Goal: Task Accomplishment & Management: Use online tool/utility

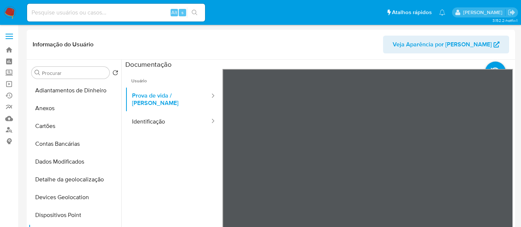
select select "10"
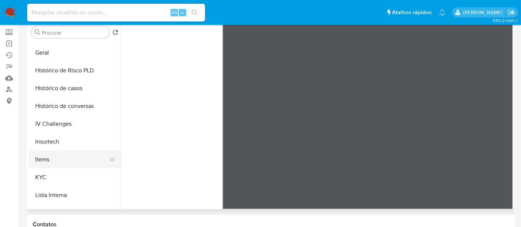
scroll to position [231, 0]
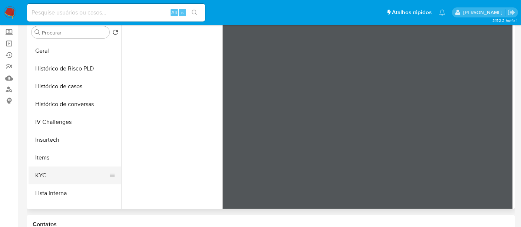
click at [35, 172] on button "KYC" at bounding box center [72, 176] width 87 height 18
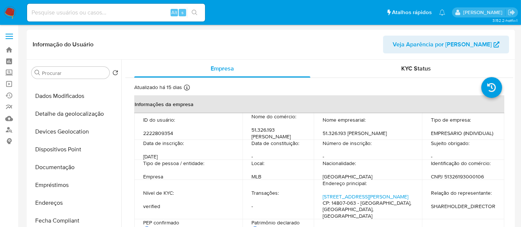
scroll to position [148, 0]
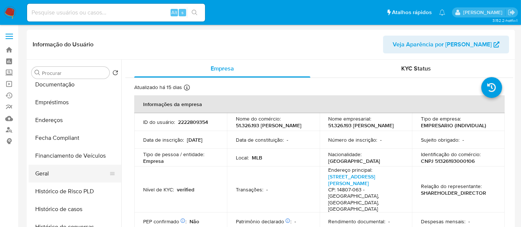
click at [45, 173] on button "Geral" at bounding box center [72, 174] width 87 height 18
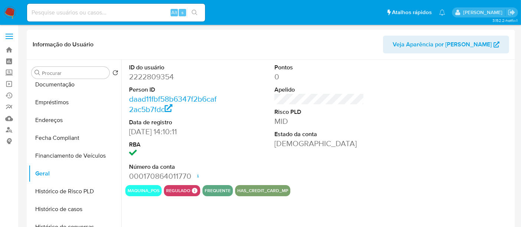
click at [152, 78] on dd "2222809354" at bounding box center [174, 77] width 90 height 10
copy dd "2222809354"
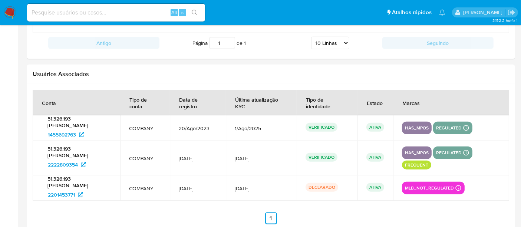
scroll to position [865, 0]
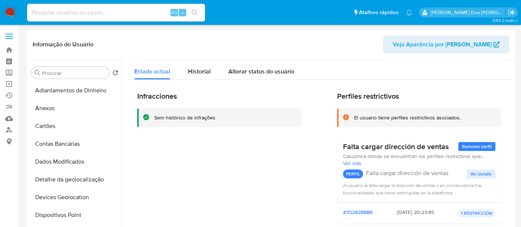
select select "10"
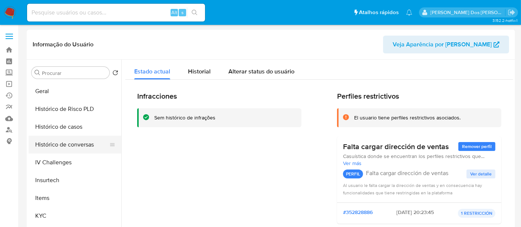
scroll to position [272, 0]
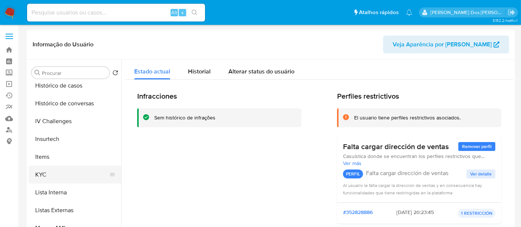
click at [35, 174] on button "KYC" at bounding box center [72, 175] width 87 height 18
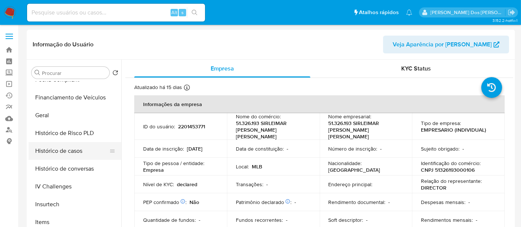
scroll to position [190, 0]
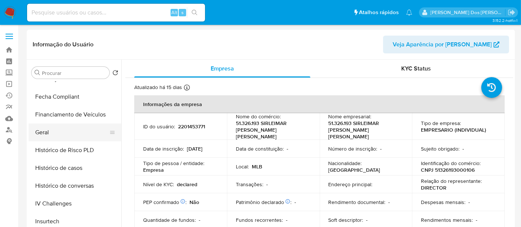
click at [42, 136] on button "Geral" at bounding box center [72, 133] width 87 height 18
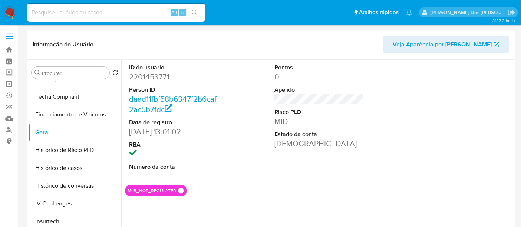
click at [155, 78] on dd "2201453771" at bounding box center [174, 77] width 90 height 10
copy dd "2201453771"
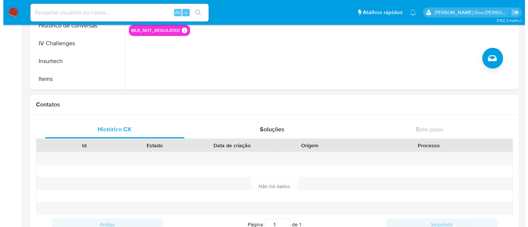
scroll to position [78, 0]
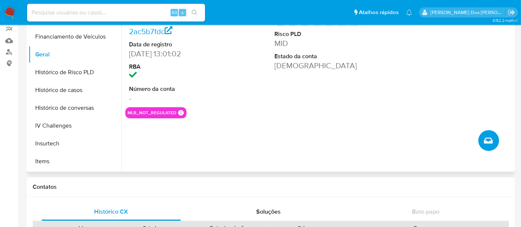
click at [484, 144] on span "Criar caso manual" at bounding box center [488, 140] width 9 height 9
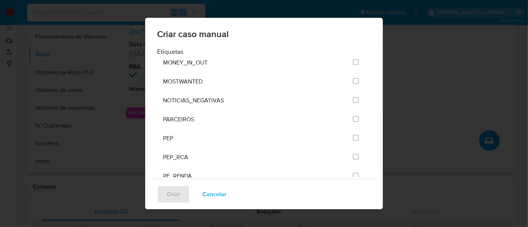
scroll to position [865, 0]
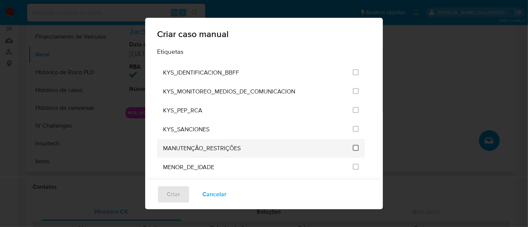
click at [352, 145] on input "2407" at bounding box center [355, 148] width 6 height 6
checkbox input "true"
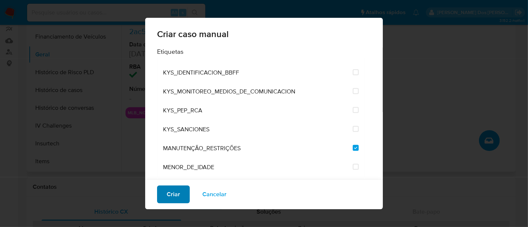
click at [177, 195] on span "Criar" at bounding box center [173, 194] width 13 height 16
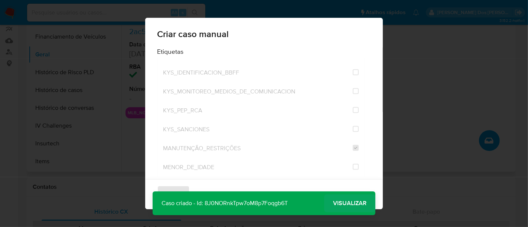
click at [352, 203] on span "Visualizar" at bounding box center [349, 203] width 33 height 0
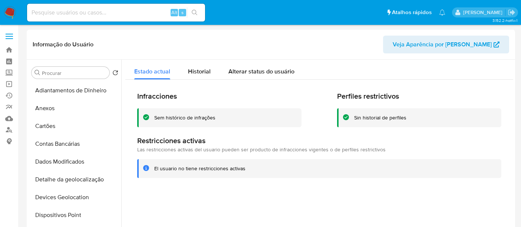
select select "10"
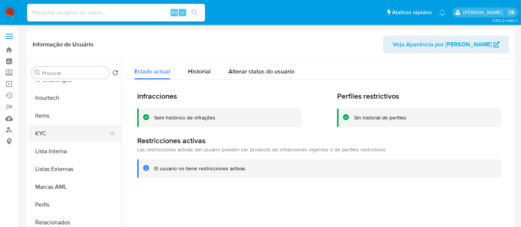
click at [41, 137] on button "KYC" at bounding box center [72, 134] width 87 height 18
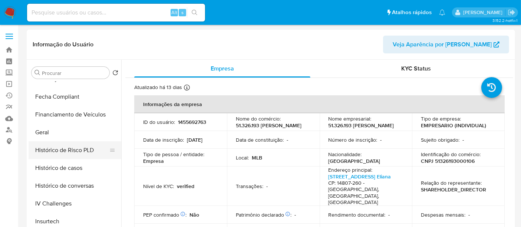
scroll to position [190, 0]
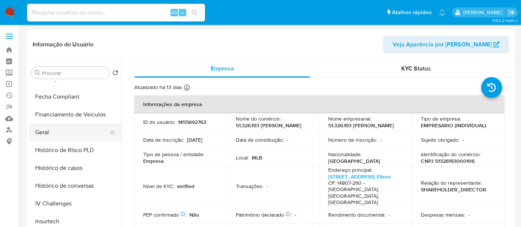
click at [45, 135] on button "Geral" at bounding box center [72, 133] width 87 height 18
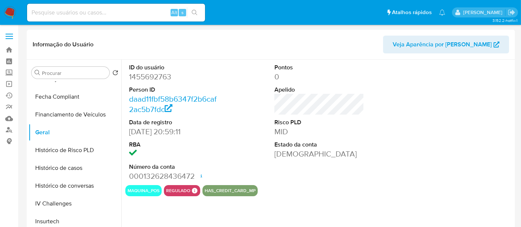
click at [165, 79] on dd "1455692763" at bounding box center [174, 77] width 90 height 10
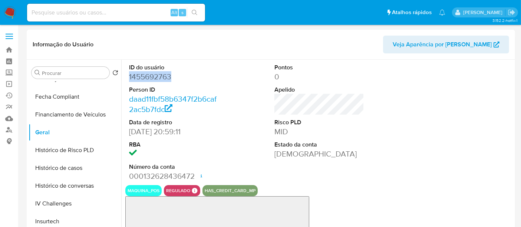
copy dd "1455692763"
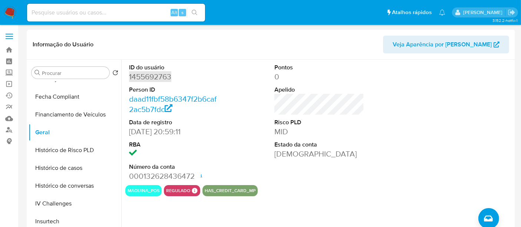
scroll to position [902, 0]
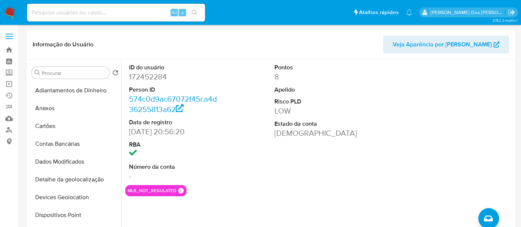
select select "10"
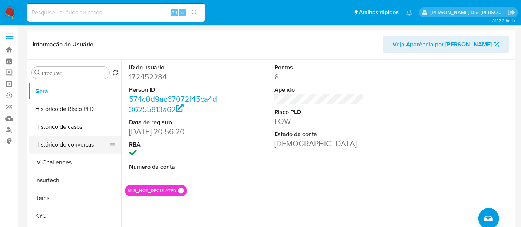
scroll to position [313, 0]
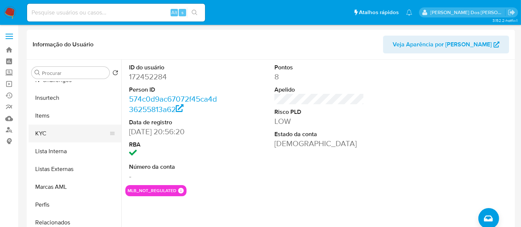
click at [48, 131] on button "KYC" at bounding box center [72, 134] width 87 height 18
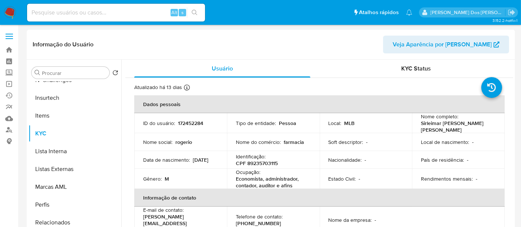
scroll to position [148, 0]
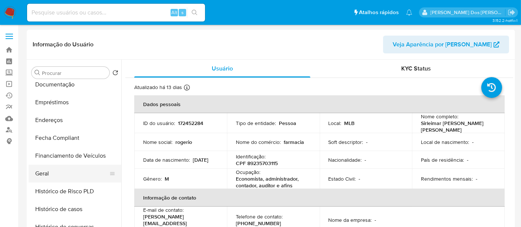
click at [42, 170] on button "Geral" at bounding box center [72, 174] width 87 height 18
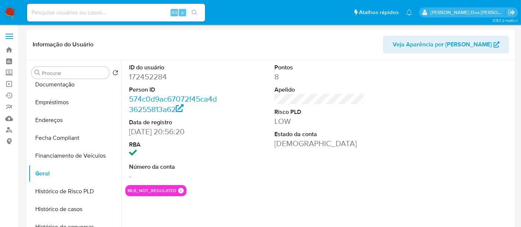
click at [155, 78] on dd "172452284" at bounding box center [174, 77] width 90 height 10
copy dd "172452284"
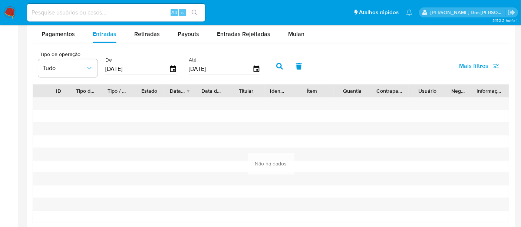
scroll to position [860, 0]
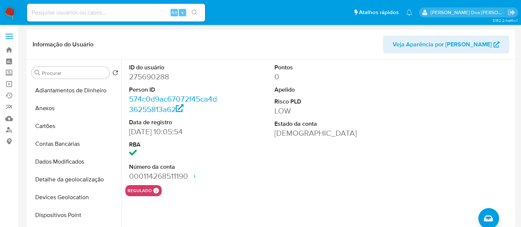
select select "10"
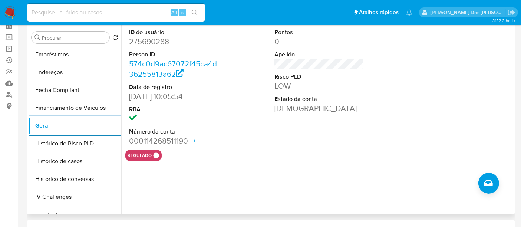
scroll to position [148, 0]
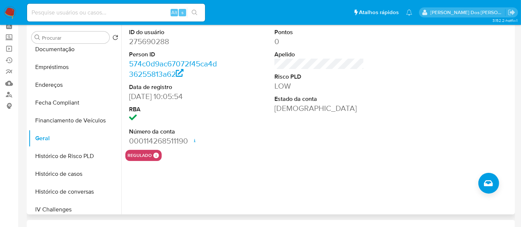
click at [152, 37] on dd "275690288" at bounding box center [174, 41] width 90 height 10
copy dd "275690288"
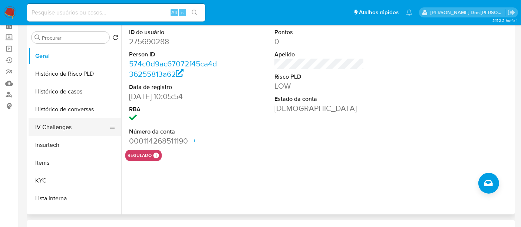
scroll to position [313, 0]
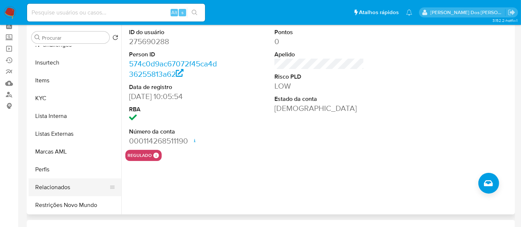
click at [56, 185] on button "Relacionados" at bounding box center [72, 187] width 87 height 18
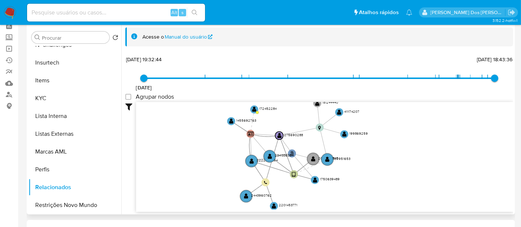
drag, startPoint x: 230, startPoint y: 152, endPoint x: 196, endPoint y: 172, distance: 40.3
click at [196, 172] on icon "user-275690288  275690288 phone-9af32ec28f3f47f9b7d5768bf6e1e436  person-574c…" at bounding box center [324, 156] width 377 height 108
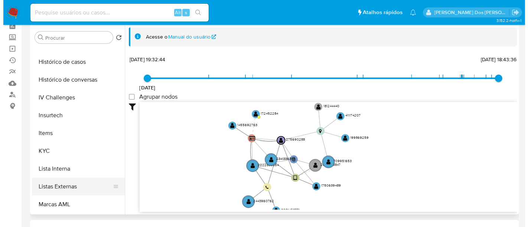
scroll to position [231, 0]
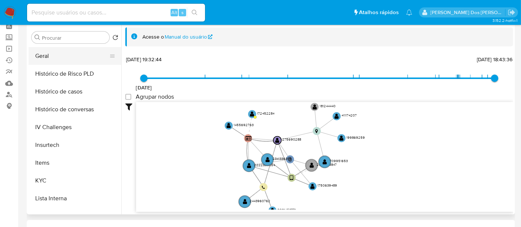
click at [42, 59] on button "Geral" at bounding box center [72, 56] width 87 height 18
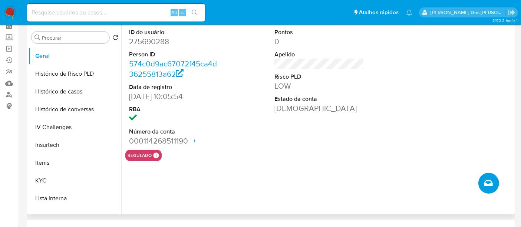
click at [485, 182] on icon "Criar caso manual" at bounding box center [488, 183] width 9 height 6
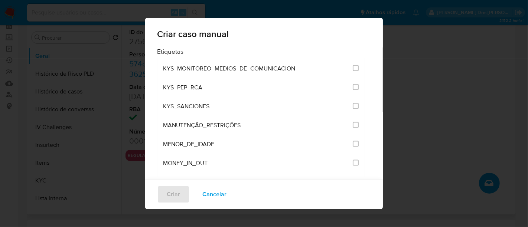
scroll to position [907, 0]
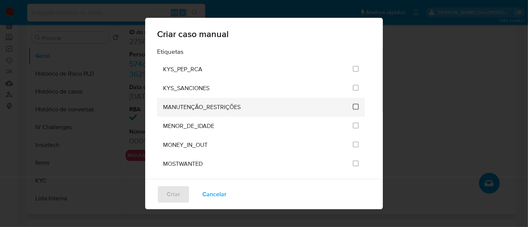
click at [352, 104] on input "2407" at bounding box center [355, 107] width 6 height 6
checkbox input "true"
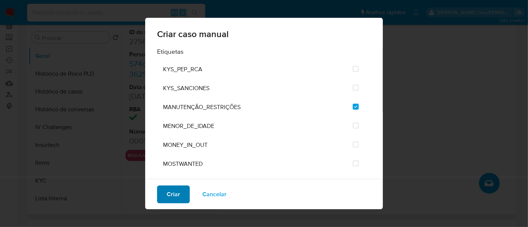
click at [178, 191] on span "Criar" at bounding box center [173, 194] width 13 height 16
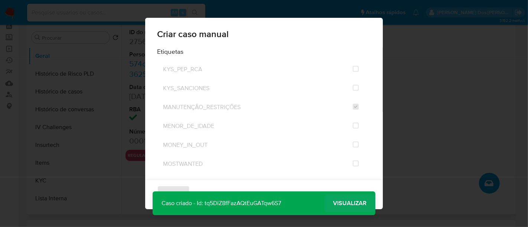
click at [341, 203] on span "Visualizar" at bounding box center [349, 203] width 33 height 0
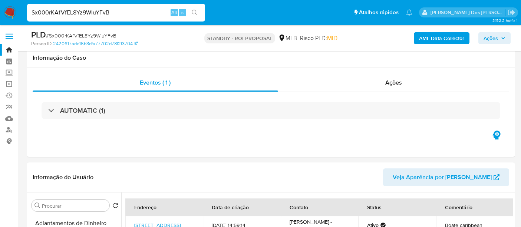
select select "10"
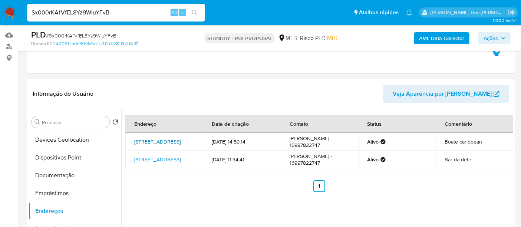
scroll to position [82, 0]
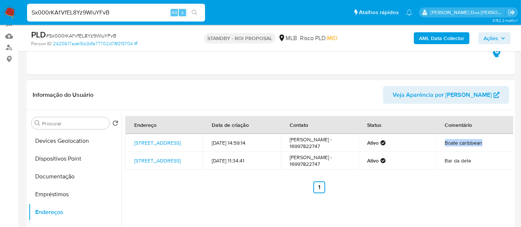
drag, startPoint x: 480, startPoint y: 144, endPoint x: 441, endPoint y: 145, distance: 39.0
click at [441, 145] on td "Boate caribbean" at bounding box center [475, 143] width 78 height 18
drag, startPoint x: 326, startPoint y: 141, endPoint x: 289, endPoint y: 140, distance: 37.8
click at [289, 140] on td "Rogério Eduardo - 16997822747" at bounding box center [320, 143] width 78 height 18
click at [328, 144] on td "Rogério Eduardo - 16997822747" at bounding box center [320, 143] width 78 height 18
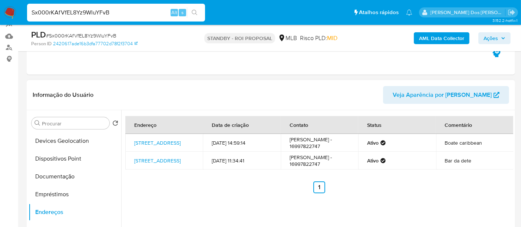
drag, startPoint x: 266, startPoint y: 145, endPoint x: 207, endPoint y: 142, distance: 59.0
click at [207, 142] on td "04/08/2025 14:59:14" at bounding box center [242, 143] width 78 height 18
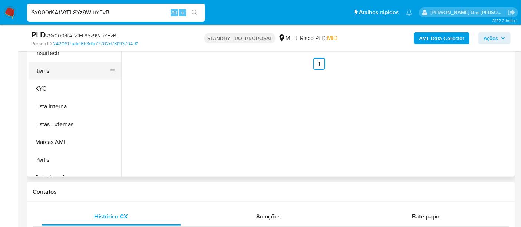
scroll to position [272, 0]
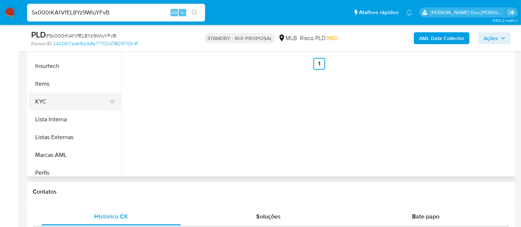
click at [40, 98] on button "KYC" at bounding box center [72, 102] width 87 height 18
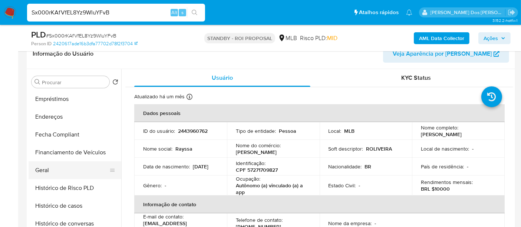
scroll to position [148, 0]
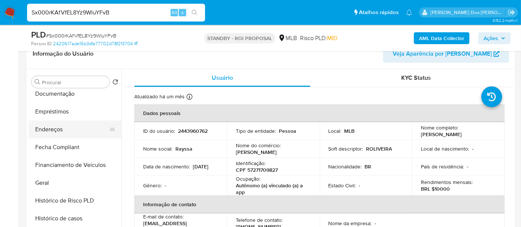
click at [57, 126] on button "Endereços" at bounding box center [72, 130] width 87 height 18
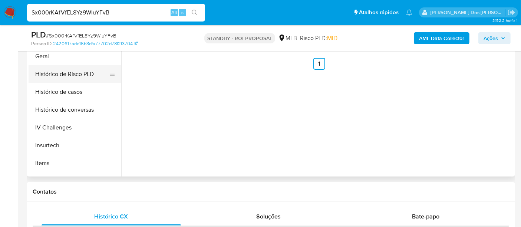
scroll to position [231, 0]
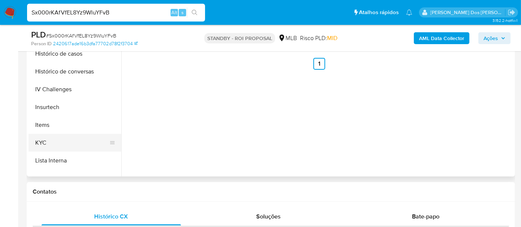
drag, startPoint x: 34, startPoint y: 140, endPoint x: 106, endPoint y: 138, distance: 72.8
click at [34, 141] on button "KYC" at bounding box center [72, 143] width 87 height 18
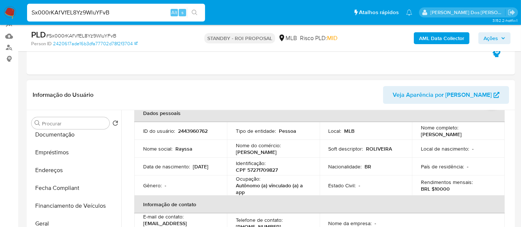
scroll to position [148, 0]
drag, startPoint x: 59, startPoint y: 174, endPoint x: 110, endPoint y: 163, distance: 52.4
click at [58, 174] on button "Endereços" at bounding box center [72, 171] width 87 height 18
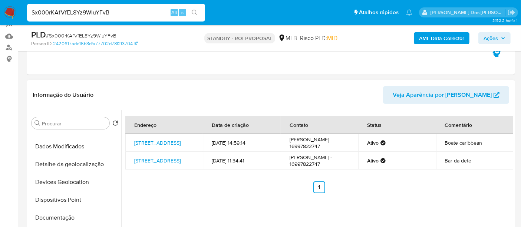
scroll to position [124, 0]
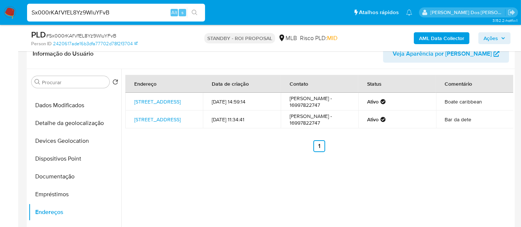
click at [87, 37] on span "# Sx000rKAfVfEL8Yz9WluYFvB" at bounding box center [81, 35] width 70 height 7
copy span "Sx000rKAfVfEL8Yz9WluYFvB"
click at [82, 13] on input "Sx000rKAfVfEL8Yz9WluYFvB" at bounding box center [116, 13] width 178 height 10
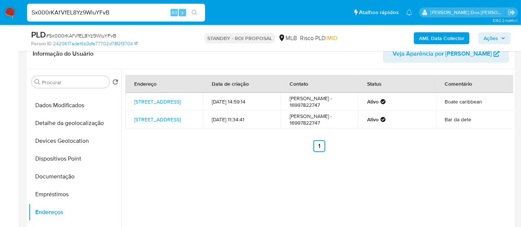
paste input "HAq47DSEDW16kO8oK8Fa6XAF"
type input "HAq47DSEDW16kO8oK8Fa6XAF"
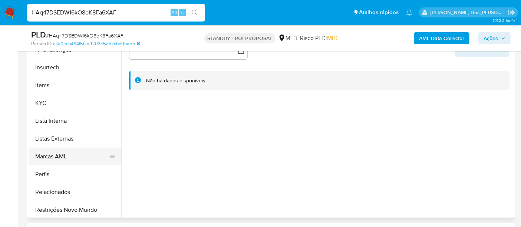
scroll to position [313, 0]
select select "10"
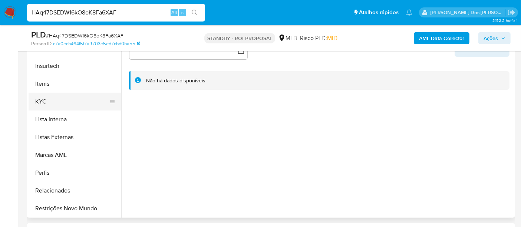
click at [44, 102] on button "KYC" at bounding box center [72, 102] width 87 height 18
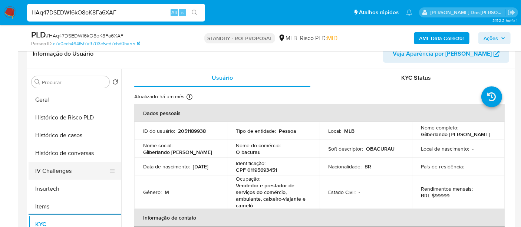
scroll to position [231, 0]
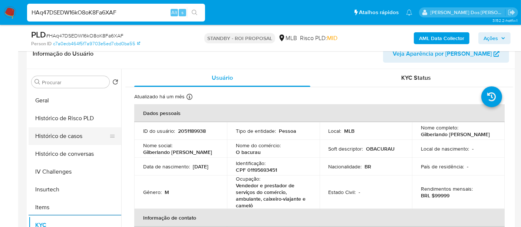
click at [69, 139] on button "Histórico de casos" at bounding box center [72, 136] width 87 height 18
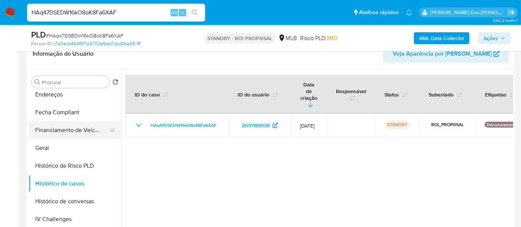
scroll to position [148, 0]
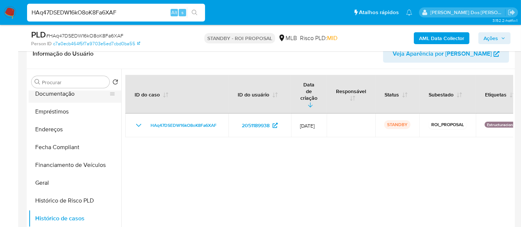
click at [65, 97] on button "Documentação" at bounding box center [72, 94] width 87 height 18
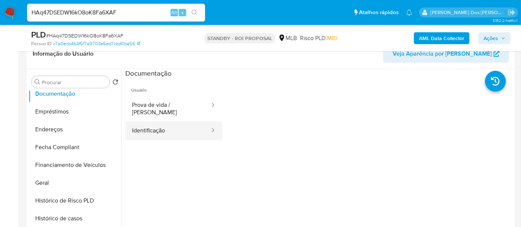
click at [154, 126] on button "Identificação" at bounding box center [167, 130] width 85 height 19
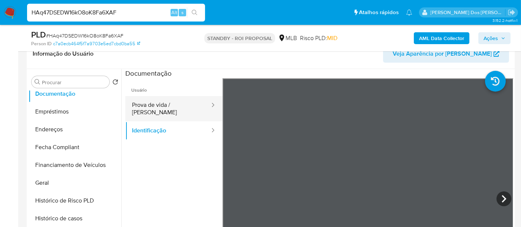
click at [184, 106] on button "Prova de vida / Selfie" at bounding box center [167, 108] width 85 height 25
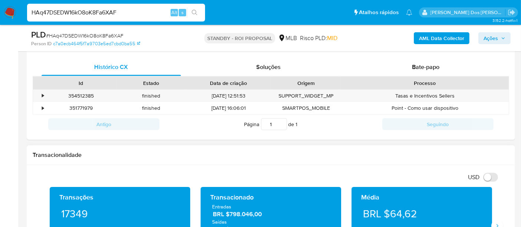
scroll to position [288, 0]
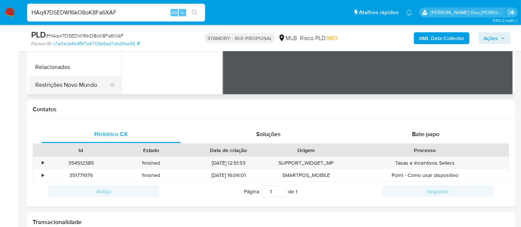
click at [72, 85] on button "Restrições Novo Mundo" at bounding box center [72, 85] width 87 height 18
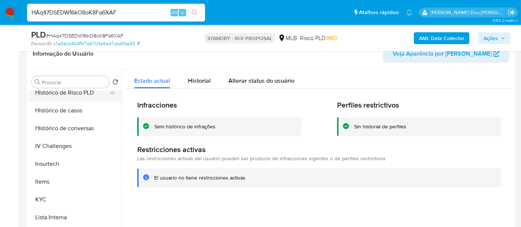
scroll to position [190, 0]
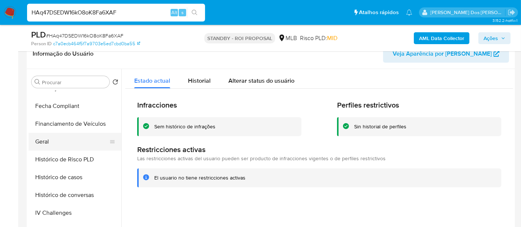
click at [45, 141] on button "Geral" at bounding box center [72, 142] width 87 height 18
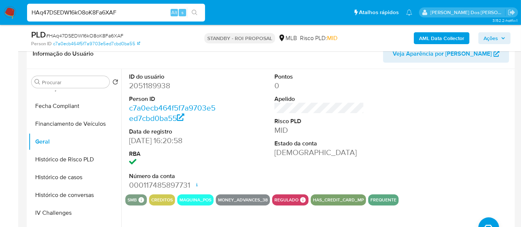
click at [118, 14] on input "HAq47DSEDW16kO8oK8Fa6XAF" at bounding box center [116, 13] width 178 height 10
paste input "5ozWgJ4auUKrZD1fVjtsahsm"
type input "5ozWgJ4auUKrZD1fVjtsahsm"
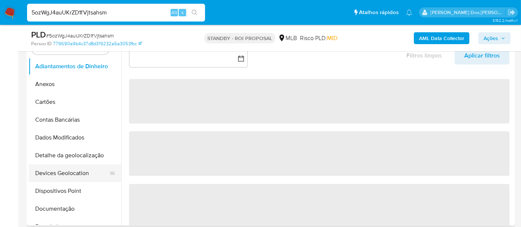
scroll to position [165, 0]
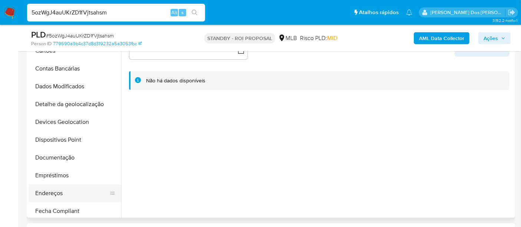
select select "10"
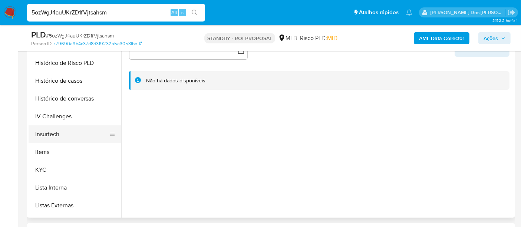
scroll to position [247, 0]
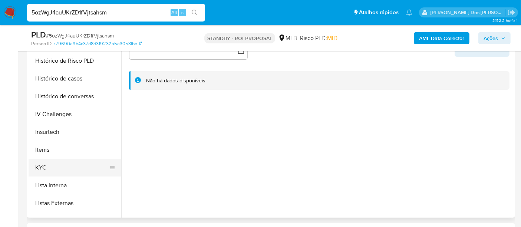
click at [39, 165] on button "KYC" at bounding box center [72, 168] width 87 height 18
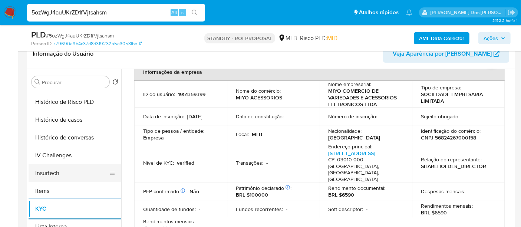
scroll to position [206, 0]
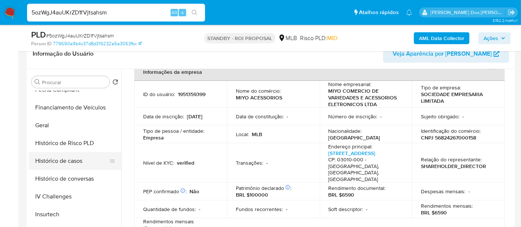
click at [72, 162] on button "Histórico de casos" at bounding box center [72, 161] width 87 height 18
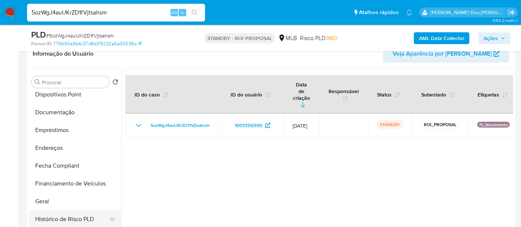
scroll to position [124, 0]
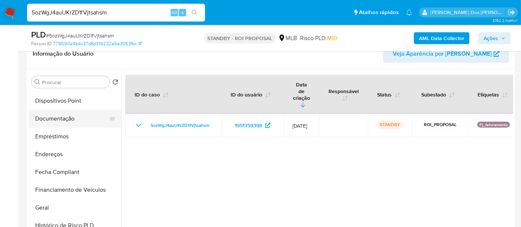
click at [59, 117] on button "Documentação" at bounding box center [72, 119] width 87 height 18
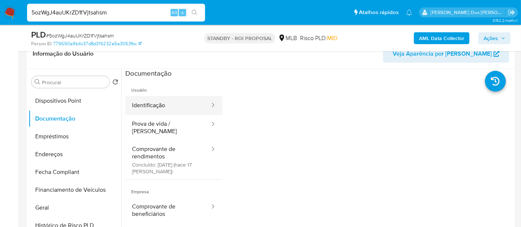
click at [154, 106] on button "Identificação" at bounding box center [167, 105] width 85 height 19
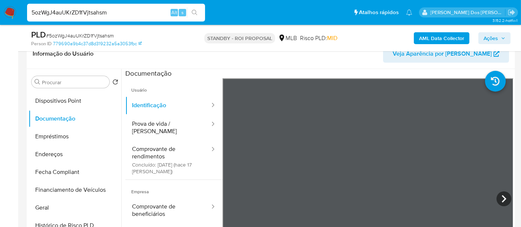
click at [299, 77] on section at bounding box center [319, 192] width 388 height 247
click at [165, 126] on button "Prova de vida / Selfie" at bounding box center [167, 127] width 85 height 25
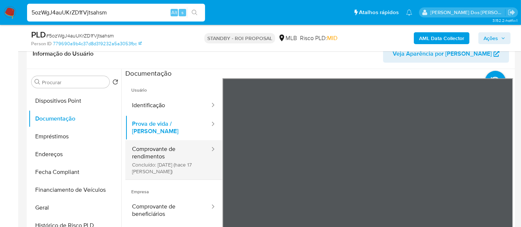
click at [154, 150] on button "Comprovante de rendimentos Concluído: 28/07/2025 (hace 17 días)" at bounding box center [167, 159] width 85 height 39
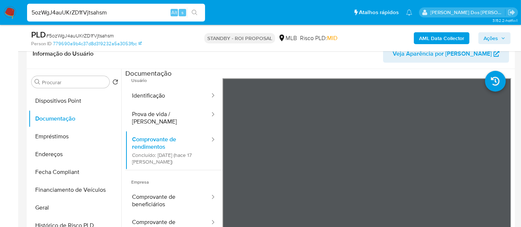
scroll to position [14, 0]
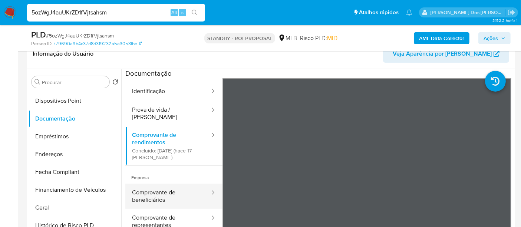
click at [153, 184] on button "Comprovante de beneficiários" at bounding box center [167, 196] width 85 height 25
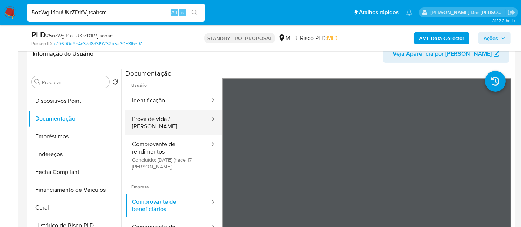
scroll to position [0, 0]
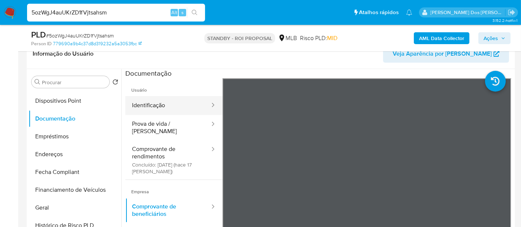
click at [159, 106] on button "Identificação" at bounding box center [167, 105] width 85 height 19
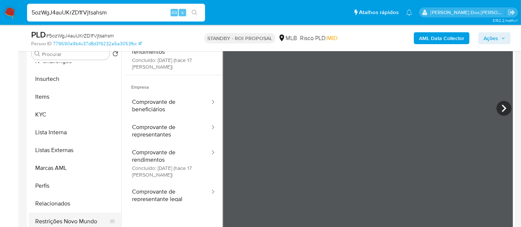
scroll to position [165, 0]
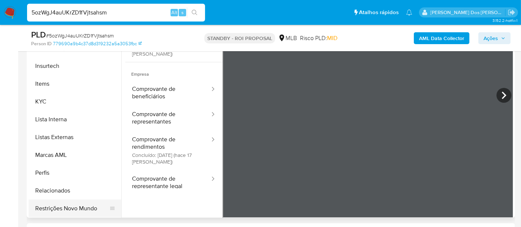
click at [76, 206] on button "Restrições Novo Mundo" at bounding box center [72, 209] width 87 height 18
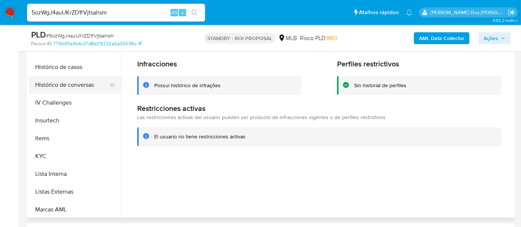
scroll to position [190, 0]
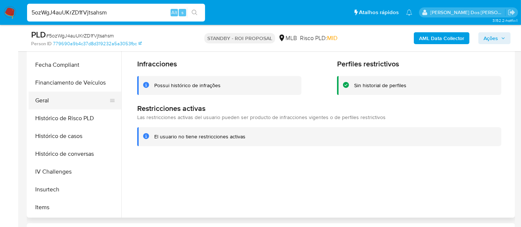
click at [49, 98] on button "Geral" at bounding box center [72, 101] width 87 height 18
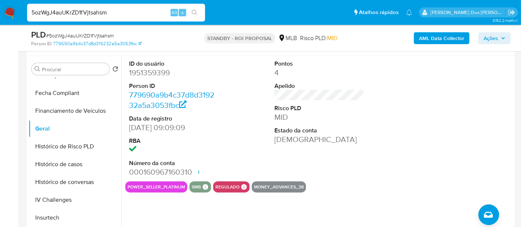
scroll to position [124, 0]
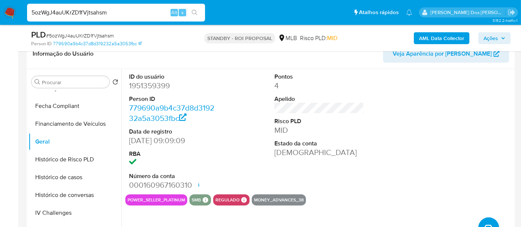
click at [102, 16] on input "5ozWgJ4auUKrZD1fVjtsahsm" at bounding box center [116, 13] width 178 height 10
paste input "P5xTqPbgNtWEP5zc9NTXA9tc"
type input "P5xTqPbgNtWEP5zc9NTXA9tc"
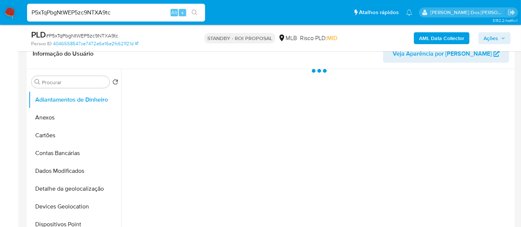
scroll to position [165, 0]
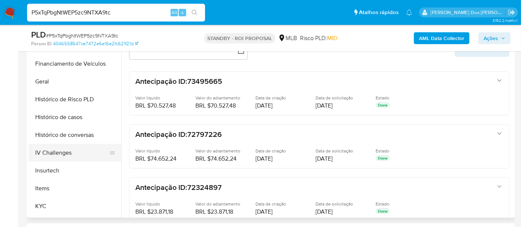
select select "10"
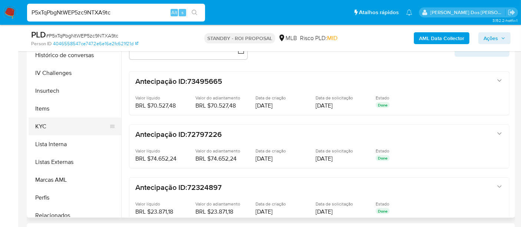
click at [45, 127] on button "KYC" at bounding box center [72, 127] width 87 height 18
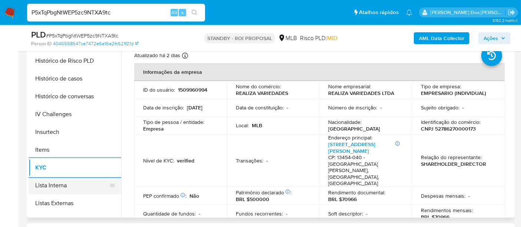
scroll to position [206, 0]
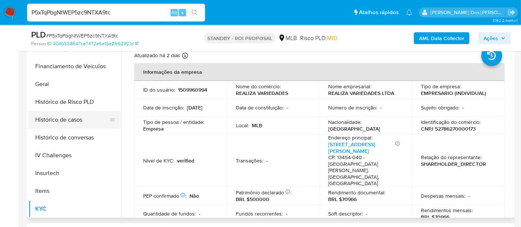
click at [62, 117] on button "Histórico de casos" at bounding box center [72, 120] width 87 height 18
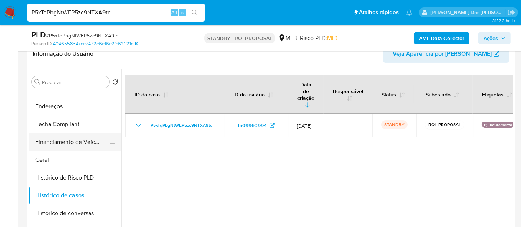
scroll to position [124, 0]
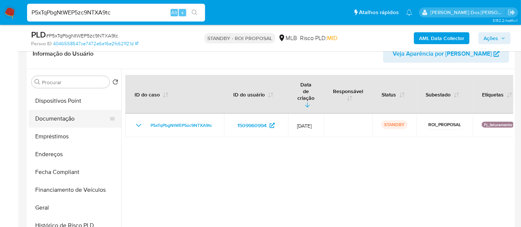
click at [62, 123] on button "Documentação" at bounding box center [72, 119] width 87 height 18
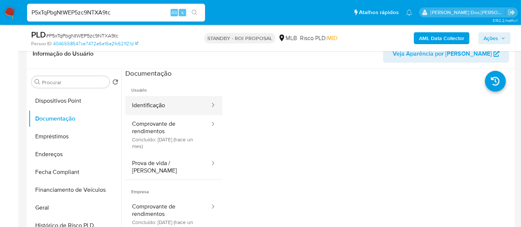
click at [146, 104] on button "Identificação" at bounding box center [167, 105] width 85 height 19
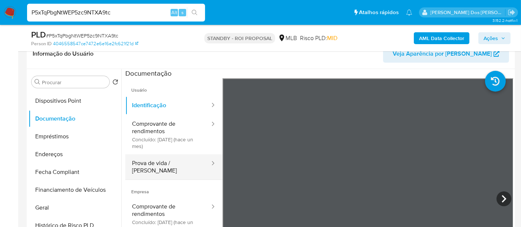
click at [148, 162] on button "Prova de vida / Selfie" at bounding box center [167, 166] width 85 height 25
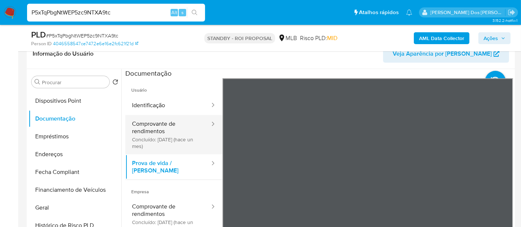
click at [154, 134] on button "Comprovante de rendimentos Concluído: 16/07/2025 (hace un mes)" at bounding box center [167, 134] width 85 height 39
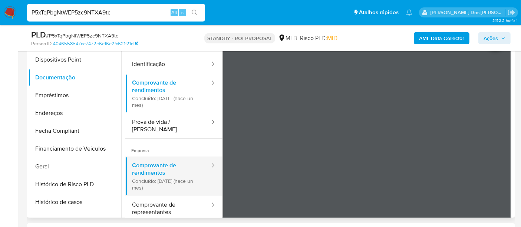
scroll to position [41, 0]
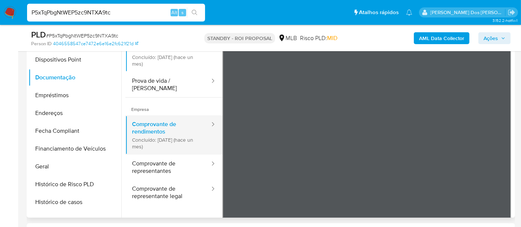
click at [155, 158] on button "Comprovante de representantes" at bounding box center [167, 167] width 85 height 25
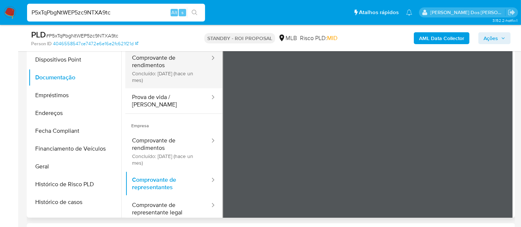
scroll to position [0, 0]
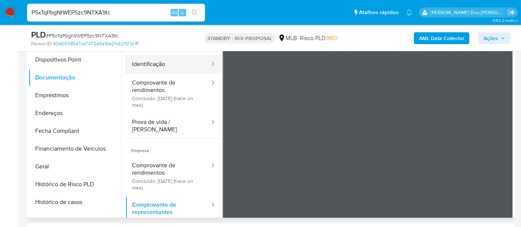
click at [150, 66] on button "Identificação" at bounding box center [167, 64] width 85 height 19
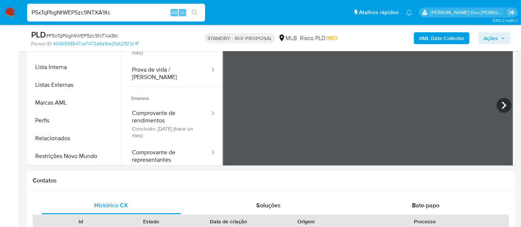
scroll to position [247, 0]
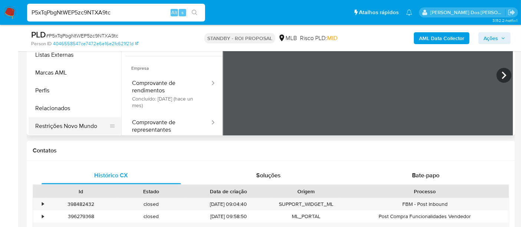
click at [82, 122] on button "Restrições Novo Mundo" at bounding box center [72, 126] width 87 height 18
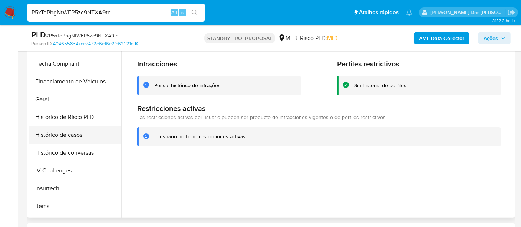
scroll to position [190, 0]
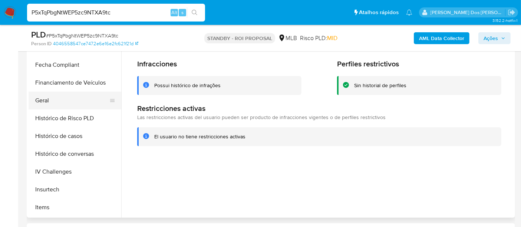
click at [46, 95] on button "Geral" at bounding box center [72, 101] width 87 height 18
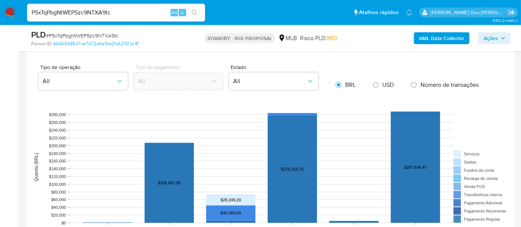
scroll to position [783, 0]
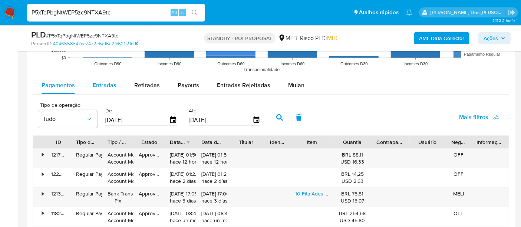
click at [103, 84] on span "Entradas" at bounding box center [105, 85] width 24 height 9
select select "10"
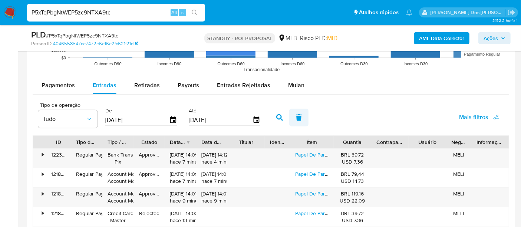
scroll to position [824, 0]
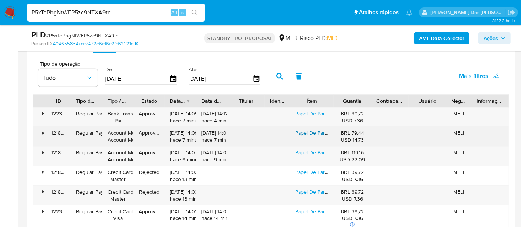
click at [302, 132] on link "Papel De Parede Mármore Dourado Adesivo Colante 10 Metros" at bounding box center [367, 132] width 145 height 7
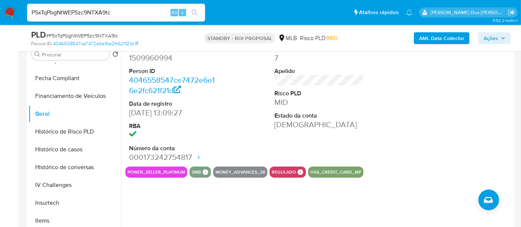
scroll to position [165, 0]
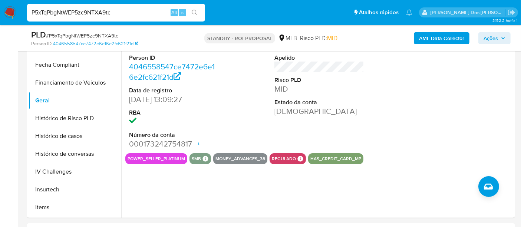
click at [118, 13] on input "P5xTqPbgNtWEP5zc9NTXA9tc" at bounding box center [116, 13] width 178 height 10
paste input "oNd1PCcWG9dIMgtzb9On2xe5"
type input "oNd1PCcWG9dIMgtzb9On2xe5"
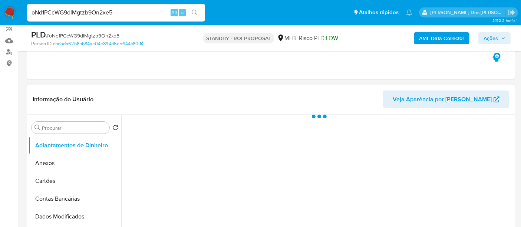
scroll to position [124, 0]
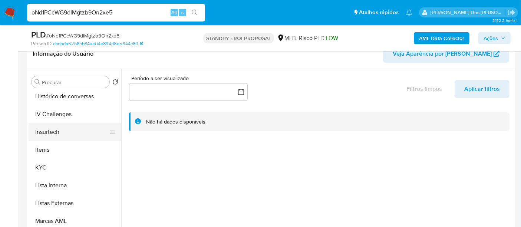
select select "10"
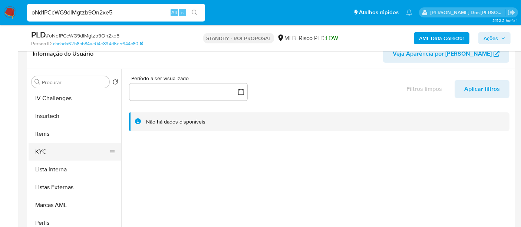
scroll to position [313, 0]
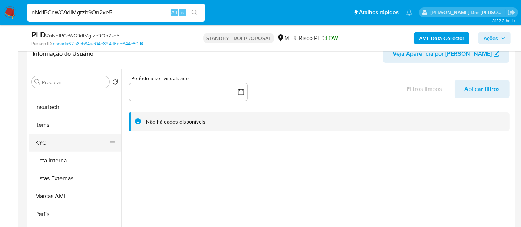
click at [40, 140] on button "KYC" at bounding box center [72, 143] width 87 height 18
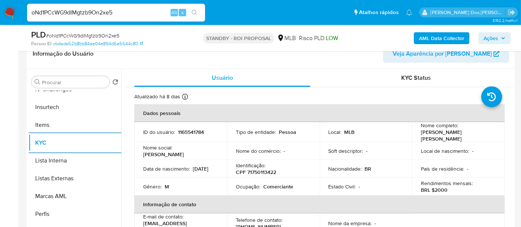
click at [115, 13] on input "oNd1PCcWG9dIMgtzb9On2xe5" at bounding box center [116, 13] width 178 height 10
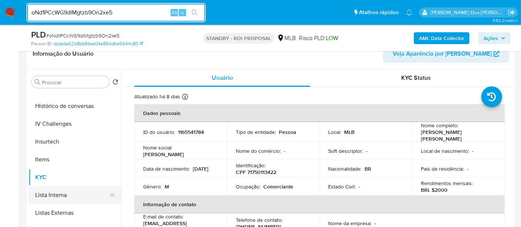
scroll to position [231, 0]
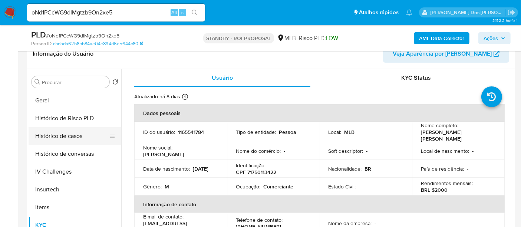
click at [79, 138] on button "Histórico de casos" at bounding box center [72, 136] width 87 height 18
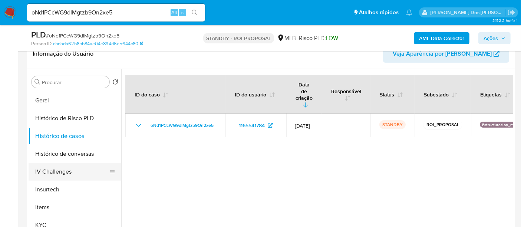
scroll to position [148, 0]
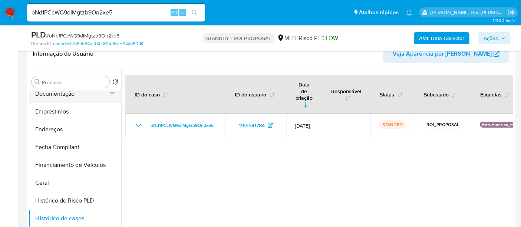
click at [63, 95] on button "Documentação" at bounding box center [72, 94] width 87 height 18
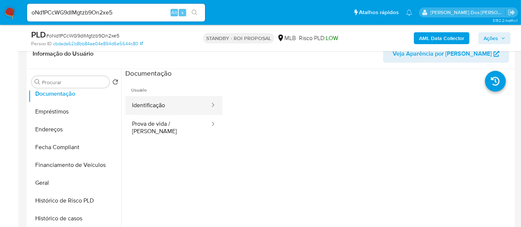
click at [155, 106] on button "Identificação" at bounding box center [167, 105] width 85 height 19
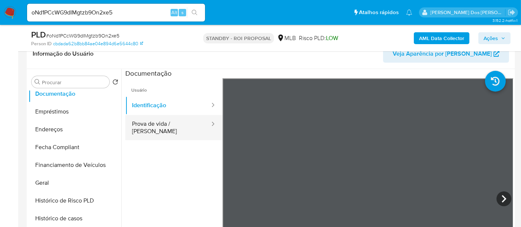
click at [171, 124] on button "Prova de vida / Selfie" at bounding box center [167, 127] width 85 height 25
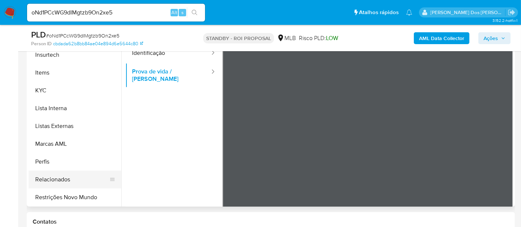
scroll to position [206, 0]
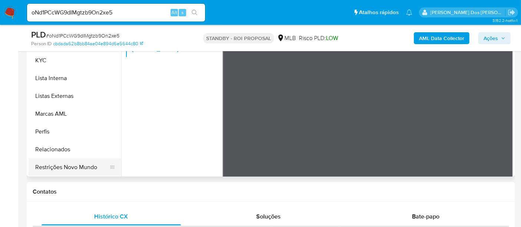
click at [79, 160] on button "Restrições Novo Mundo" at bounding box center [72, 167] width 87 height 18
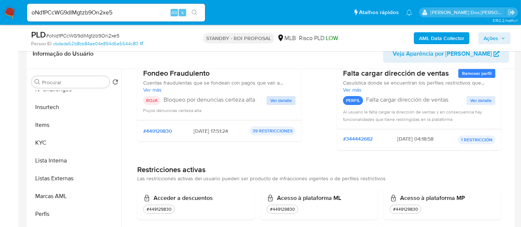
scroll to position [41, 0]
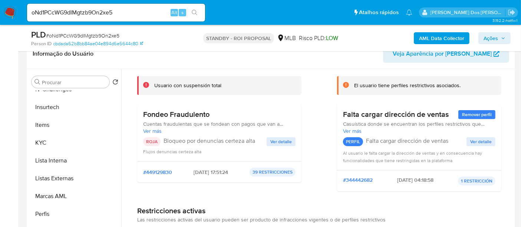
click at [273, 142] on span "Ver detalle" at bounding box center [281, 141] width 22 height 7
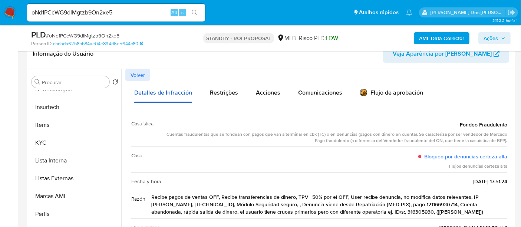
scroll to position [0, 0]
click at [143, 76] on span "Volver" at bounding box center [138, 75] width 14 height 10
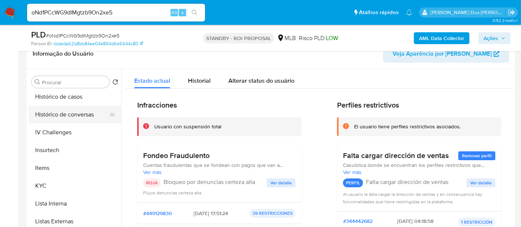
scroll to position [231, 0]
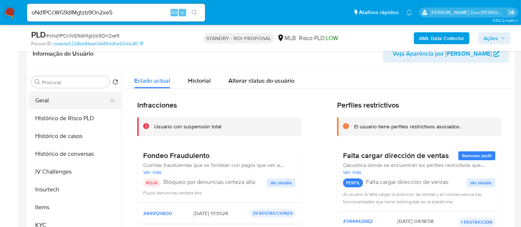
click at [37, 99] on button "Geral" at bounding box center [72, 101] width 87 height 18
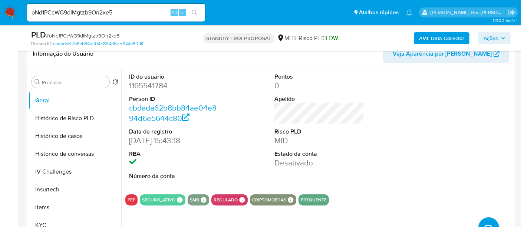
click at [90, 17] on input "oNd1PCcWG9dIMgtzb9On2xe5" at bounding box center [116, 13] width 178 height 10
paste input "ZSuCeJhTPuwH2GzfCf41ipKt"
type input "ZSuCeJhTPuwH2GzfCf41ipKt"
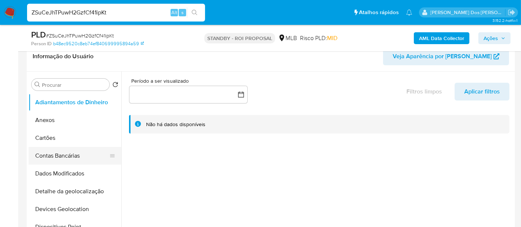
select select "10"
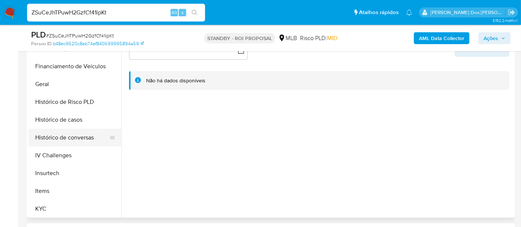
scroll to position [247, 0]
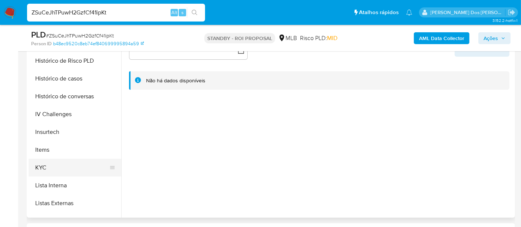
drag, startPoint x: 43, startPoint y: 164, endPoint x: 53, endPoint y: 160, distance: 10.7
click at [43, 164] on button "KYC" at bounding box center [72, 168] width 87 height 18
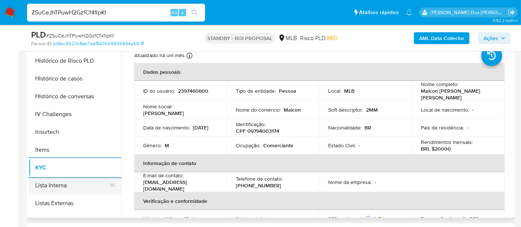
scroll to position [206, 0]
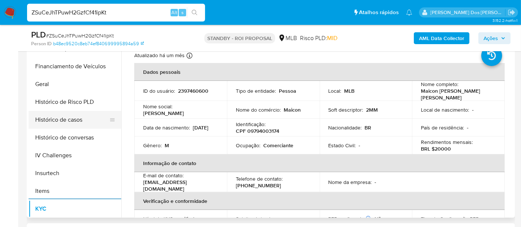
click at [63, 121] on button "Histórico de casos" at bounding box center [72, 120] width 87 height 18
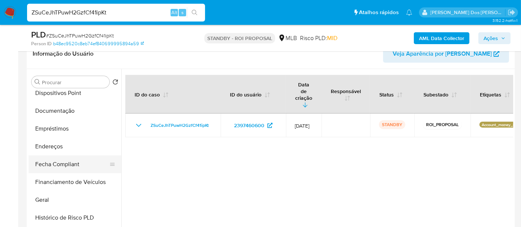
scroll to position [124, 0]
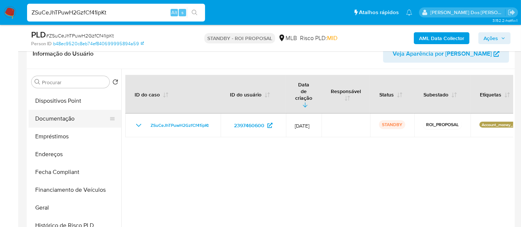
click at [65, 118] on button "Documentação" at bounding box center [72, 119] width 87 height 18
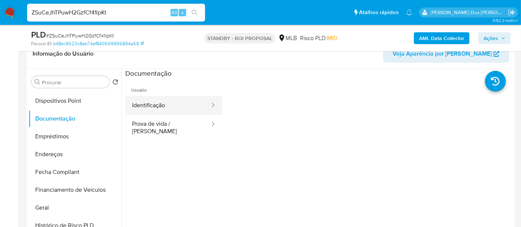
click at [150, 106] on button "Identificação" at bounding box center [167, 105] width 85 height 19
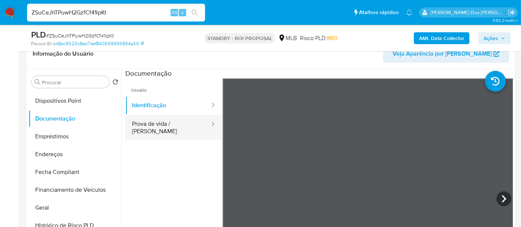
click at [182, 124] on button "Prova de vida / [PERSON_NAME]" at bounding box center [167, 127] width 85 height 25
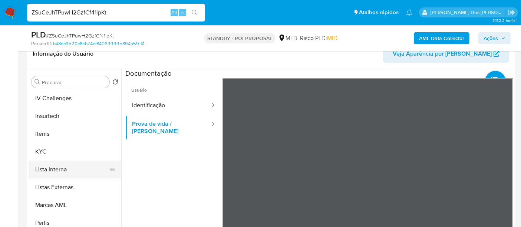
scroll to position [313, 0]
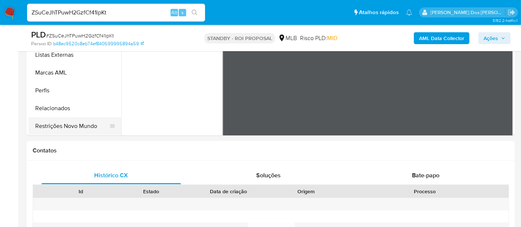
click at [79, 126] on button "Restrições Novo Mundo" at bounding box center [72, 126] width 87 height 18
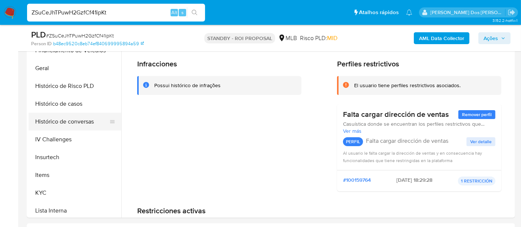
scroll to position [231, 0]
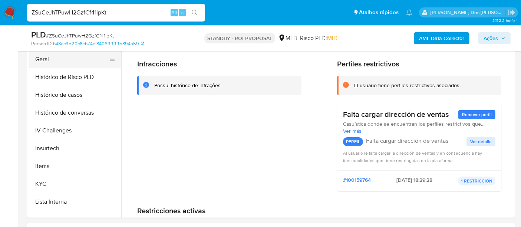
click at [39, 59] on button "Geral" at bounding box center [72, 59] width 87 height 18
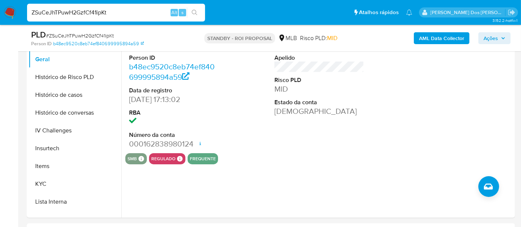
click at [128, 12] on input "ZSuCeJhTPuwH2GzfCf41ipKt" at bounding box center [116, 13] width 178 height 10
paste input "v2J69yYVaHunYPx6MZMUU65l"
type input "v2J69yYVaHunYPx6MZMUU65l"
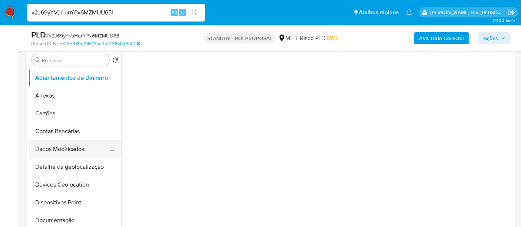
scroll to position [206, 0]
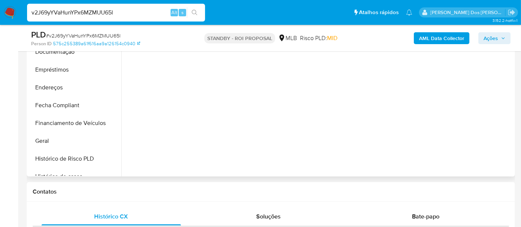
select select "10"
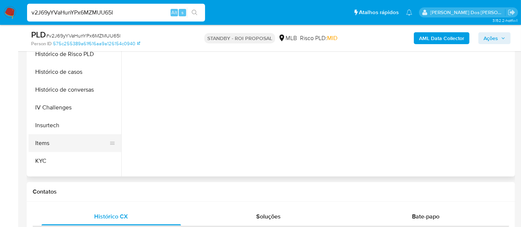
scroll to position [247, 0]
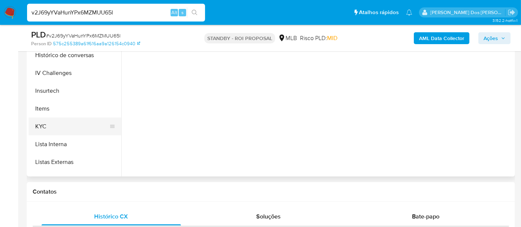
click at [45, 125] on button "KYC" at bounding box center [72, 127] width 87 height 18
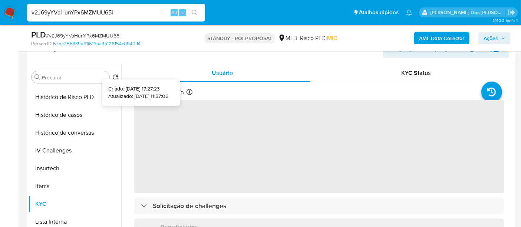
scroll to position [124, 0]
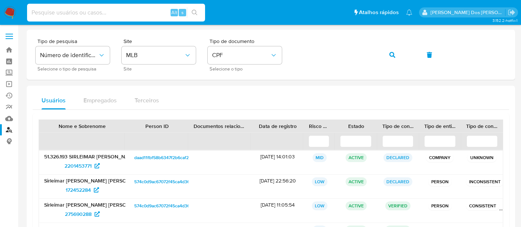
scroll to position [82, 0]
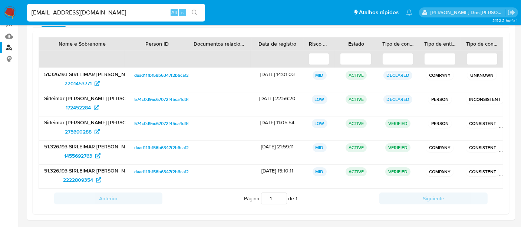
type input "[EMAIL_ADDRESS][DOMAIN_NAME]"
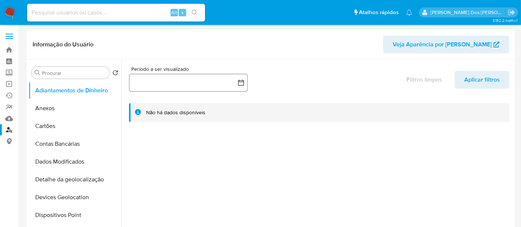
select select "10"
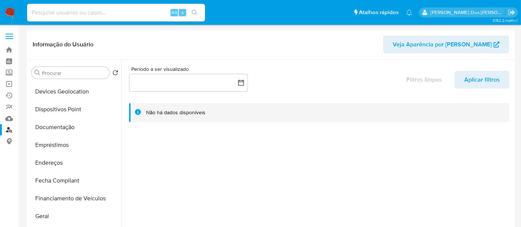
scroll to position [124, 0]
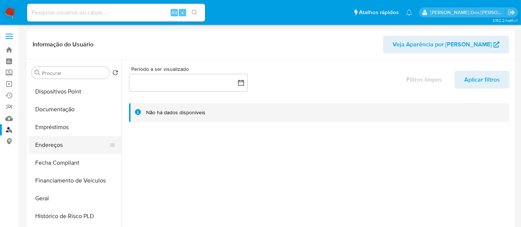
click at [57, 145] on button "Endereços" at bounding box center [72, 145] width 87 height 18
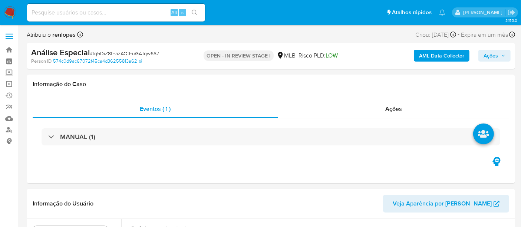
select select "10"
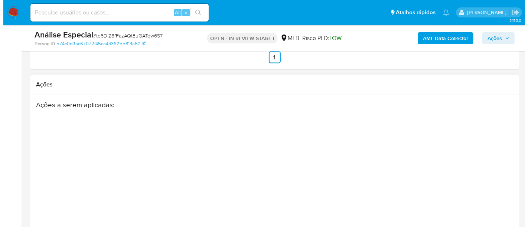
scroll to position [1199, 0]
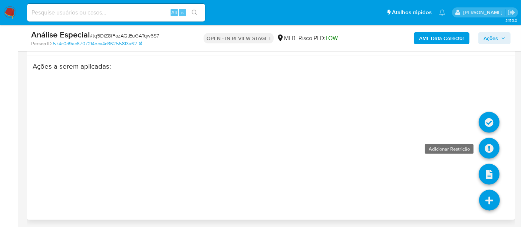
click at [484, 148] on link at bounding box center [489, 148] width 21 height 21
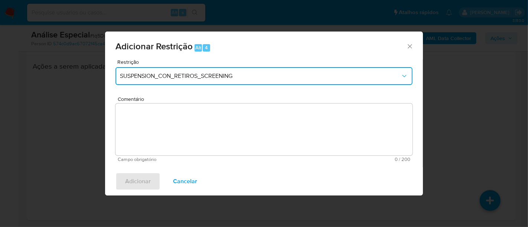
click at [186, 78] on span "SUSPENSION_CON_RETIROS_SCREENING" at bounding box center [260, 75] width 280 height 7
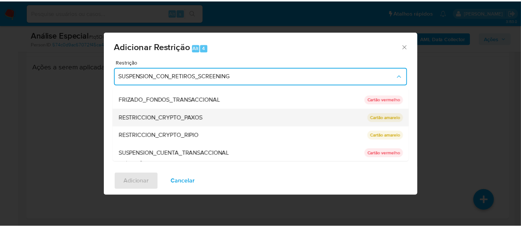
scroll to position [27, 0]
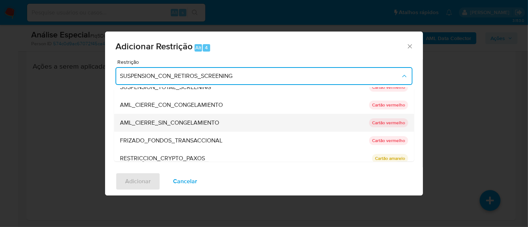
click at [181, 121] on span "AML_CIERRE_SIN_CONGELAMIENTO" at bounding box center [169, 122] width 99 height 7
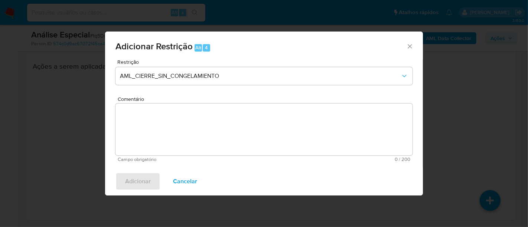
click at [174, 135] on textarea "Comentário" at bounding box center [263, 129] width 297 height 52
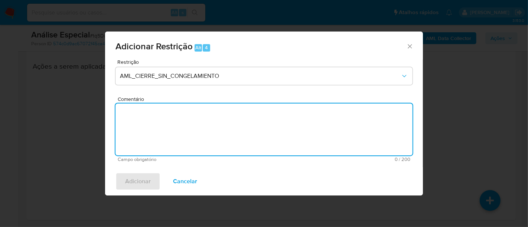
paste textarea "Deliberação para encerrar o relacionamento. NÃO INFORMAR AO USUÁRIO QUE SE TRAT…"
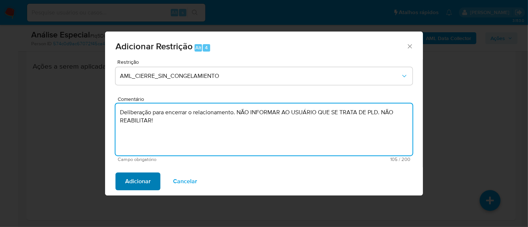
type textarea "Deliberação para encerrar o relacionamento. NÃO INFORMAR AO USUÁRIO QUE SE TRAT…"
click at [150, 178] on button "Adicionar" at bounding box center [137, 181] width 45 height 18
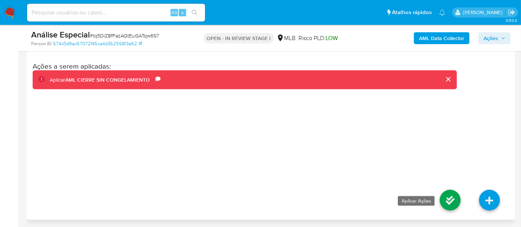
click at [454, 197] on link at bounding box center [450, 200] width 21 height 21
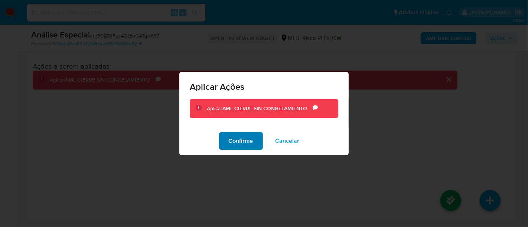
click at [247, 139] on span "Confirme" at bounding box center [241, 141] width 24 height 16
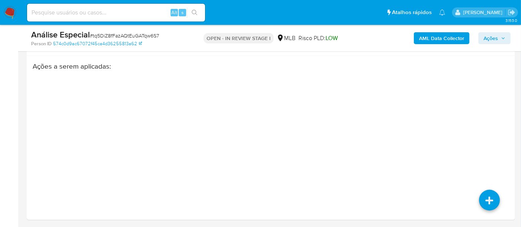
drag, startPoint x: 486, startPoint y: 37, endPoint x: 457, endPoint y: 44, distance: 30.4
click at [486, 37] on span "Ações" at bounding box center [491, 38] width 14 height 12
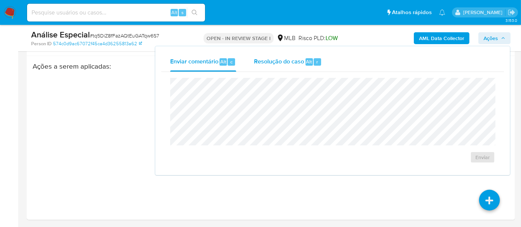
click at [282, 64] on span "Resolução do caso" at bounding box center [279, 61] width 50 height 9
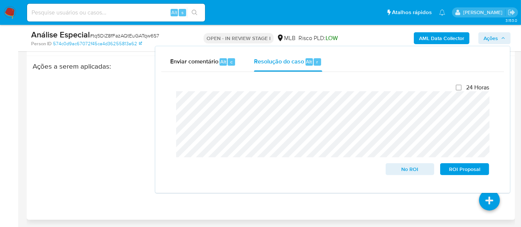
click at [148, 76] on div "Ações a serem aplicadas :" at bounding box center [245, 121] width 424 height 119
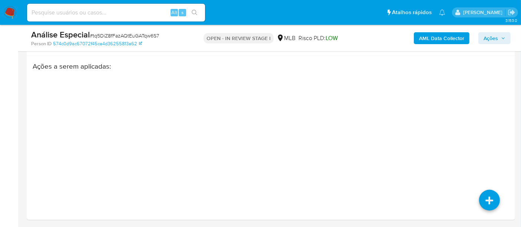
click at [489, 39] on span "Ações" at bounding box center [491, 38] width 14 height 12
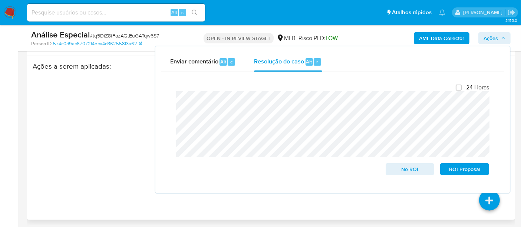
click at [143, 89] on div "Ações a serem aplicadas :" at bounding box center [245, 121] width 424 height 119
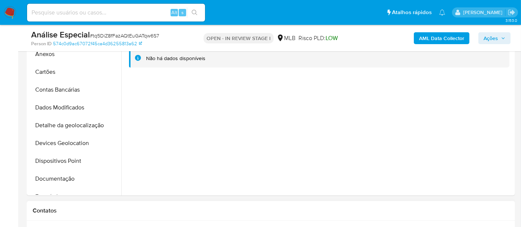
scroll to position [127, 0]
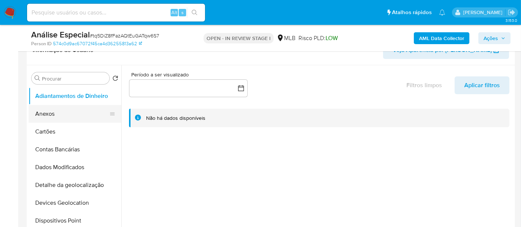
click at [46, 116] on button "Anexos" at bounding box center [72, 114] width 87 height 18
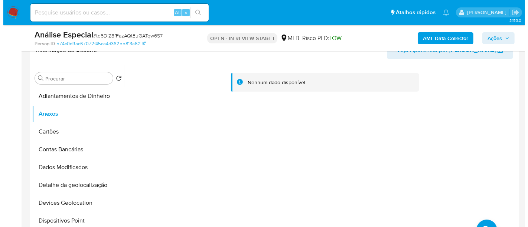
scroll to position [168, 0]
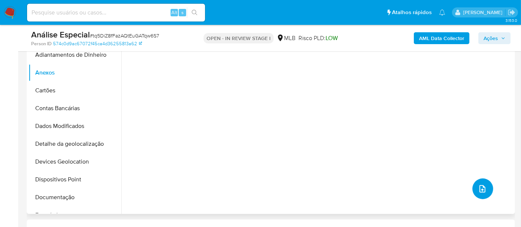
click at [483, 190] on icon "upload-file" at bounding box center [482, 188] width 9 height 9
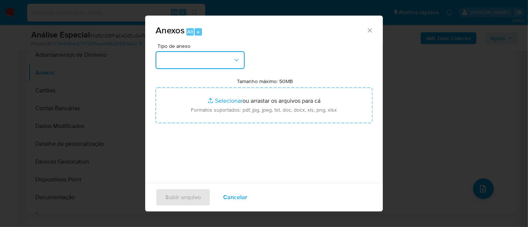
click at [213, 60] on button "button" at bounding box center [199, 60] width 89 height 18
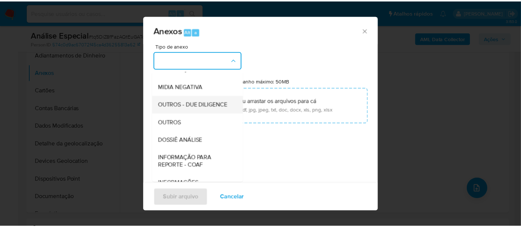
scroll to position [114, 0]
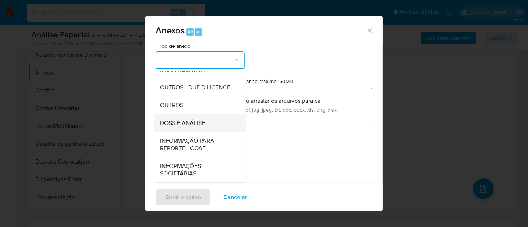
click at [182, 125] on span "DOSSIÊ ANÁLISE" at bounding box center [182, 122] width 45 height 7
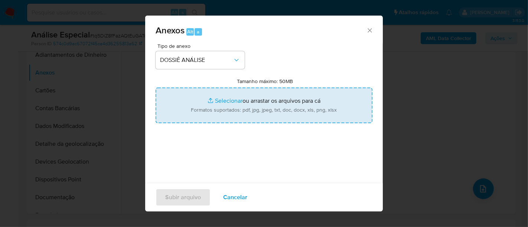
click at [218, 101] on input "Tamanho máximo: 50MB Selecionar arquivos" at bounding box center [263, 106] width 217 height 36
type input "C:\fakepath\TH - 51.326.193 [PERSON_NAME].pdf"
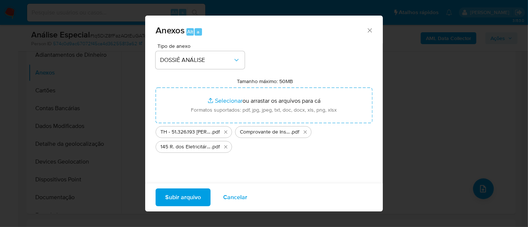
click at [178, 194] on span "Subir arquivo" at bounding box center [183, 197] width 36 height 16
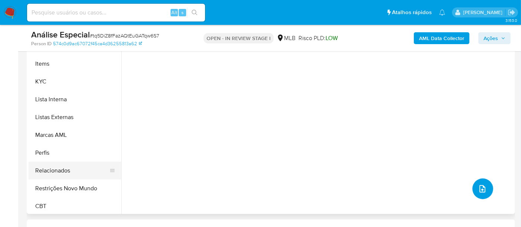
scroll to position [331, 0]
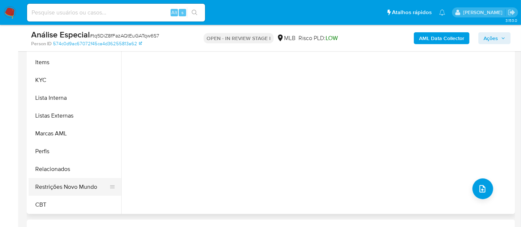
click at [72, 184] on button "Restrições Novo Mundo" at bounding box center [72, 187] width 87 height 18
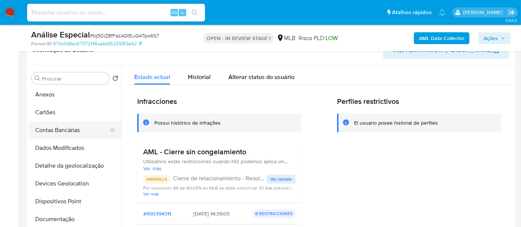
scroll to position [1, 0]
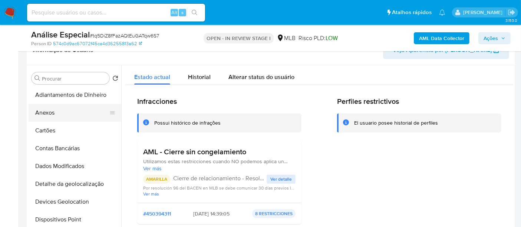
click at [47, 112] on button "Anexos" at bounding box center [72, 113] width 87 height 18
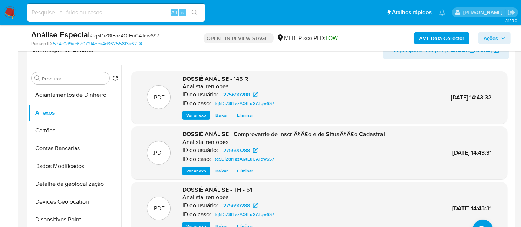
click at [489, 40] on span "Ações" at bounding box center [491, 38] width 14 height 12
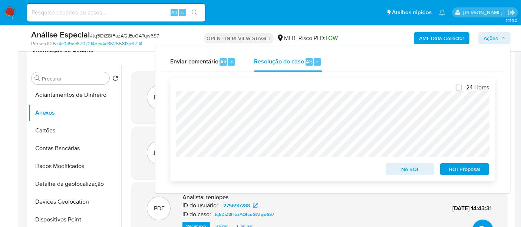
click at [414, 167] on span "No ROI" at bounding box center [410, 169] width 39 height 10
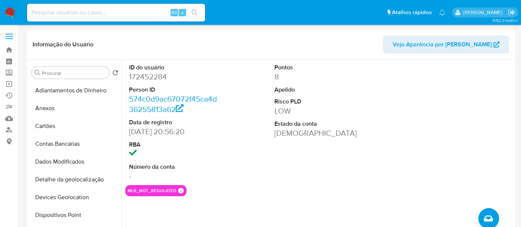
select select "10"
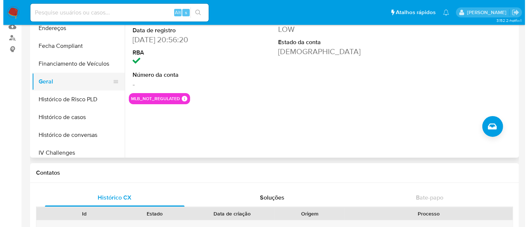
scroll to position [35, 0]
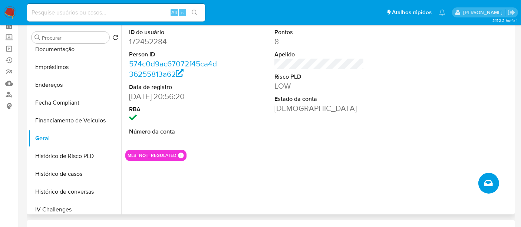
click at [485, 185] on icon "Criar caso manual" at bounding box center [488, 183] width 9 height 9
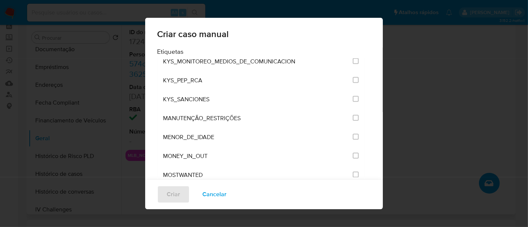
scroll to position [907, 0]
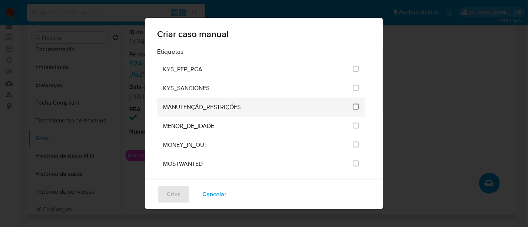
click at [352, 104] on input "2407" at bounding box center [355, 107] width 6 height 6
checkbox input "true"
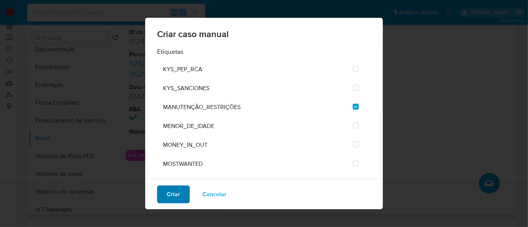
click at [177, 193] on span "Criar" at bounding box center [173, 194] width 13 height 16
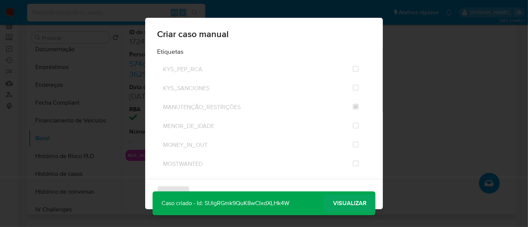
click at [347, 203] on span "Visualizar" at bounding box center [349, 203] width 33 height 0
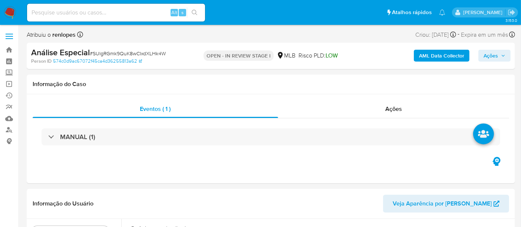
select select "10"
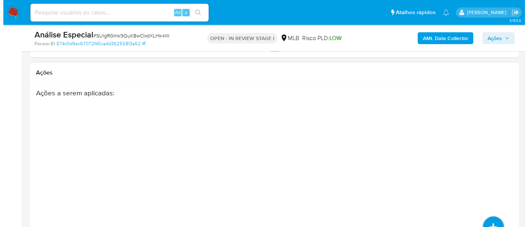
scroll to position [1199, 0]
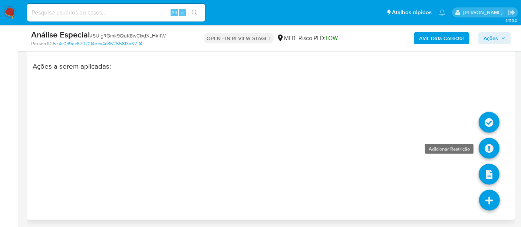
click at [495, 148] on link at bounding box center [489, 148] width 21 height 21
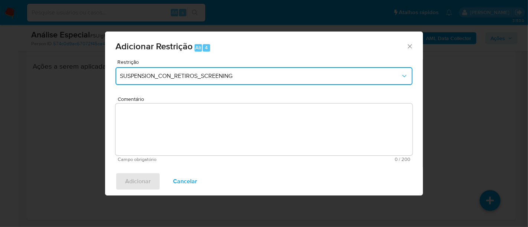
click at [180, 76] on span "SUSPENSION_CON_RETIROS_SCREENING" at bounding box center [260, 75] width 280 height 7
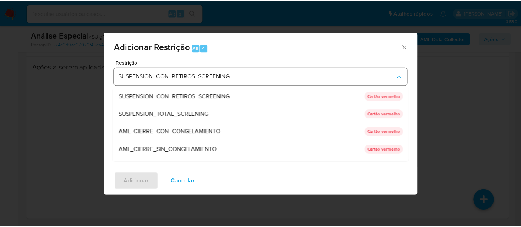
scroll to position [41, 0]
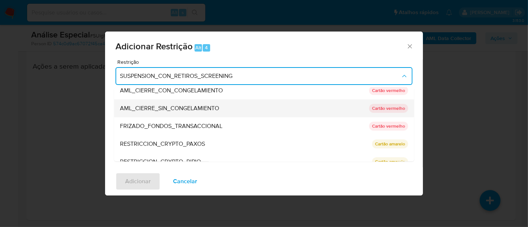
click at [172, 107] on span "AML_CIERRE_SIN_CONGELAMIENTO" at bounding box center [169, 108] width 99 height 7
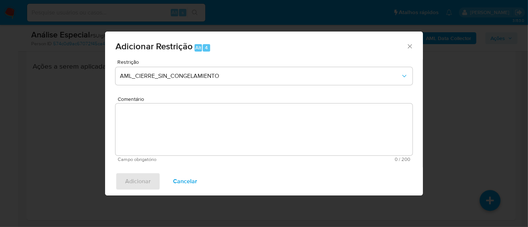
click at [145, 148] on textarea "Comentário" at bounding box center [263, 129] width 297 height 52
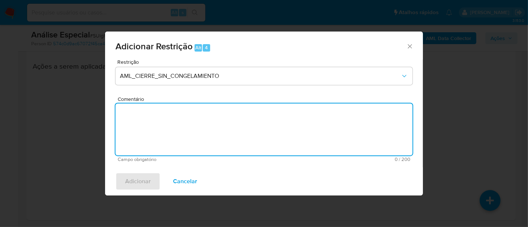
paste textarea "Deliberação para encerrar o relacionamento. NÃO INFORMAR AO USUÁRIO QUE SE TRAT…"
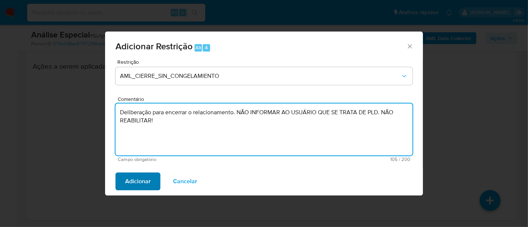
type textarea "Deliberação para encerrar o relacionamento. NÃO INFORMAR AO USUÁRIO QUE SE TRAT…"
click at [141, 181] on span "Adicionar" at bounding box center [138, 181] width 26 height 16
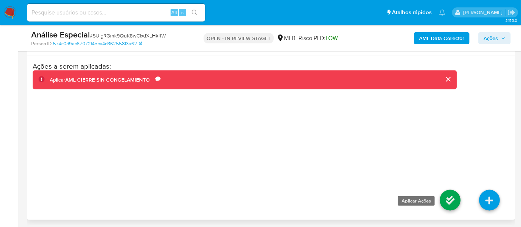
click at [457, 196] on link at bounding box center [450, 200] width 21 height 21
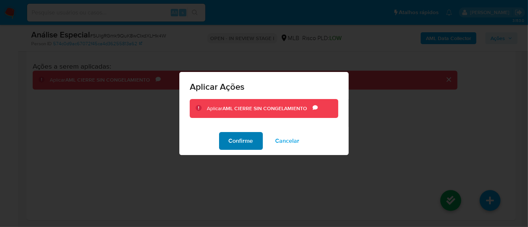
click at [252, 141] on span "Confirme" at bounding box center [241, 141] width 24 height 16
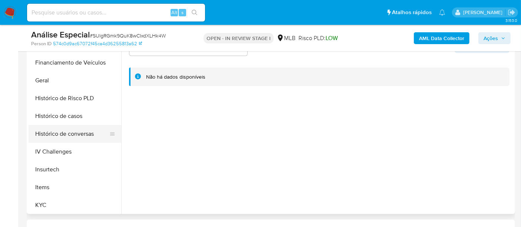
scroll to position [288, 0]
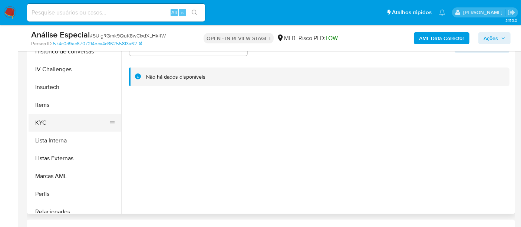
click at [43, 120] on button "KYC" at bounding box center [72, 123] width 87 height 18
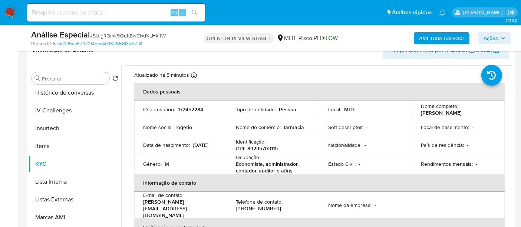
scroll to position [0, 0]
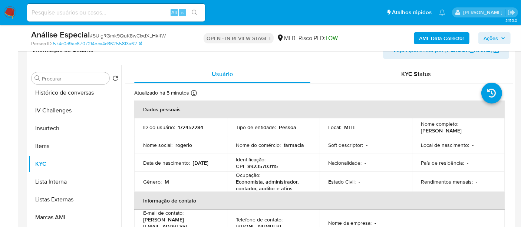
click at [496, 33] on span "Ações" at bounding box center [491, 38] width 14 height 12
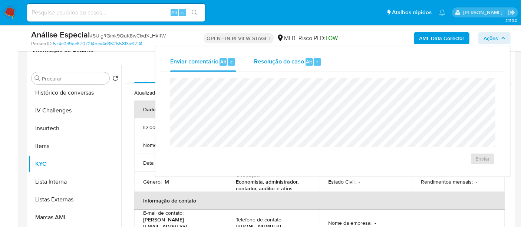
click at [289, 64] on span "Resolução do caso" at bounding box center [279, 61] width 50 height 9
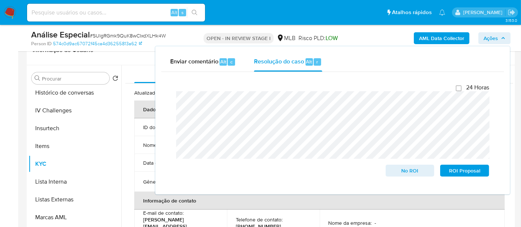
click at [144, 56] on header "Informação do Usuário Veja Aparência por [PERSON_NAME]" at bounding box center [271, 50] width 477 height 18
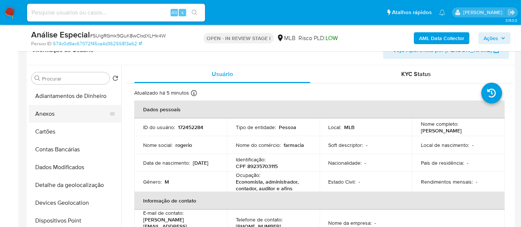
click at [50, 117] on button "Anexos" at bounding box center [72, 114] width 87 height 18
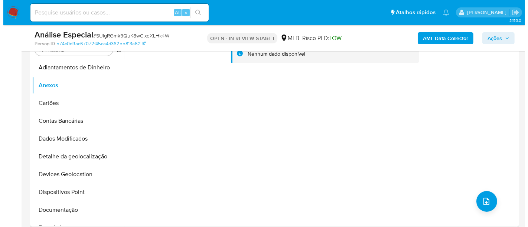
scroll to position [168, 0]
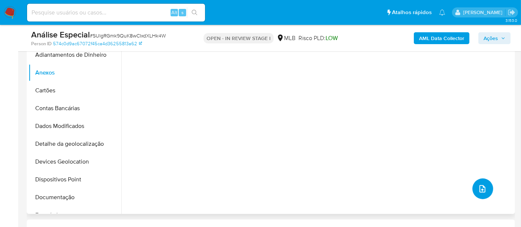
click at [480, 184] on icon "upload-file" at bounding box center [482, 188] width 9 height 9
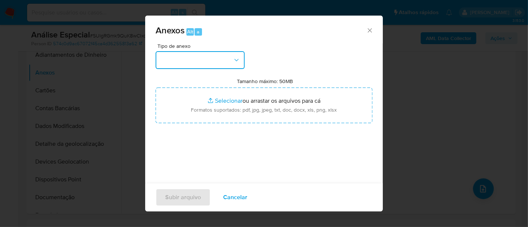
drag, startPoint x: 200, startPoint y: 61, endPoint x: 200, endPoint y: 65, distance: 4.5
click at [200, 61] on button "button" at bounding box center [199, 60] width 89 height 18
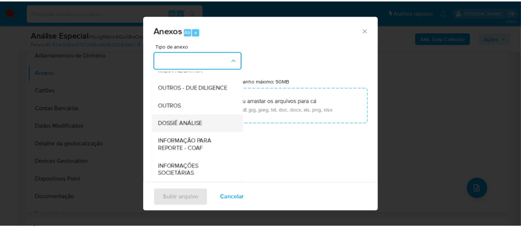
scroll to position [114, 0]
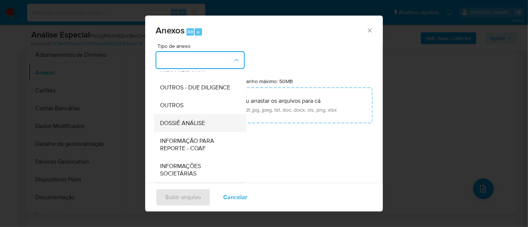
click at [176, 124] on span "DOSSIÊ ANÁLISE" at bounding box center [182, 122] width 45 height 7
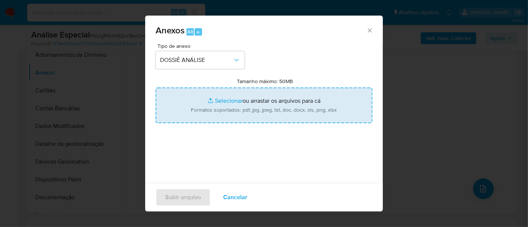
click at [222, 102] on input "Tamanho máximo: 50MB Selecionar arquivos" at bounding box center [263, 106] width 217 height 36
type input "C:\fakepath\TH - 51.326.193 [PERSON_NAME].pdf"
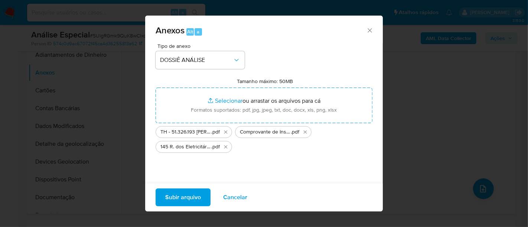
click at [190, 196] on span "Subir arquivo" at bounding box center [183, 197] width 36 height 16
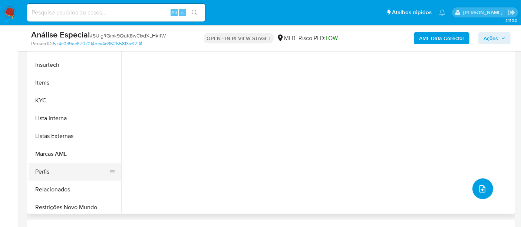
scroll to position [331, 0]
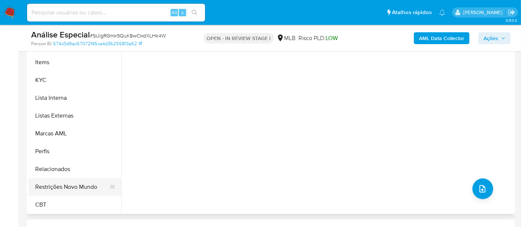
click at [78, 187] on button "Restrições Novo Mundo" at bounding box center [72, 187] width 87 height 18
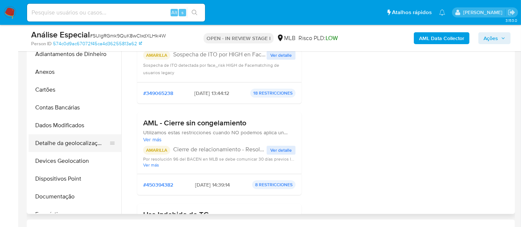
scroll to position [0, 0]
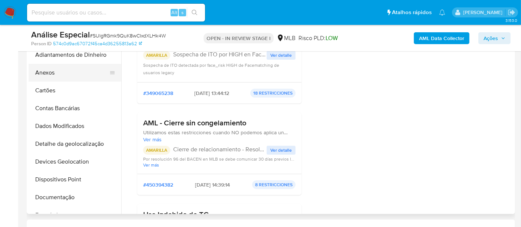
click at [46, 76] on button "Anexos" at bounding box center [72, 73] width 87 height 18
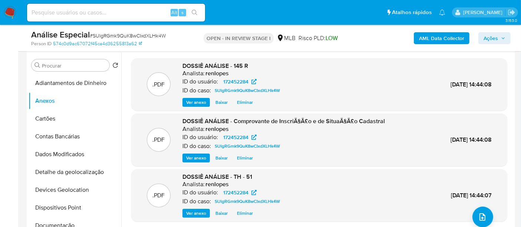
scroll to position [127, 0]
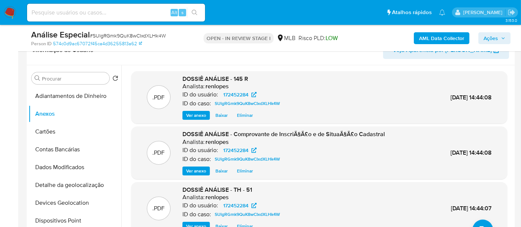
click at [494, 33] on span "Ações" at bounding box center [491, 38] width 14 height 12
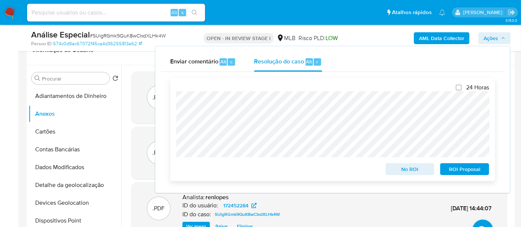
click at [408, 167] on span "No ROI" at bounding box center [410, 169] width 39 height 10
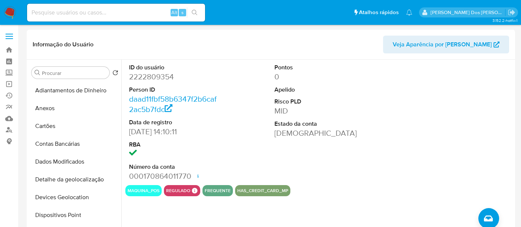
select select "10"
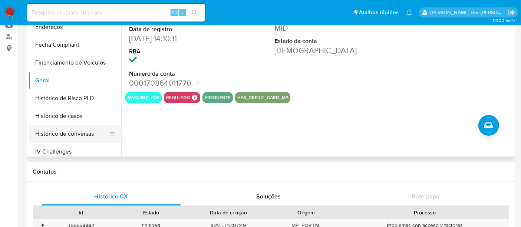
scroll to position [82, 0]
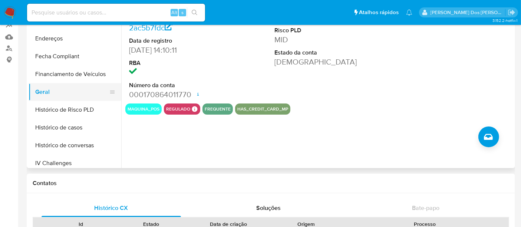
click at [44, 93] on button "Geral" at bounding box center [72, 92] width 87 height 18
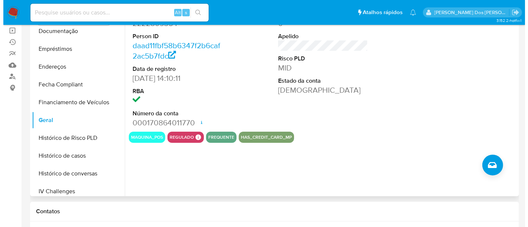
scroll to position [40, 0]
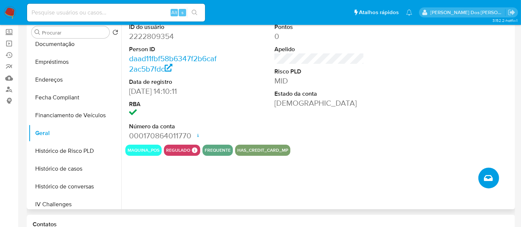
click at [492, 175] on icon "Criar caso manual" at bounding box center [488, 178] width 9 height 9
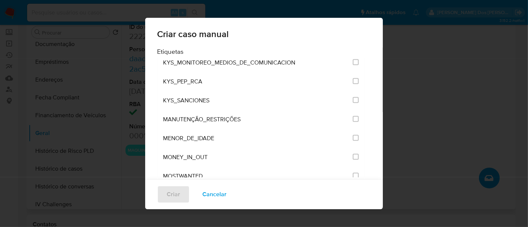
scroll to position [907, 0]
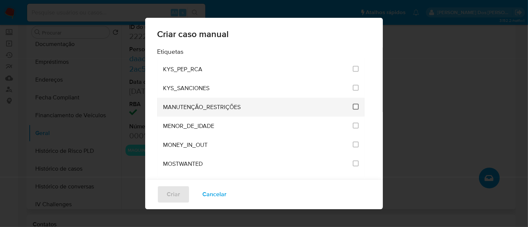
click at [352, 104] on input "2407" at bounding box center [355, 107] width 6 height 6
checkbox input "true"
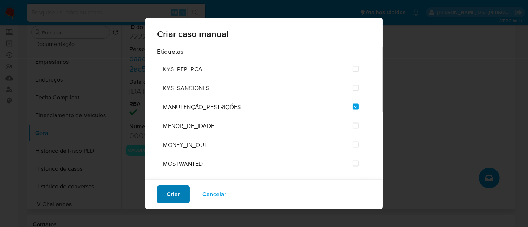
click at [171, 188] on span "Criar" at bounding box center [173, 194] width 13 height 16
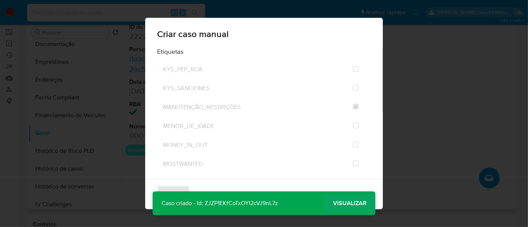
click at [359, 203] on span "Visualizar" at bounding box center [349, 203] width 33 height 0
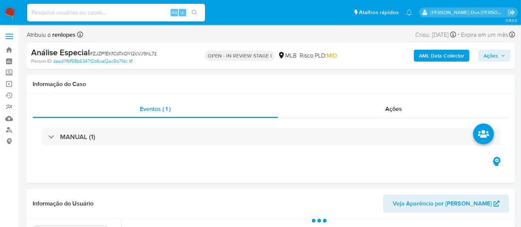
select select "10"
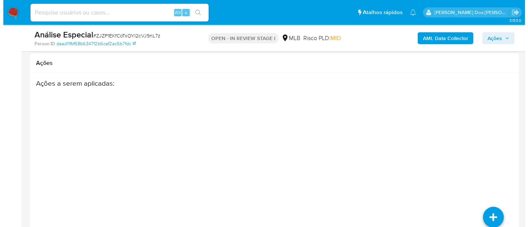
scroll to position [1204, 0]
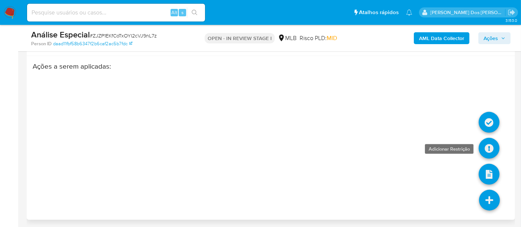
click at [490, 148] on link at bounding box center [489, 148] width 21 height 21
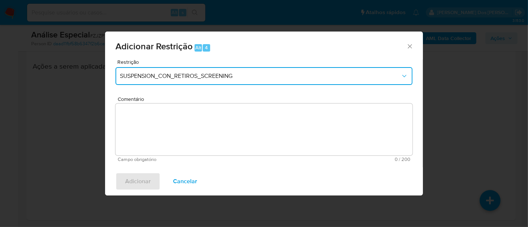
click at [231, 74] on span "SUSPENSION_CON_RETIROS_SCREENING" at bounding box center [260, 75] width 280 height 7
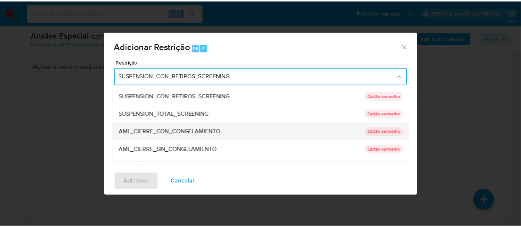
scroll to position [41, 0]
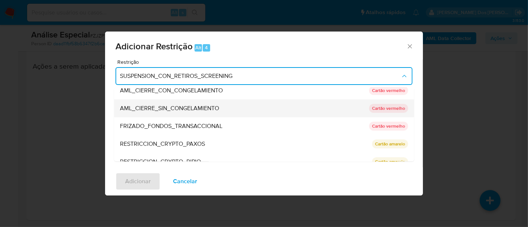
click at [202, 108] on span "AML_CIERRE_SIN_CONGELAMIENTO" at bounding box center [169, 108] width 99 height 7
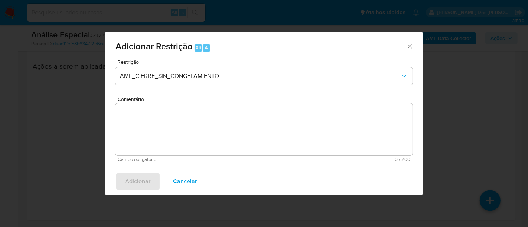
click at [200, 127] on textarea "Comentário" at bounding box center [263, 129] width 297 height 52
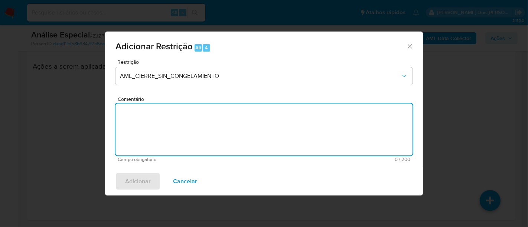
paste textarea "Deliberação para encerrar o relacionamento. NÃO INFORMAR AO USUÁRIO QUE SE TRAT…"
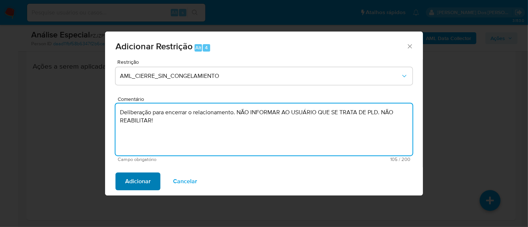
type textarea "Deliberação para encerrar o relacionamento. NÃO INFORMAR AO USUÁRIO QUE SE TRAT…"
click at [151, 180] on button "Adicionar" at bounding box center [137, 181] width 45 height 18
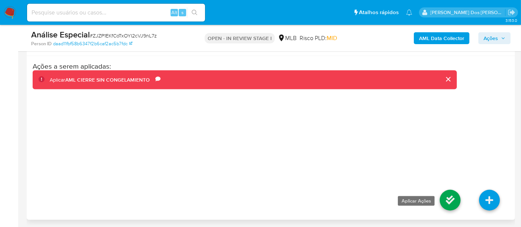
click at [447, 198] on link at bounding box center [450, 200] width 21 height 21
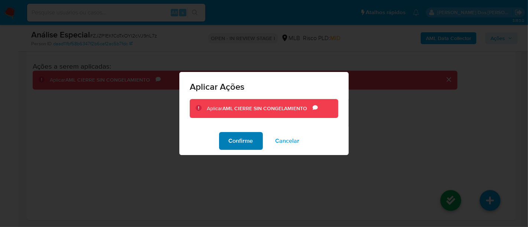
click at [241, 146] on span "Confirme" at bounding box center [241, 141] width 24 height 16
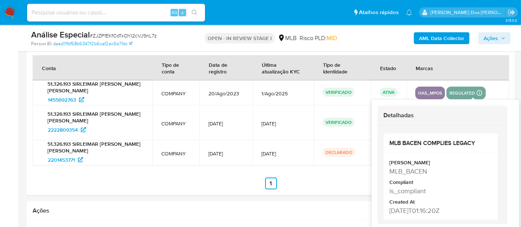
scroll to position [1039, 0]
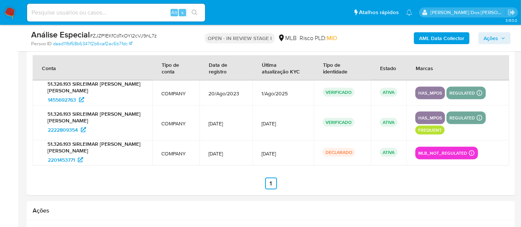
click at [490, 36] on span "Ações" at bounding box center [491, 38] width 14 height 12
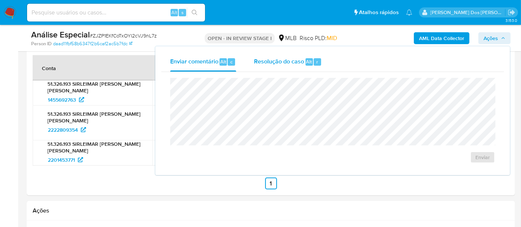
click at [278, 63] on span "Resolução do caso" at bounding box center [279, 61] width 50 height 9
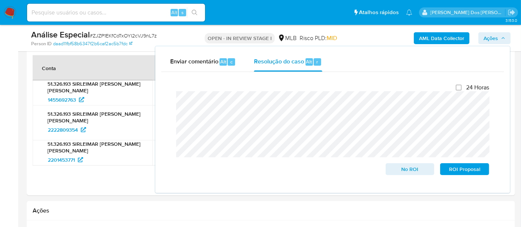
click at [162, 37] on div "Análise Especial # ZJZP1EKfCoTxOYI2cVJ9nL7z" at bounding box center [109, 34] width 157 height 11
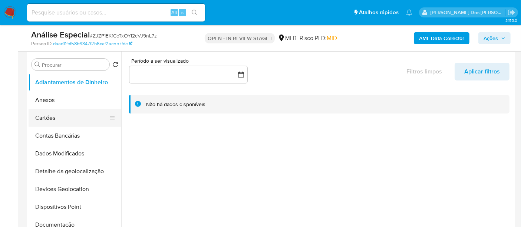
scroll to position [124, 0]
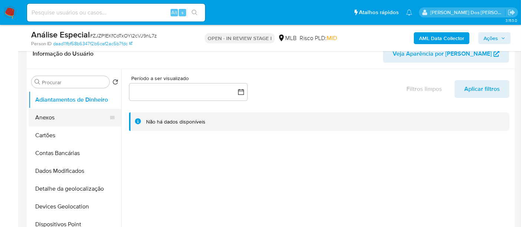
click at [49, 115] on button "Anexos" at bounding box center [72, 118] width 87 height 18
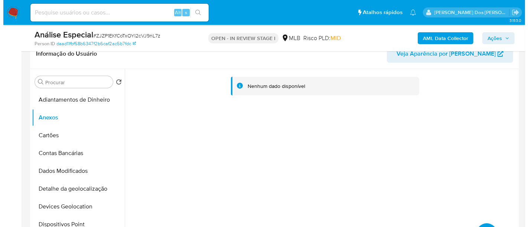
scroll to position [165, 0]
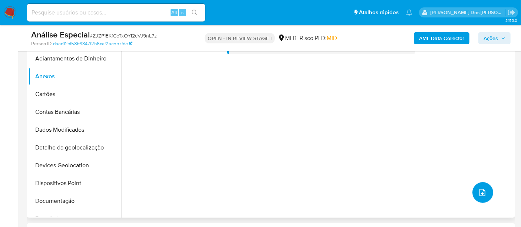
click at [482, 190] on icon "upload-file" at bounding box center [482, 192] width 9 height 9
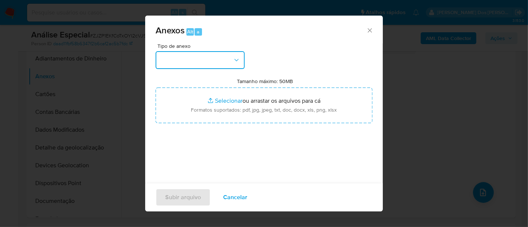
click at [237, 56] on button "button" at bounding box center [199, 60] width 89 height 18
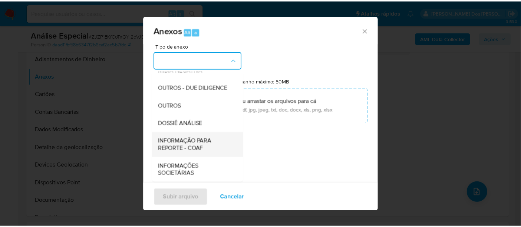
scroll to position [114, 0]
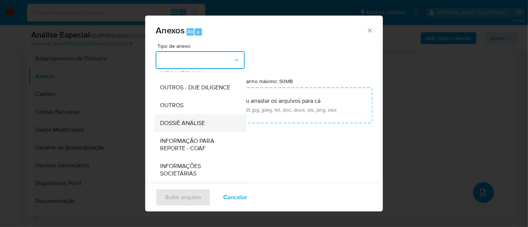
click at [180, 125] on span "DOSSIÊ ANÁLISE" at bounding box center [182, 122] width 45 height 7
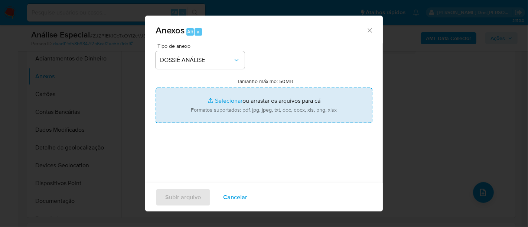
click at [220, 102] on input "Tamanho máximo: 50MB Selecionar arquivos" at bounding box center [263, 106] width 217 height 36
type input "C:\fakepath\TH - 51.326.193 [PERSON_NAME].pdf"
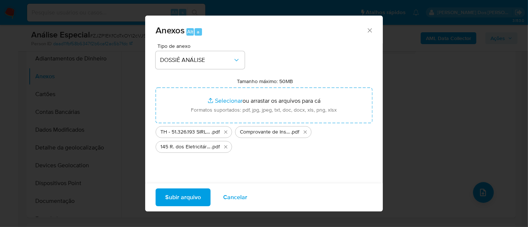
click at [184, 195] on span "Subir arquivo" at bounding box center [183, 197] width 36 height 16
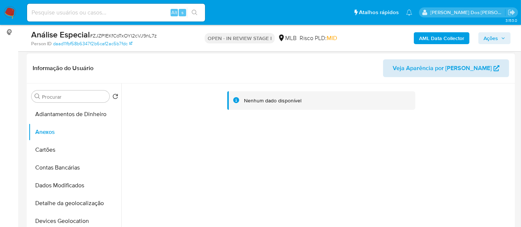
scroll to position [82, 0]
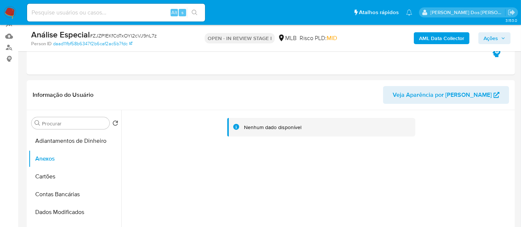
click at [489, 43] on span "Ações" at bounding box center [491, 38] width 14 height 12
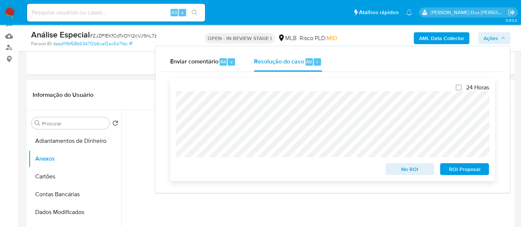
click at [174, 101] on div "24 Horas No ROI ROI Proposal" at bounding box center [332, 129] width 325 height 103
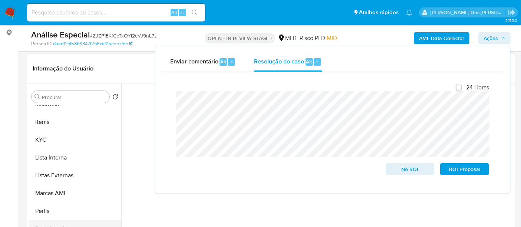
scroll to position [206, 0]
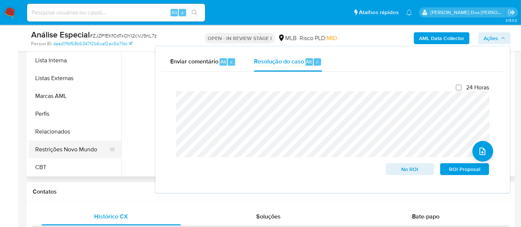
click at [69, 147] on button "Restrições Novo Mundo" at bounding box center [72, 150] width 87 height 18
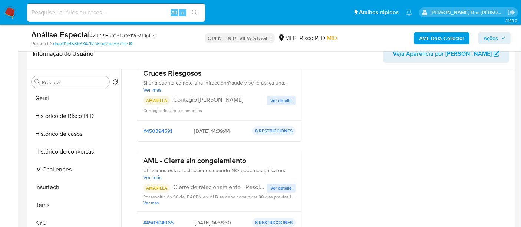
scroll to position [207, 0]
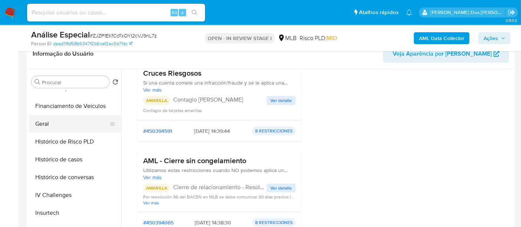
click at [42, 124] on button "Geral" at bounding box center [72, 124] width 87 height 18
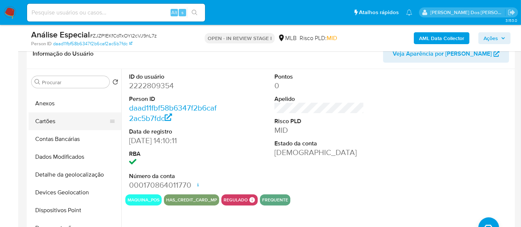
scroll to position [1, 0]
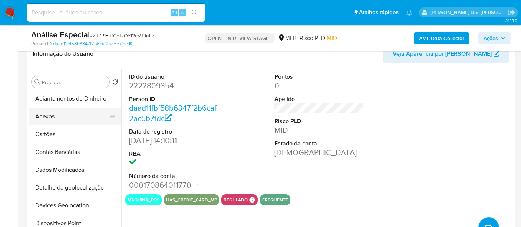
click at [47, 119] on button "Anexos" at bounding box center [72, 117] width 87 height 18
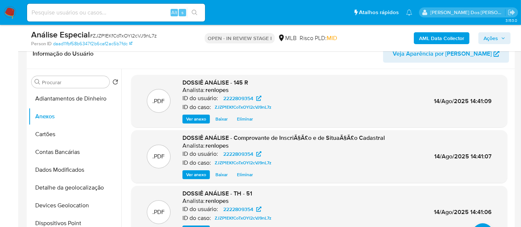
click at [493, 39] on span "Ações" at bounding box center [491, 38] width 14 height 12
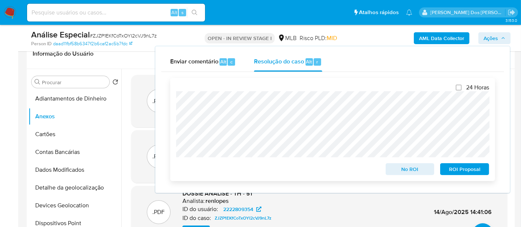
click at [415, 167] on span "No ROI" at bounding box center [410, 169] width 39 height 10
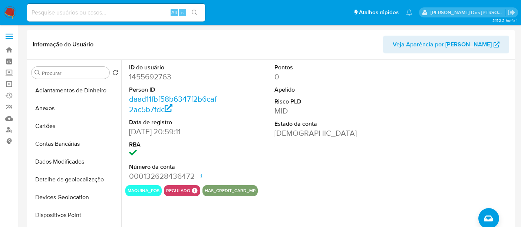
select select "10"
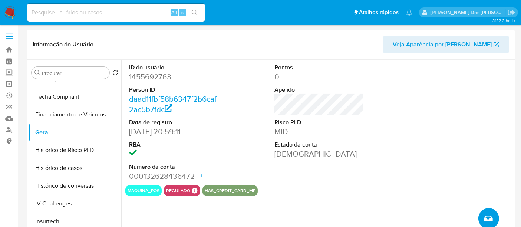
click at [492, 217] on icon "Criar caso manual" at bounding box center [488, 218] width 9 height 9
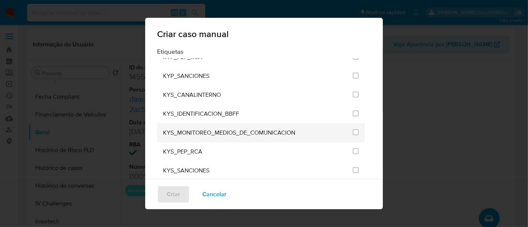
scroll to position [865, 0]
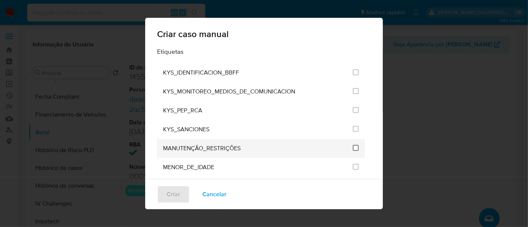
click at [352, 145] on input "2407" at bounding box center [355, 148] width 6 height 6
checkbox input "true"
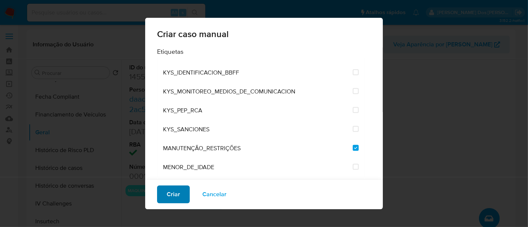
click at [169, 194] on span "Criar" at bounding box center [173, 194] width 13 height 16
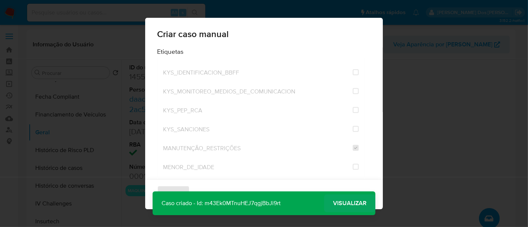
click at [336, 203] on span "Visualizar" at bounding box center [349, 203] width 33 height 0
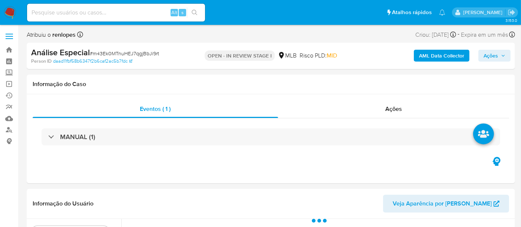
select select "10"
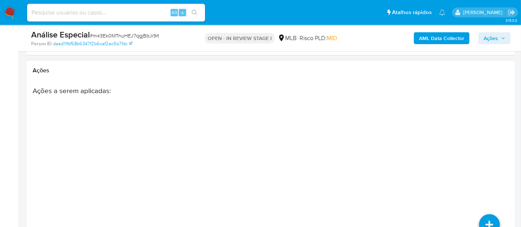
scroll to position [1242, 0]
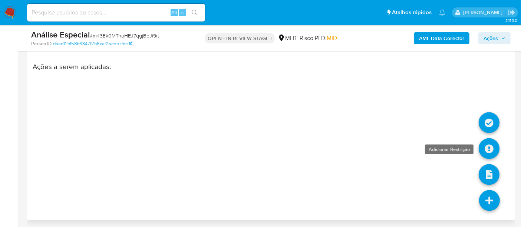
click at [489, 151] on link at bounding box center [489, 148] width 21 height 21
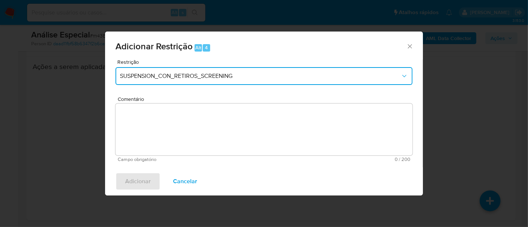
click at [179, 77] on span "SUSPENSION_CON_RETIROS_SCREENING" at bounding box center [260, 75] width 280 height 7
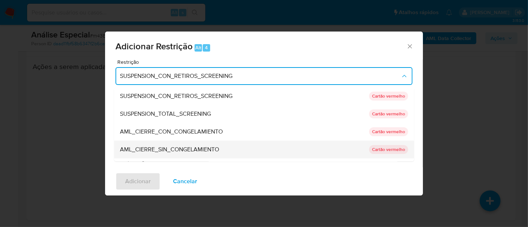
click at [174, 150] on span "AML_CIERRE_SIN_CONGELAMIENTO" at bounding box center [169, 149] width 99 height 7
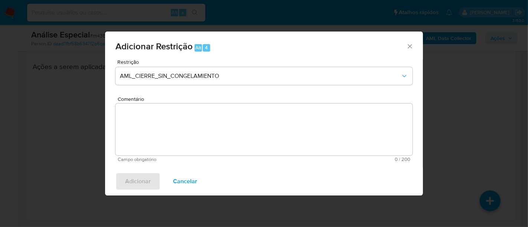
click at [176, 118] on textarea "Comentário" at bounding box center [263, 129] width 297 height 52
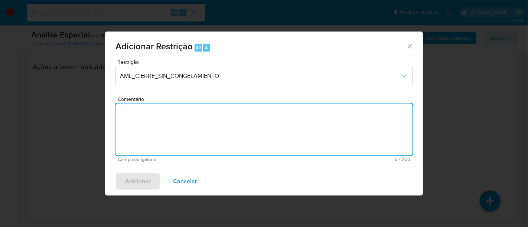
paste textarea "Deliberação para encerrar o relacionamento. NÃO INFORMAR AO USUÁRIO QUE SE TRAT…"
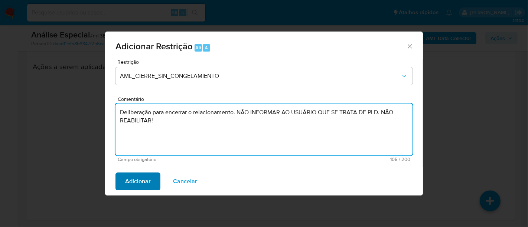
type textarea "Deliberação para encerrar o relacionamento. NÃO INFORMAR AO USUÁRIO QUE SE TRAT…"
click at [141, 180] on span "Adicionar" at bounding box center [138, 181] width 26 height 16
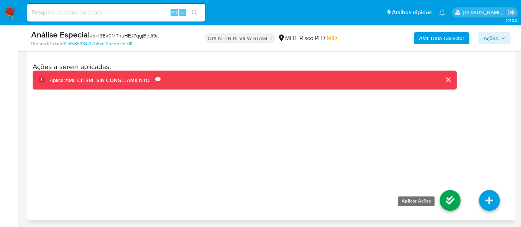
click at [441, 194] on link at bounding box center [450, 200] width 21 height 21
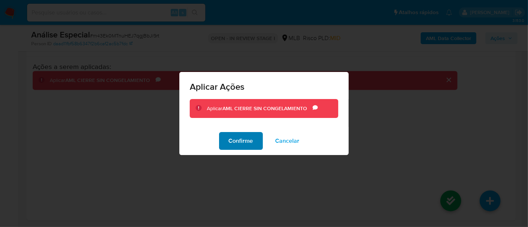
click at [240, 137] on span "Confirme" at bounding box center [241, 141] width 24 height 16
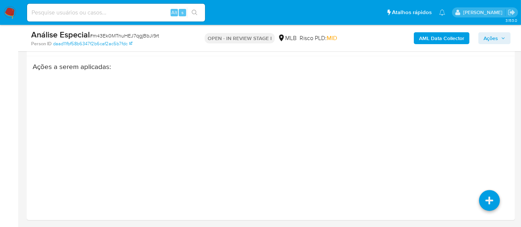
click at [495, 41] on span "Ações" at bounding box center [491, 38] width 14 height 12
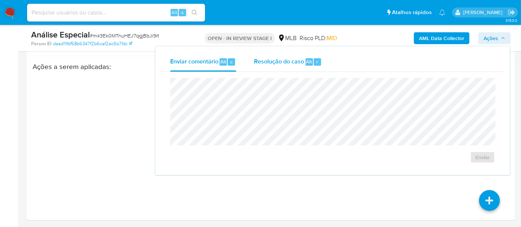
click at [284, 62] on span "Resolução do caso" at bounding box center [279, 61] width 50 height 9
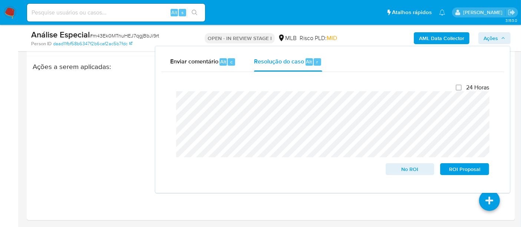
click at [172, 32] on div "Análise Especial # m43Ek0MTnuHEJ7qgjBbJi9rt" at bounding box center [109, 34] width 157 height 11
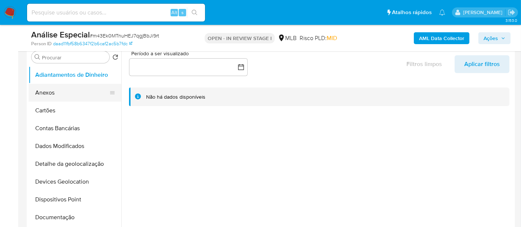
scroll to position [88, 0]
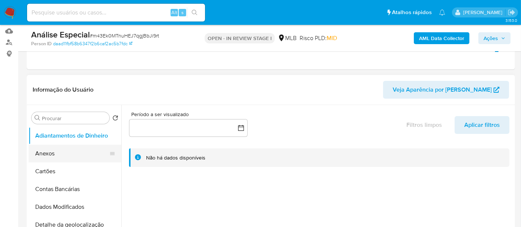
click at [54, 154] on button "Anexos" at bounding box center [72, 154] width 87 height 18
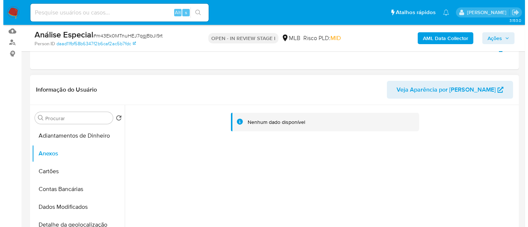
scroll to position [170, 0]
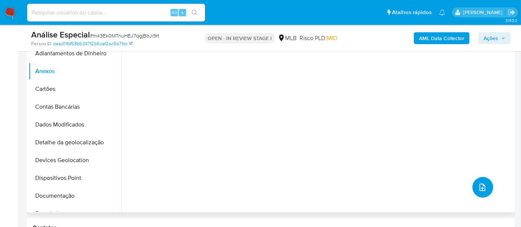
click at [479, 186] on icon "upload-file" at bounding box center [482, 187] width 9 height 9
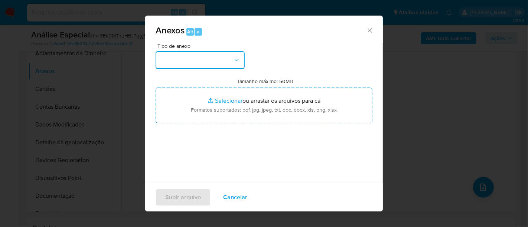
click at [232, 56] on button "button" at bounding box center [199, 60] width 89 height 18
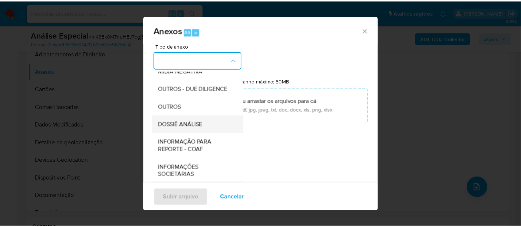
scroll to position [114, 0]
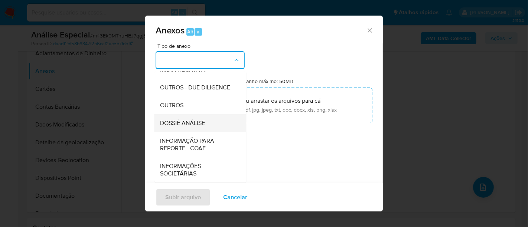
click at [196, 119] on span "DOSSIÊ ANÁLISE" at bounding box center [182, 122] width 45 height 7
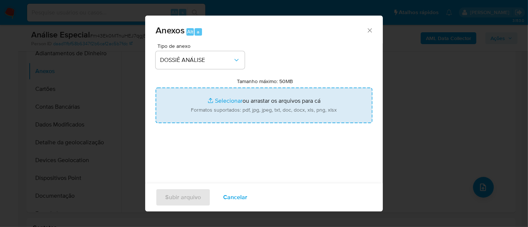
click at [219, 102] on input "Tamanho máximo: 50MB Selecionar arquivos" at bounding box center [263, 106] width 217 height 36
type input "C:\fakepath\TH - 51.326.193 SIRLEIMAR [PERSON_NAME] [PERSON_NAME].pdf"
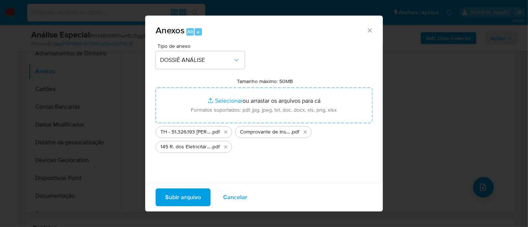
click at [181, 197] on span "Subir arquivo" at bounding box center [183, 197] width 36 height 16
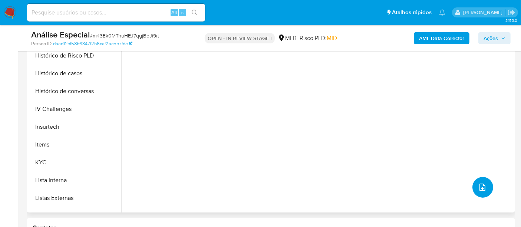
scroll to position [329, 0]
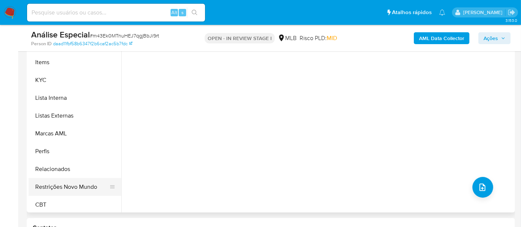
click at [75, 184] on button "Restrições Novo Mundo" at bounding box center [72, 187] width 87 height 18
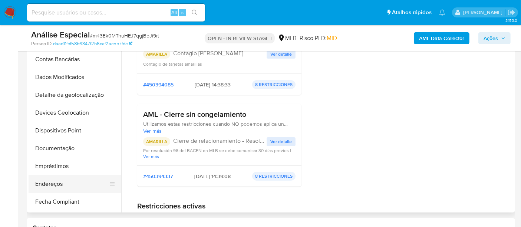
scroll to position [0, 0]
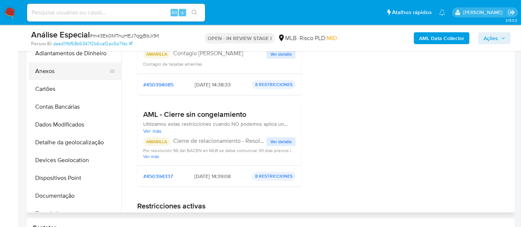
click at [37, 74] on button "Anexos" at bounding box center [72, 71] width 87 height 18
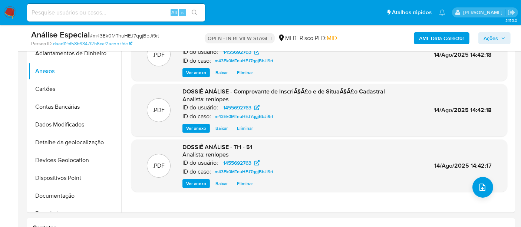
click at [489, 34] on span "Ações" at bounding box center [491, 38] width 14 height 12
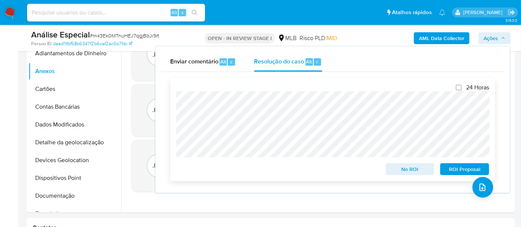
click at [411, 167] on span "No ROI" at bounding box center [410, 169] width 39 height 10
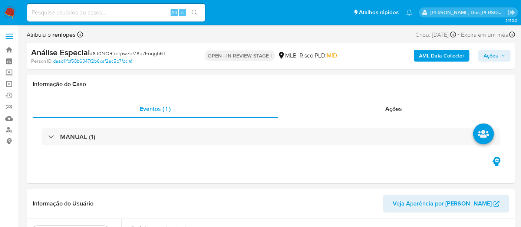
select select "10"
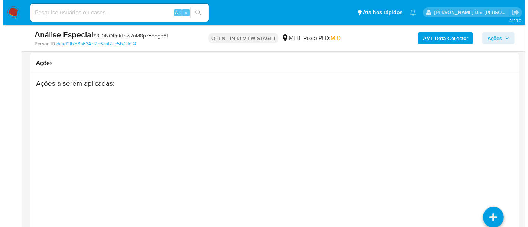
scroll to position [1242, 0]
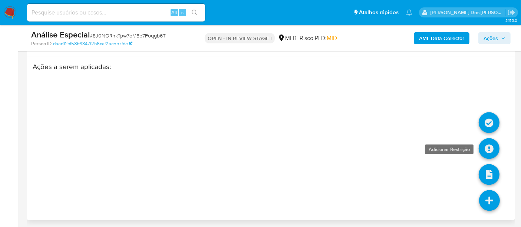
click at [489, 151] on link at bounding box center [489, 148] width 21 height 21
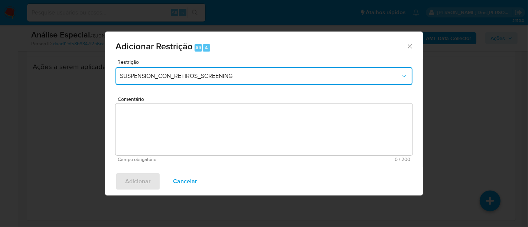
click at [170, 77] on span "SUSPENSION_CON_RETIROS_SCREENING" at bounding box center [260, 75] width 280 height 7
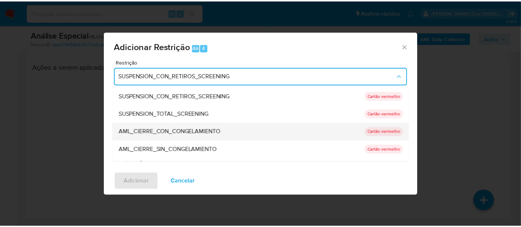
scroll to position [41, 0]
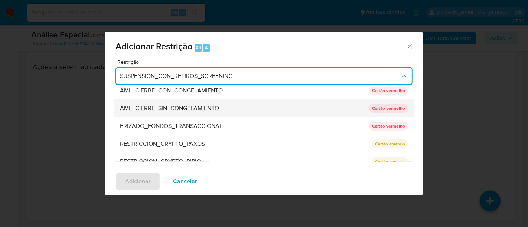
click at [170, 108] on span "AML_CIERRE_SIN_CONGELAMIENTO" at bounding box center [169, 108] width 99 height 7
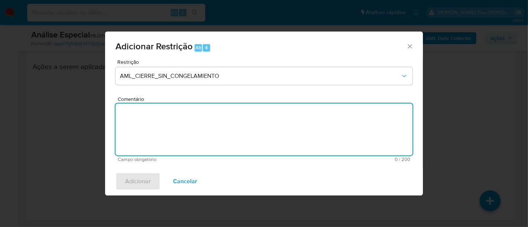
click at [150, 138] on textarea "Comentário" at bounding box center [263, 129] width 297 height 52
paste textarea "Deliberação para encerrar o relacionamento. NÃO INFORMAR AO USUÁRIO QUE SE TRAT…"
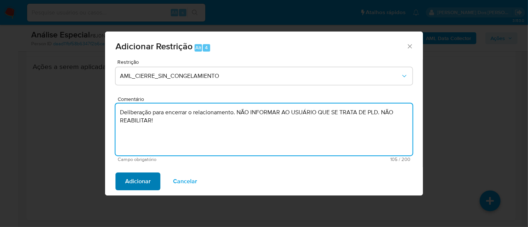
type textarea "Deliberação para encerrar o relacionamento. NÃO INFORMAR AO USUÁRIO QUE SE TRAT…"
click at [143, 178] on span "Adicionar" at bounding box center [138, 181] width 26 height 16
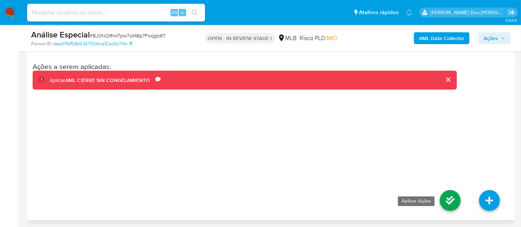
click at [448, 194] on link at bounding box center [450, 200] width 21 height 21
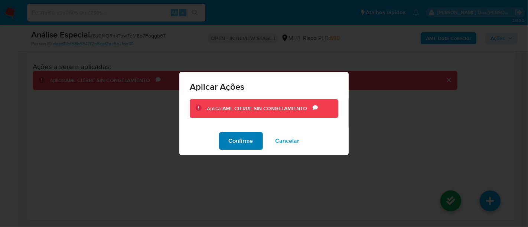
click at [249, 139] on span "Confirme" at bounding box center [241, 141] width 24 height 16
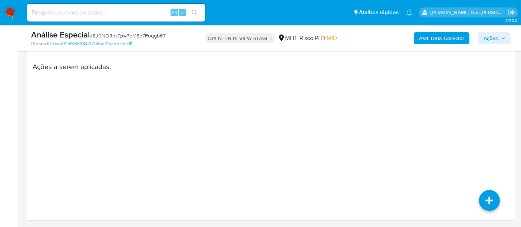
click at [497, 36] on span "Ações" at bounding box center [491, 38] width 14 height 12
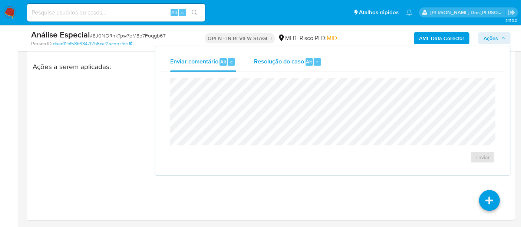
click at [289, 60] on span "Resolução do caso" at bounding box center [279, 61] width 50 height 9
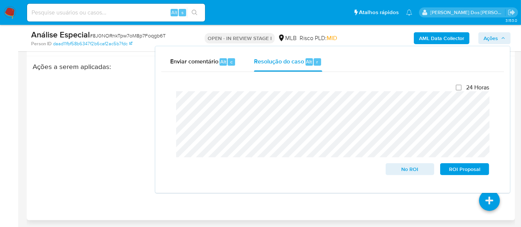
click at [132, 73] on div "Ações a serem aplicadas :" at bounding box center [245, 121] width 424 height 119
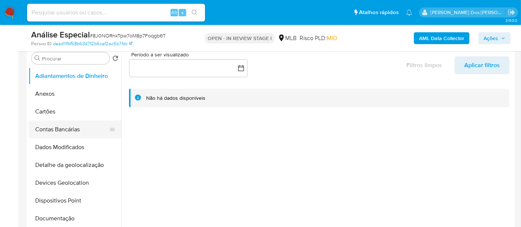
scroll to position [129, 0]
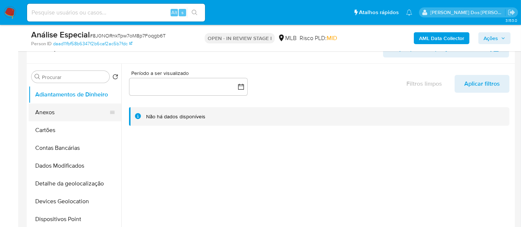
click at [47, 113] on button "Anexos" at bounding box center [72, 112] width 87 height 18
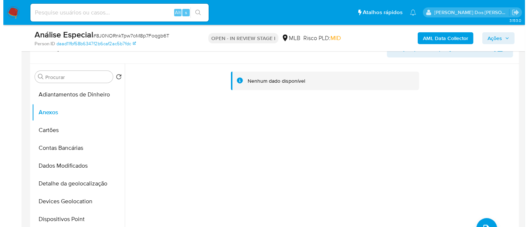
scroll to position [170, 0]
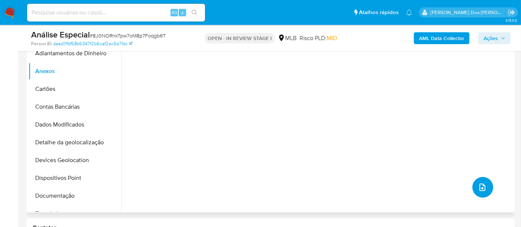
click at [482, 177] on button "upload-file" at bounding box center [483, 187] width 21 height 21
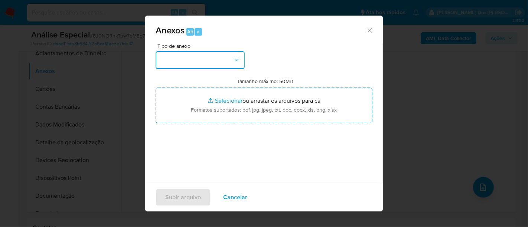
click at [235, 60] on icon "button" at bounding box center [236, 59] width 7 height 7
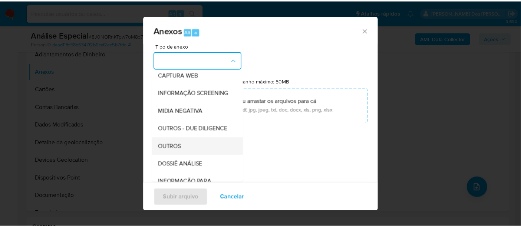
scroll to position [82, 0]
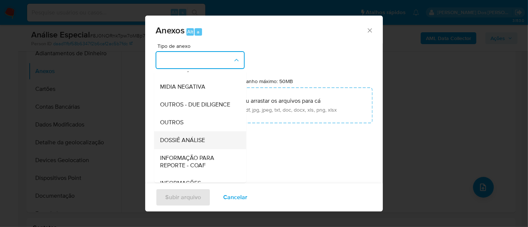
click at [180, 144] on span "DOSSIÊ ANÁLISE" at bounding box center [182, 140] width 45 height 7
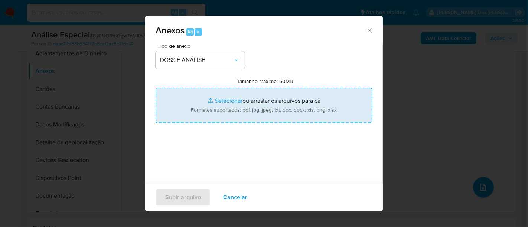
click at [234, 99] on input "Tamanho máximo: 50MB Selecionar arquivos" at bounding box center [263, 106] width 217 height 36
type input "C:\fakepath\TH - 51.326.193 SIRLEIMAR ALVES BARRETO.pdf"
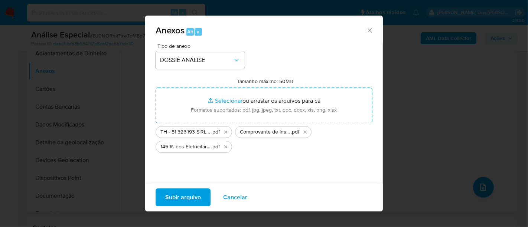
click at [184, 197] on span "Subir arquivo" at bounding box center [183, 197] width 36 height 16
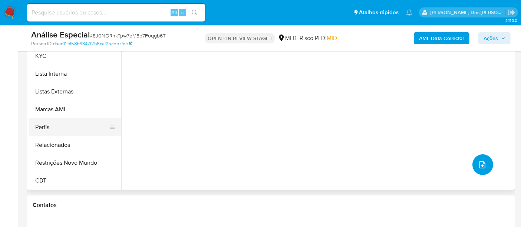
scroll to position [211, 0]
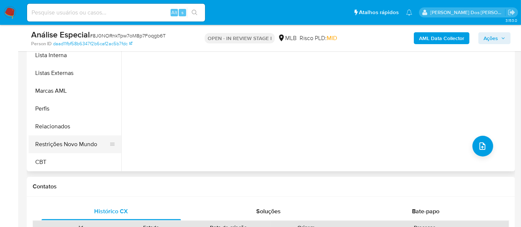
click at [67, 144] on button "Restrições Novo Mundo" at bounding box center [72, 144] width 87 height 18
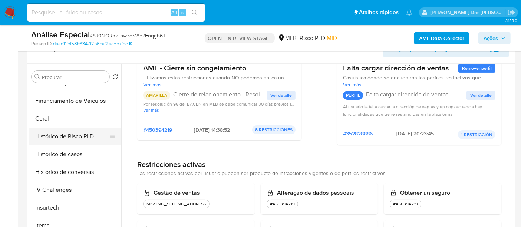
scroll to position [166, 0]
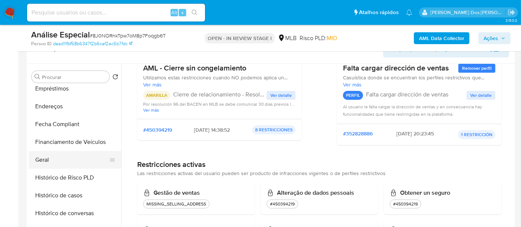
click at [47, 160] on button "Geral" at bounding box center [72, 160] width 87 height 18
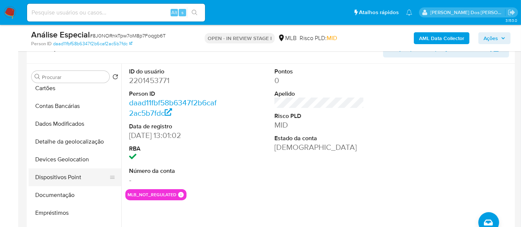
scroll to position [1, 0]
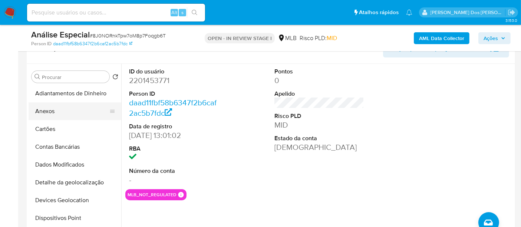
click at [49, 115] on button "Anexos" at bounding box center [72, 111] width 87 height 18
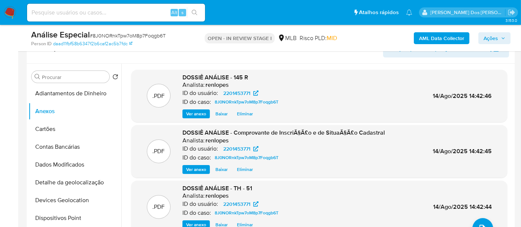
click at [482, 38] on button "Ações" at bounding box center [495, 38] width 32 height 12
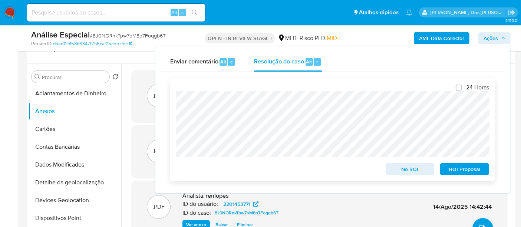
click at [413, 167] on span "No ROI" at bounding box center [410, 169] width 39 height 10
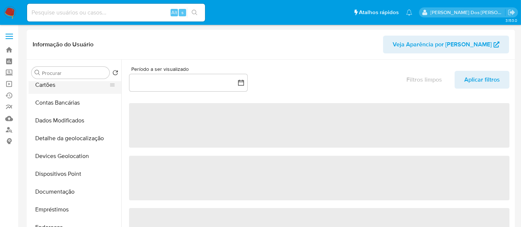
select select "10"
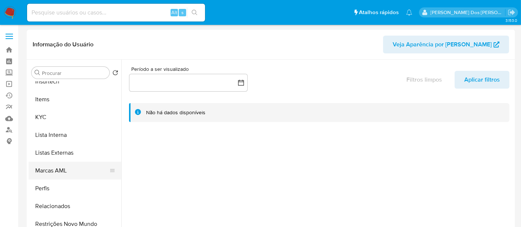
scroll to position [331, 0]
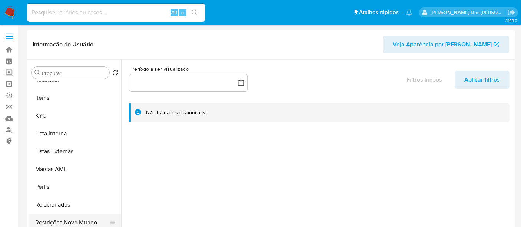
click at [79, 221] on button "Restrições Novo Mundo" at bounding box center [72, 223] width 87 height 18
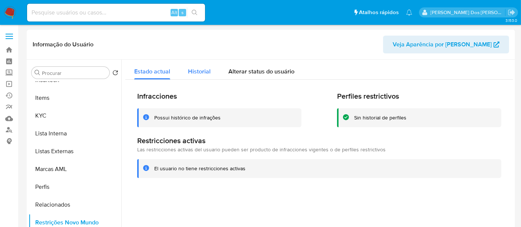
click at [204, 68] on span "Historial" at bounding box center [199, 71] width 23 height 9
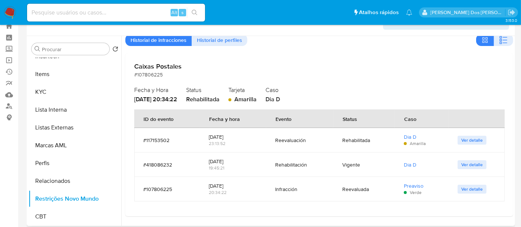
scroll to position [41, 0]
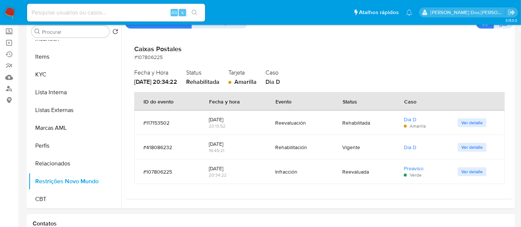
click at [86, 16] on input at bounding box center [116, 13] width 178 height 10
paste input "ANw5xbQWbZMkixy65pZy378D"
type input "ANw5xbQWbZMkixy65pZy378D"
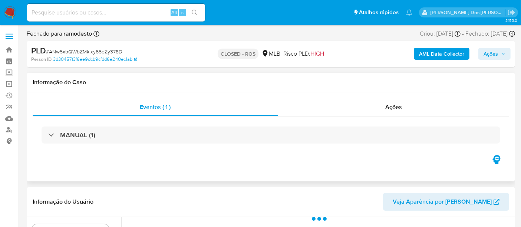
scroll to position [206, 0]
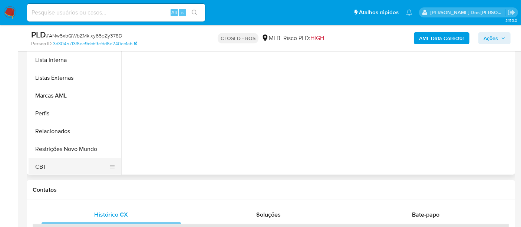
select select "10"
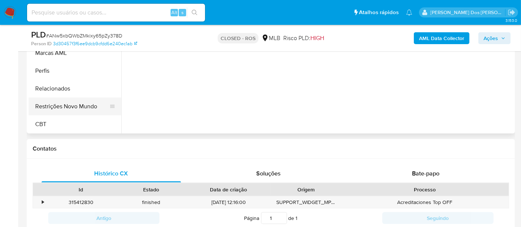
click at [68, 105] on button "Restrições Novo Mundo" at bounding box center [72, 107] width 87 height 18
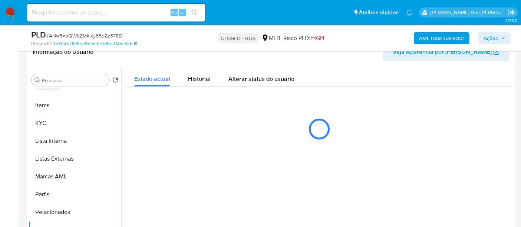
scroll to position [165, 0]
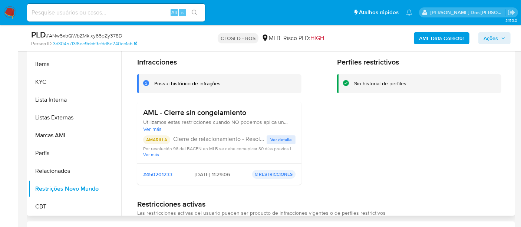
click at [277, 137] on span "Ver detalle" at bounding box center [281, 139] width 22 height 7
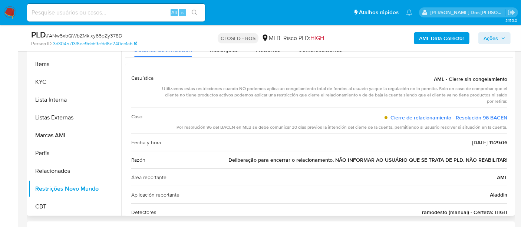
click at [328, 158] on span "Deliberação para encerrar o relacionamento. NÃO INFORMAR AO USUÁRIO QUE SE TRAT…" at bounding box center [368, 159] width 279 height 7
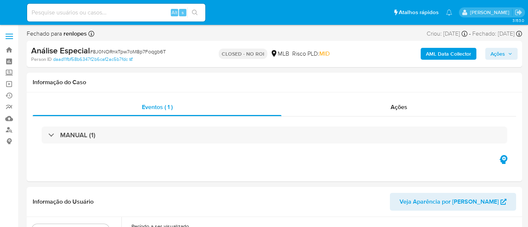
select select "10"
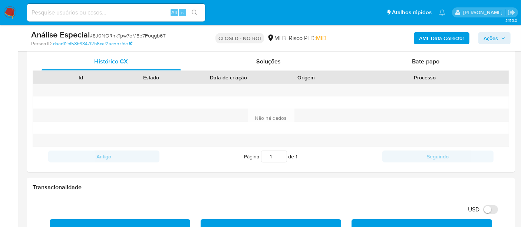
scroll to position [329, 0]
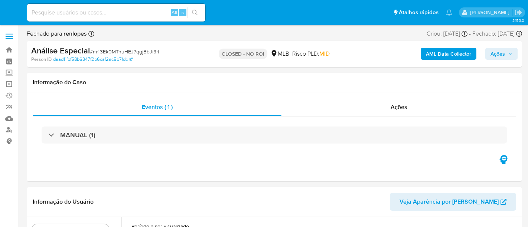
select select "10"
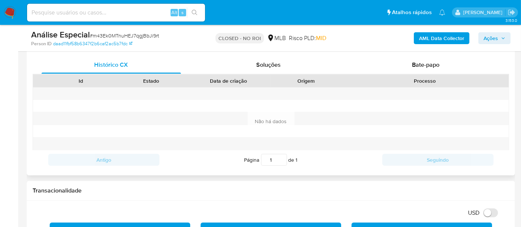
scroll to position [329, 0]
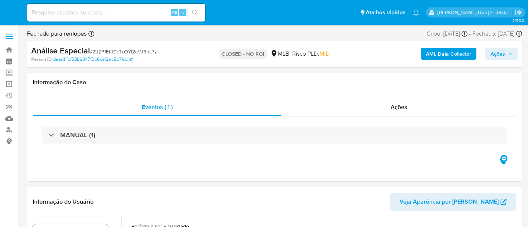
select select "10"
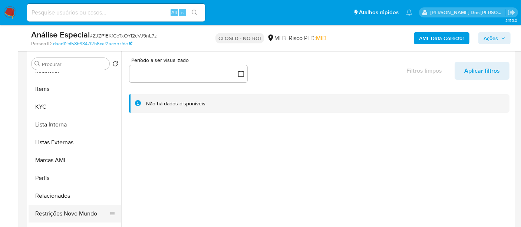
scroll to position [165, 0]
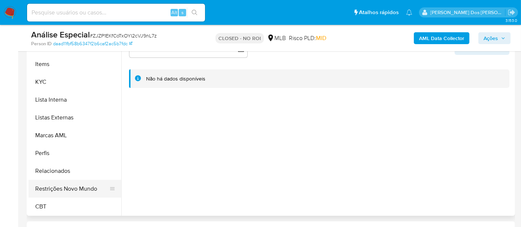
click at [82, 190] on button "Restrições Novo Mundo" at bounding box center [72, 189] width 87 height 18
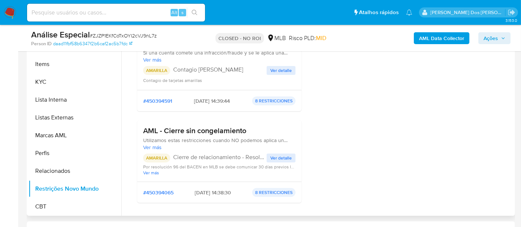
scroll to position [41, 0]
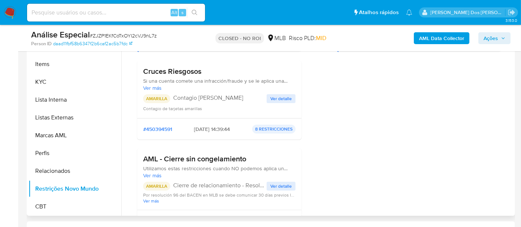
click at [272, 102] on span "Ver detalle" at bounding box center [281, 98] width 22 height 7
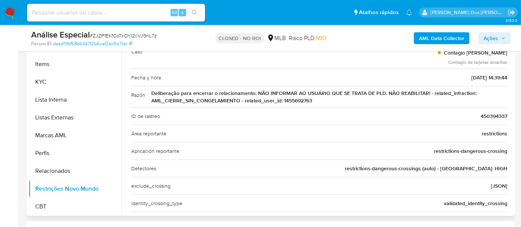
scroll to position [0, 0]
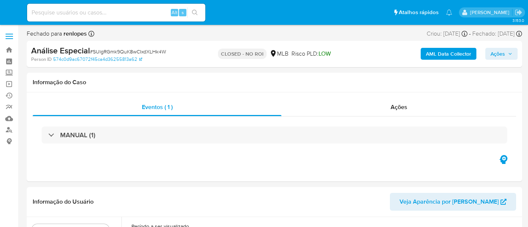
select select "10"
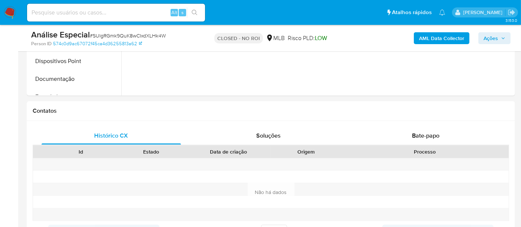
scroll to position [371, 0]
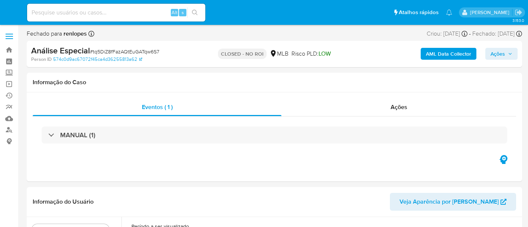
select select "10"
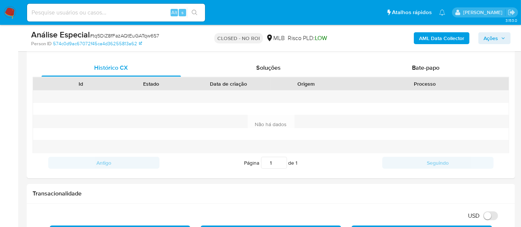
scroll to position [288, 0]
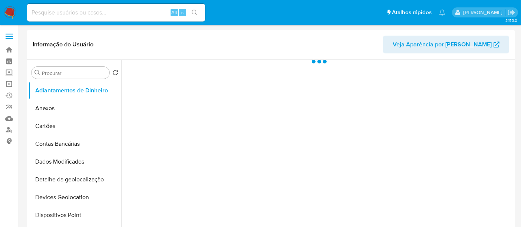
click at [114, 13] on input at bounding box center [116, 13] width 178 height 10
paste input "1088215591"
type input "1088215591"
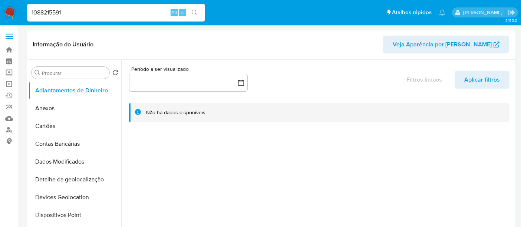
select select "10"
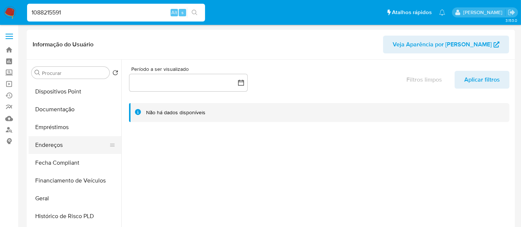
scroll to position [165, 0]
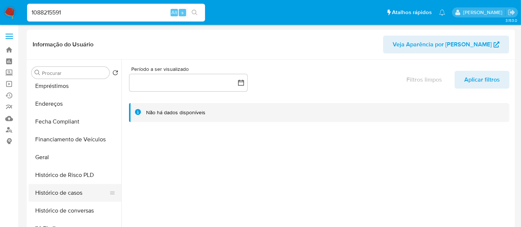
click at [76, 191] on button "Histórico de casos" at bounding box center [72, 193] width 87 height 18
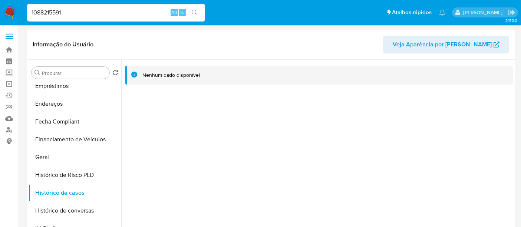
click at [105, 8] on input "1088215591" at bounding box center [116, 13] width 178 height 10
click at [105, 9] on input "1088215591" at bounding box center [116, 13] width 178 height 10
paste input "491558452"
type input "491558452"
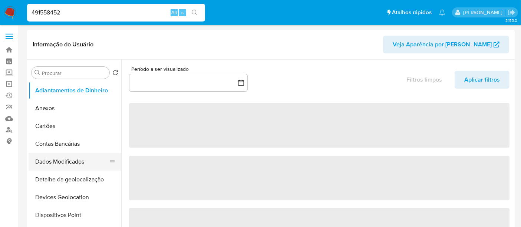
select select "10"
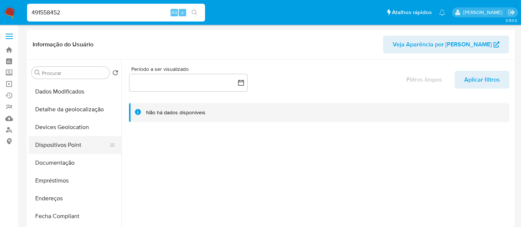
scroll to position [82, 0]
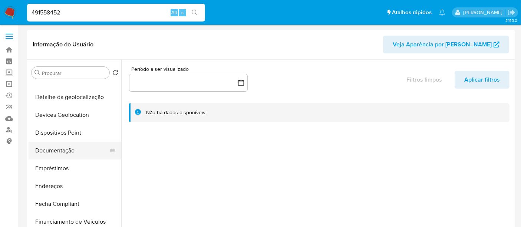
click at [62, 149] on button "Documentação" at bounding box center [72, 151] width 87 height 18
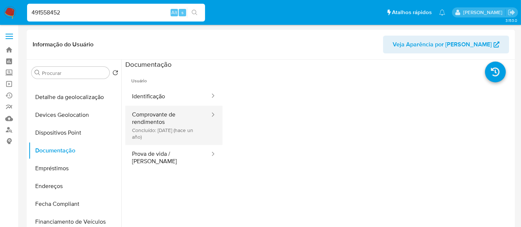
click at [151, 125] on button "Comprovante de rendimentos Concluído: [DATE] (hace un año)" at bounding box center [167, 125] width 85 height 39
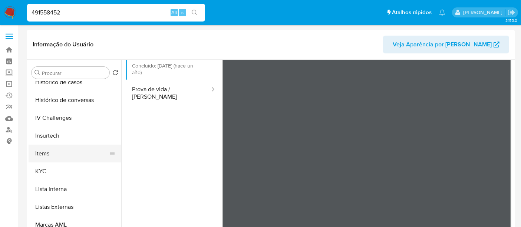
scroll to position [288, 0]
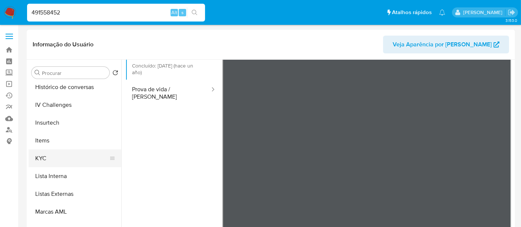
click at [43, 157] on button "KYC" at bounding box center [72, 158] width 87 height 18
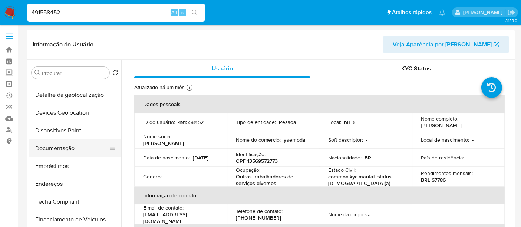
scroll to position [82, 0]
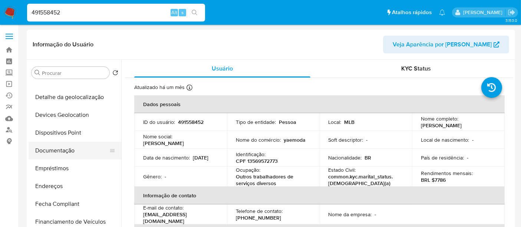
click at [66, 151] on button "Documentação" at bounding box center [72, 151] width 87 height 18
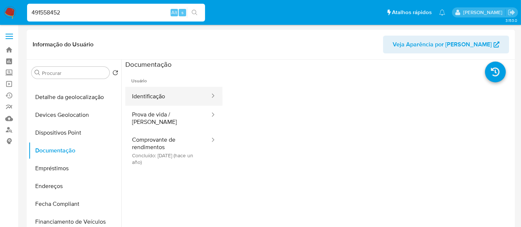
click at [153, 94] on button "Identificação" at bounding box center [167, 96] width 85 height 19
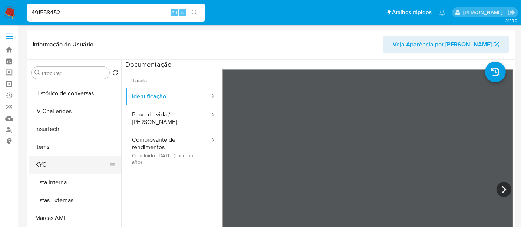
scroll to position [288, 0]
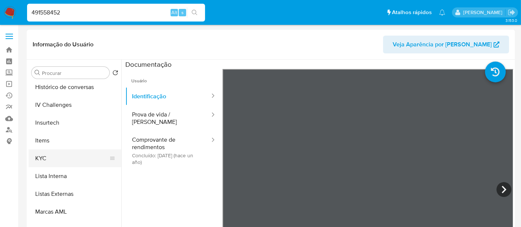
click at [37, 155] on button "KYC" at bounding box center [72, 158] width 87 height 18
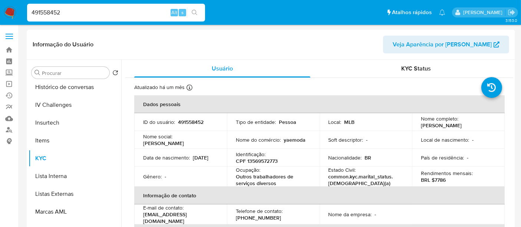
click at [423, 124] on p "[PERSON_NAME]" at bounding box center [441, 125] width 41 height 7
click at [423, 125] on p "[PERSON_NAME]" at bounding box center [441, 125] width 41 height 7
drag, startPoint x: 474, startPoint y: 125, endPoint x: 413, endPoint y: 127, distance: 61.2
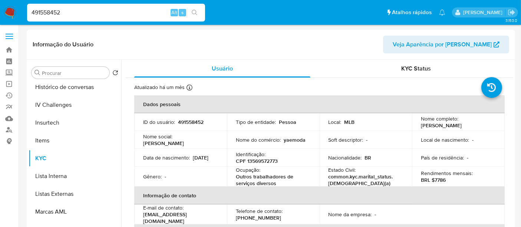
click at [413, 127] on td "Nome completo : [PERSON_NAME]" at bounding box center [458, 122] width 93 height 18
copy p "[PERSON_NAME]"
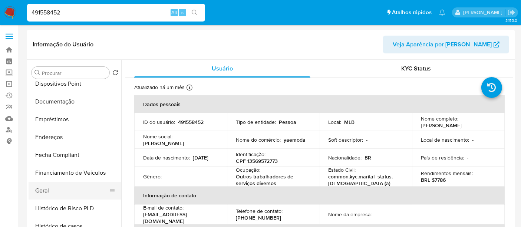
scroll to position [125, 0]
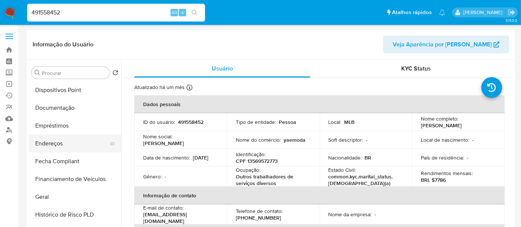
click at [54, 148] on button "Endereços" at bounding box center [72, 144] width 87 height 18
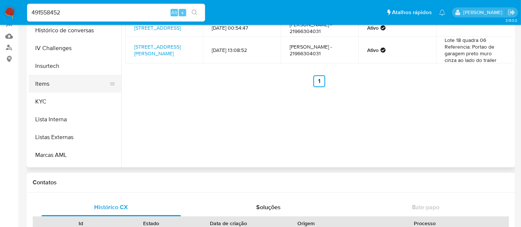
scroll to position [249, 0]
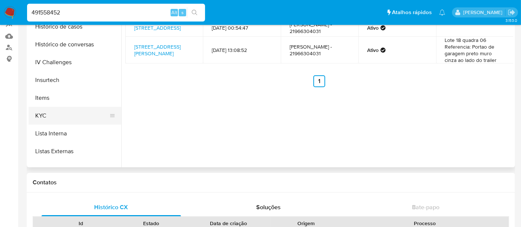
click at [44, 115] on button "KYC" at bounding box center [72, 116] width 87 height 18
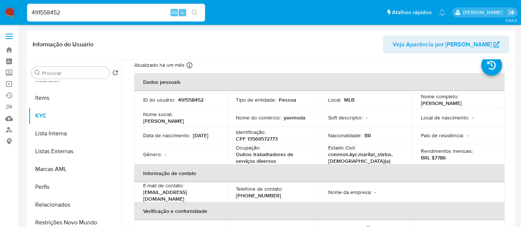
scroll to position [9, 0]
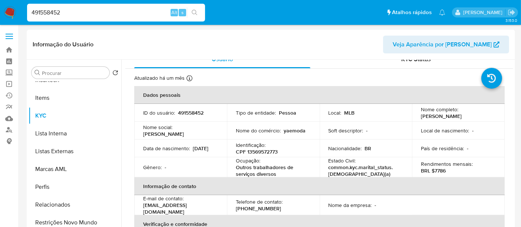
click at [275, 151] on p "CPF 13569572773" at bounding box center [257, 151] width 42 height 7
copy p "13569572773"
click at [447, 115] on p "[PERSON_NAME]" at bounding box center [441, 116] width 41 height 7
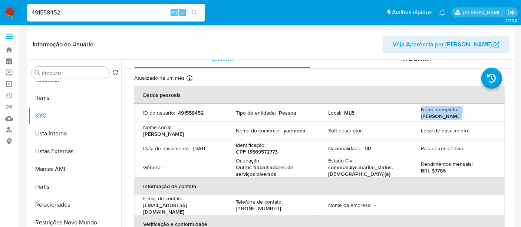
click at [447, 115] on p "[PERSON_NAME]" at bounding box center [441, 116] width 41 height 7
click at [448, 115] on p "[PERSON_NAME]" at bounding box center [441, 116] width 41 height 7
drag, startPoint x: 470, startPoint y: 116, endPoint x: 420, endPoint y: 116, distance: 50.5
click at [421, 116] on div "Nome completo : [PERSON_NAME]" at bounding box center [458, 112] width 75 height 13
copy p "[PERSON_NAME]"
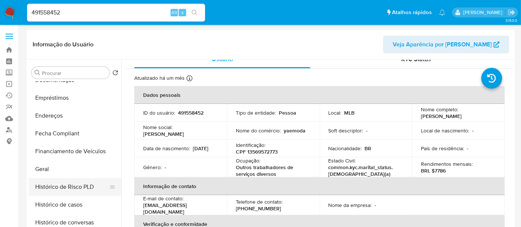
scroll to position [125, 0]
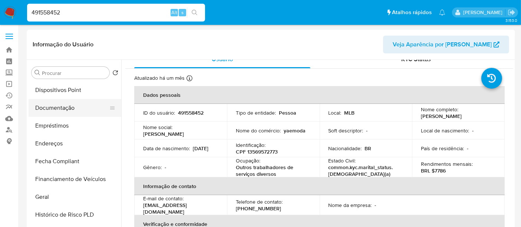
click at [63, 108] on button "Documentação" at bounding box center [72, 108] width 87 height 18
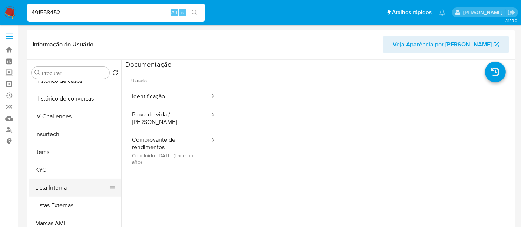
scroll to position [290, 0]
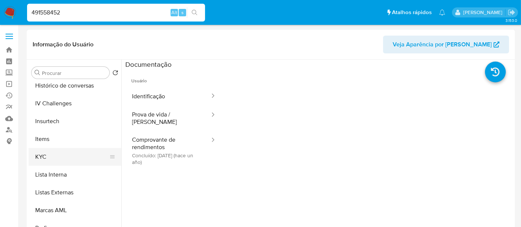
click at [46, 156] on button "KYC" at bounding box center [72, 157] width 87 height 18
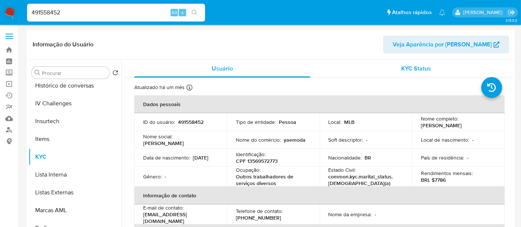
click at [405, 66] on span "KYC Status" at bounding box center [417, 68] width 30 height 9
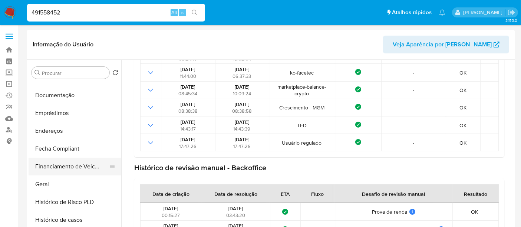
scroll to position [125, 0]
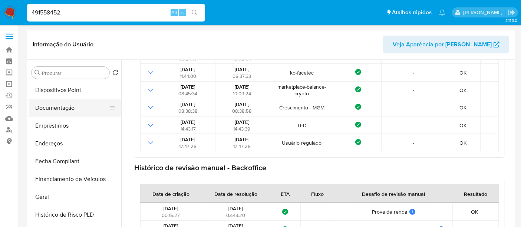
click at [63, 112] on button "Documentação" at bounding box center [72, 108] width 87 height 18
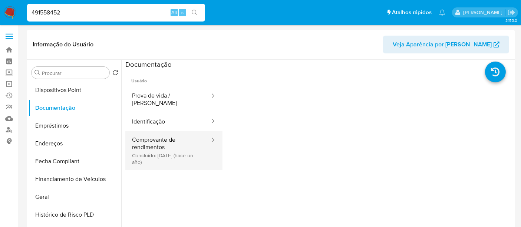
click at [154, 138] on button "Comprovante de rendimentos Concluído: [DATE] (hace un año)" at bounding box center [167, 150] width 85 height 39
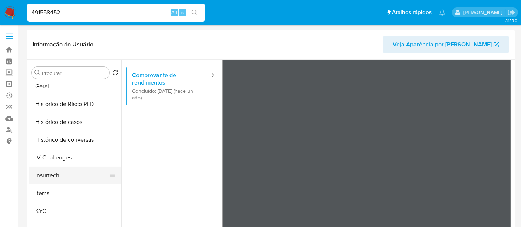
scroll to position [249, 0]
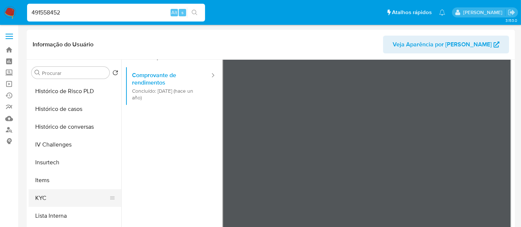
click at [45, 194] on button "KYC" at bounding box center [72, 198] width 87 height 18
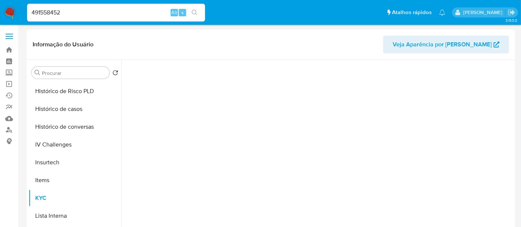
scroll to position [0, 0]
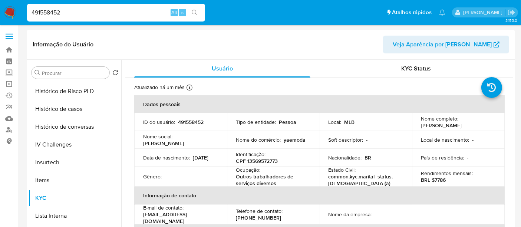
click at [267, 160] on p "CPF 13569572773" at bounding box center [257, 161] width 42 height 7
copy p "13569572773"
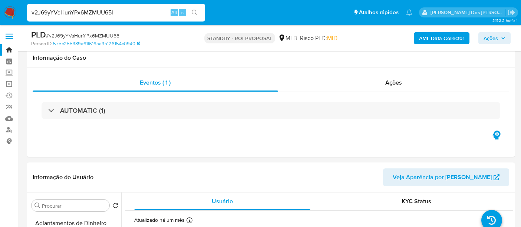
select select "10"
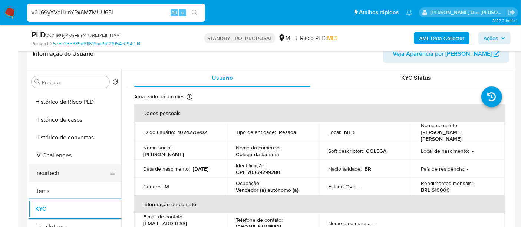
scroll to position [206, 0]
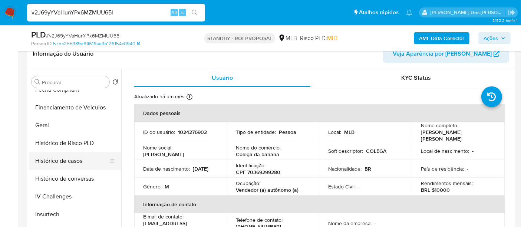
click at [72, 157] on button "Histórico de casos" at bounding box center [72, 161] width 87 height 18
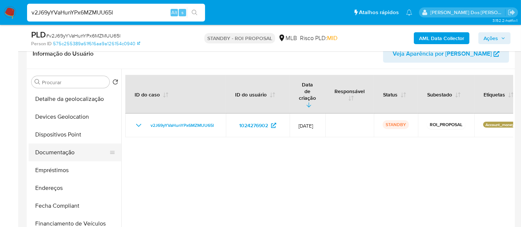
scroll to position [82, 0]
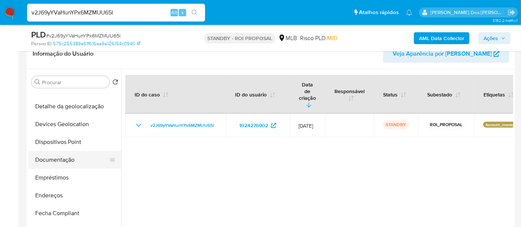
click at [67, 161] on button "Documentação" at bounding box center [72, 160] width 87 height 18
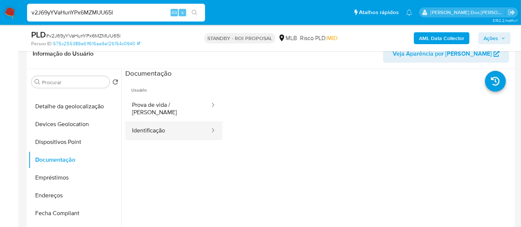
click at [156, 125] on button "Identificação" at bounding box center [167, 130] width 85 height 19
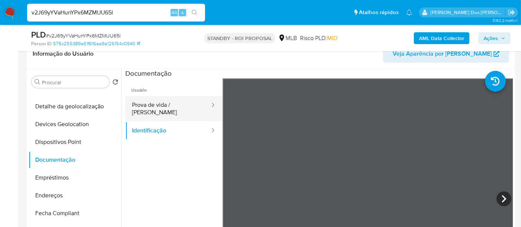
click at [183, 103] on button "Prova de vida / [PERSON_NAME]" at bounding box center [167, 108] width 85 height 25
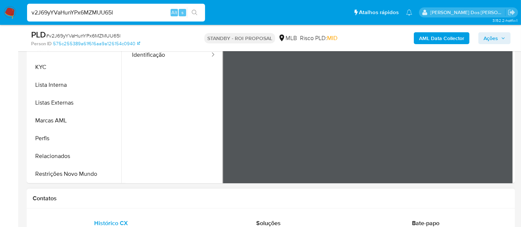
scroll to position [206, 0]
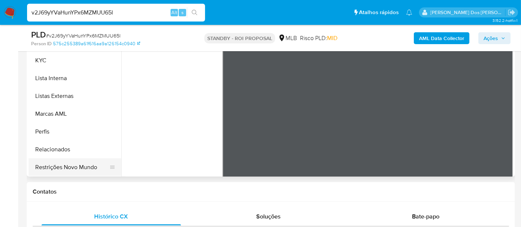
click at [72, 165] on button "Restrições Novo Mundo" at bounding box center [72, 167] width 87 height 18
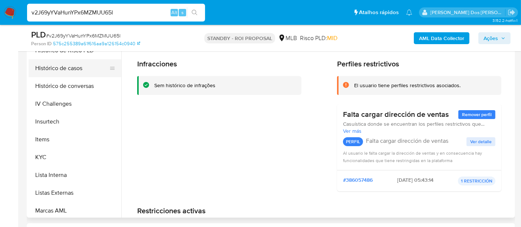
scroll to position [190, 0]
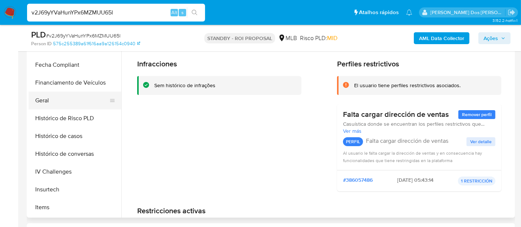
click at [46, 102] on button "Geral" at bounding box center [72, 101] width 87 height 18
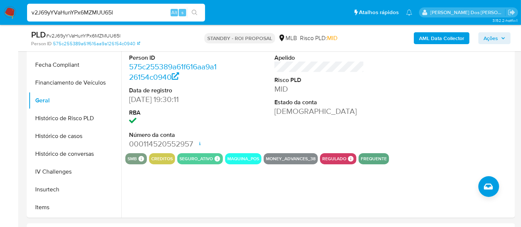
click at [119, 12] on input "v2J69yYVaHunYPx6MZMUU65l" at bounding box center [116, 13] width 178 height 10
paste input "nCK5QsNKKKd76L192PCFqoaE"
type input "nCK5QsNKKKd76L192PCFqoaE"
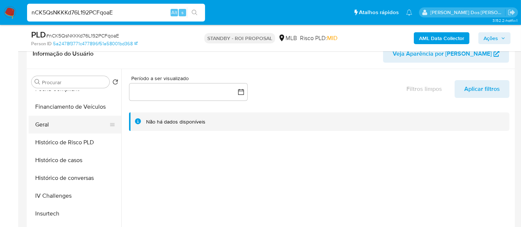
scroll to position [247, 0]
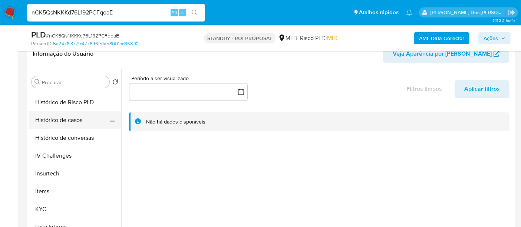
select select "10"
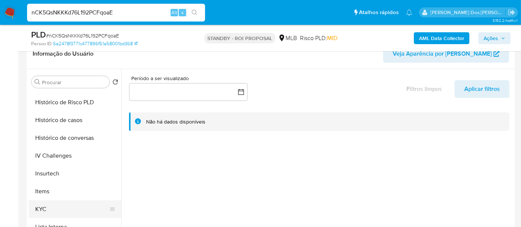
click at [43, 203] on button "KYC" at bounding box center [72, 209] width 87 height 18
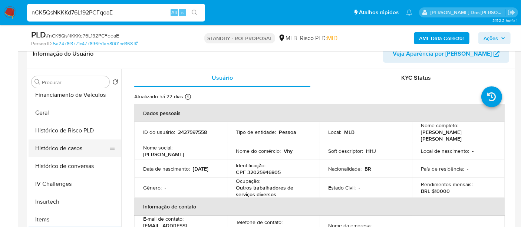
scroll to position [206, 0]
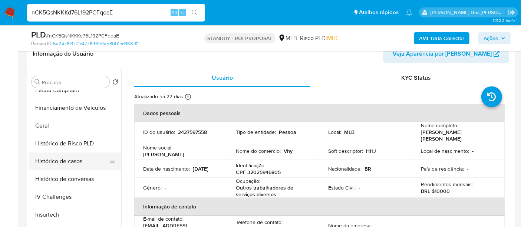
click at [78, 161] on button "Histórico de casos" at bounding box center [72, 161] width 87 height 18
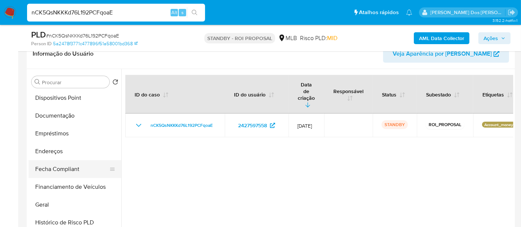
scroll to position [123, 0]
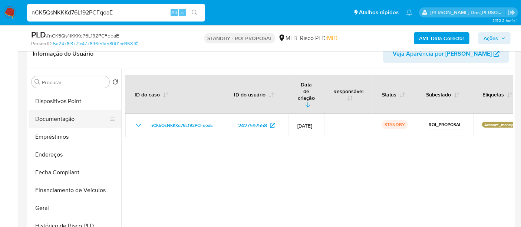
click at [65, 116] on button "Documentação" at bounding box center [72, 119] width 87 height 18
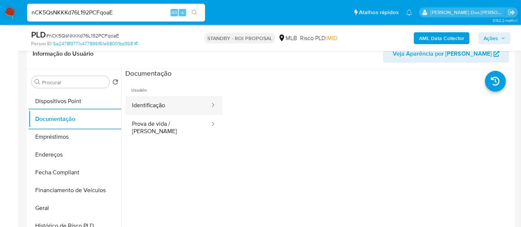
click at [169, 107] on button "Identificação" at bounding box center [167, 105] width 85 height 19
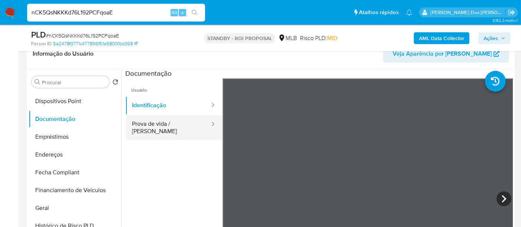
click at [186, 120] on button "Prova de vida / [PERSON_NAME]" at bounding box center [167, 127] width 85 height 25
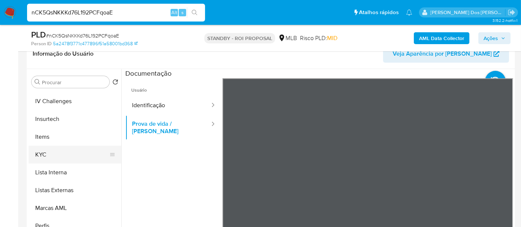
scroll to position [313, 0]
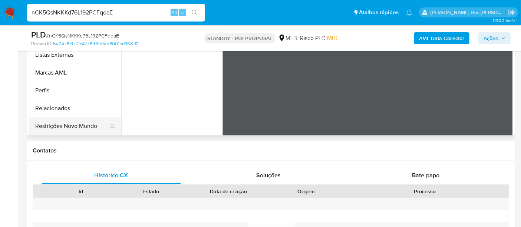
click at [80, 127] on button "Restrições Novo Mundo" at bounding box center [72, 126] width 87 height 18
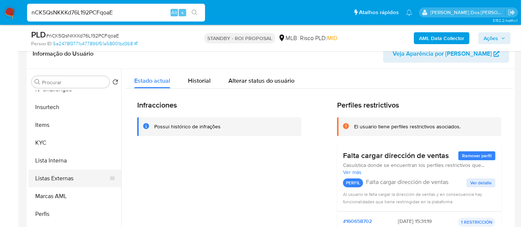
scroll to position [190, 0]
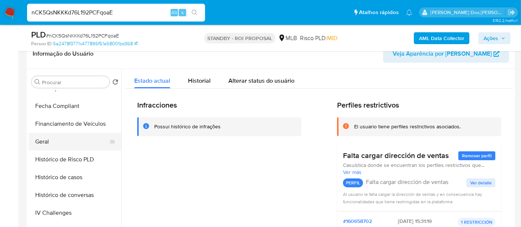
click at [52, 141] on button "Geral" at bounding box center [72, 142] width 87 height 18
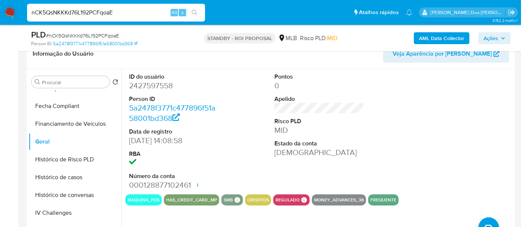
click at [126, 10] on input "nCK5QsNKKKd76L192PCFqoaE" at bounding box center [116, 13] width 178 height 10
paste input "2AkLd9FuJdA8fcgNhk3xRWzs"
type input "2AkLd9FuJdA8fcgNhk3xRWzs"
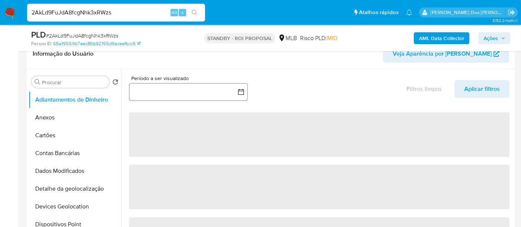
select select "10"
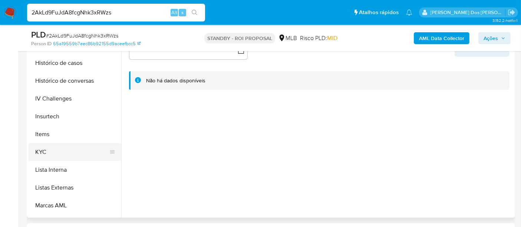
scroll to position [288, 0]
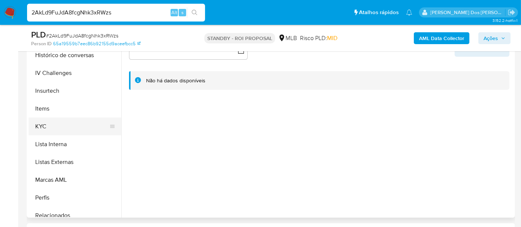
click at [36, 125] on button "KYC" at bounding box center [72, 127] width 87 height 18
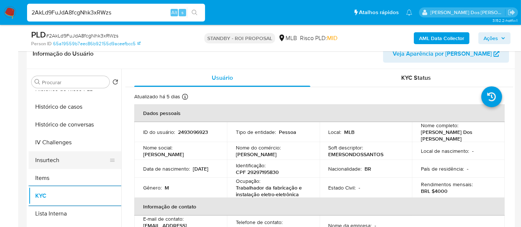
scroll to position [247, 0]
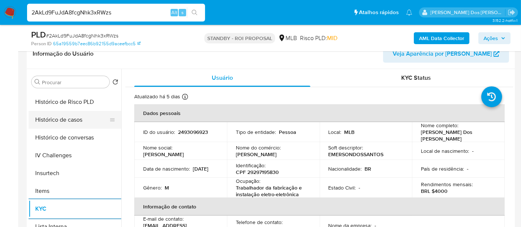
click at [63, 121] on button "Histórico de casos" at bounding box center [72, 120] width 87 height 18
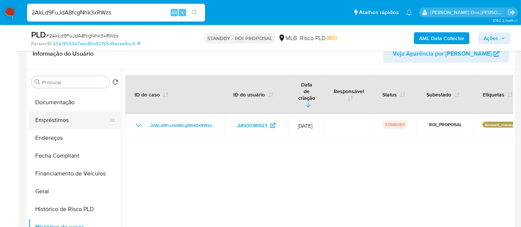
scroll to position [124, 0]
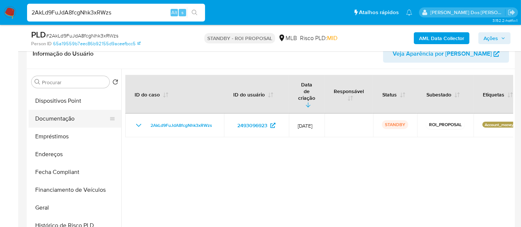
click at [67, 119] on button "Documentação" at bounding box center [72, 119] width 87 height 18
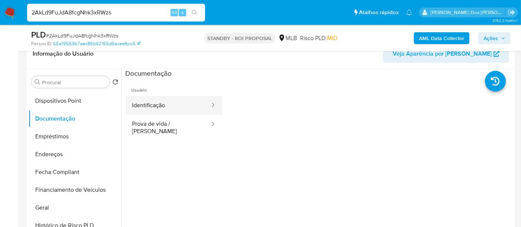
click at [153, 106] on button "Identificação" at bounding box center [167, 105] width 85 height 19
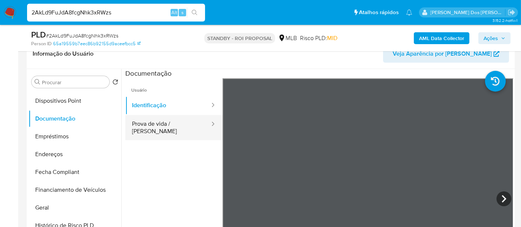
click at [183, 121] on button "Prova de vida / [PERSON_NAME]" at bounding box center [167, 127] width 85 height 25
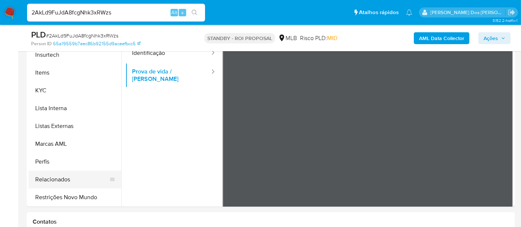
scroll to position [206, 0]
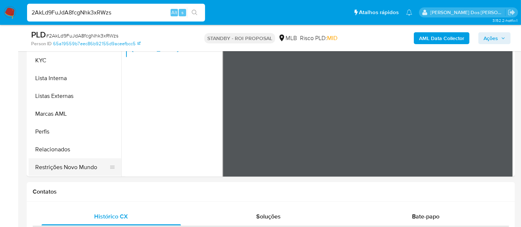
click at [71, 165] on button "Restrições Novo Mundo" at bounding box center [72, 167] width 87 height 18
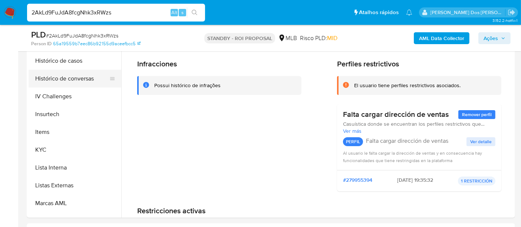
scroll to position [190, 0]
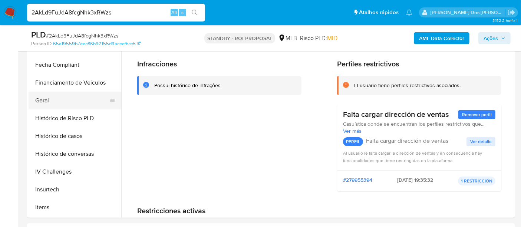
click at [47, 102] on button "Geral" at bounding box center [72, 101] width 87 height 18
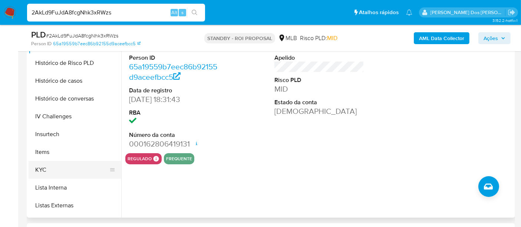
scroll to position [272, 0]
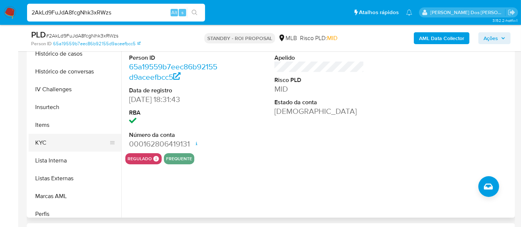
click at [47, 138] on button "KYC" at bounding box center [72, 143] width 87 height 18
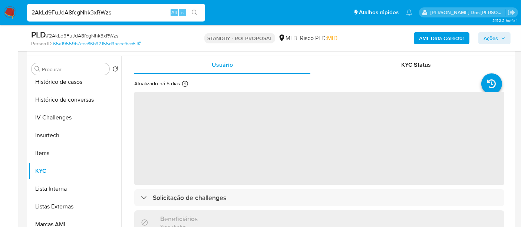
scroll to position [124, 0]
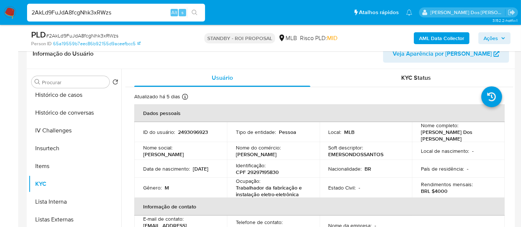
click at [139, 14] on input "2AkLd9FuJdA8fcgNhk3xRWzs" at bounding box center [116, 13] width 178 height 10
